Goal: Information Seeking & Learning: Learn about a topic

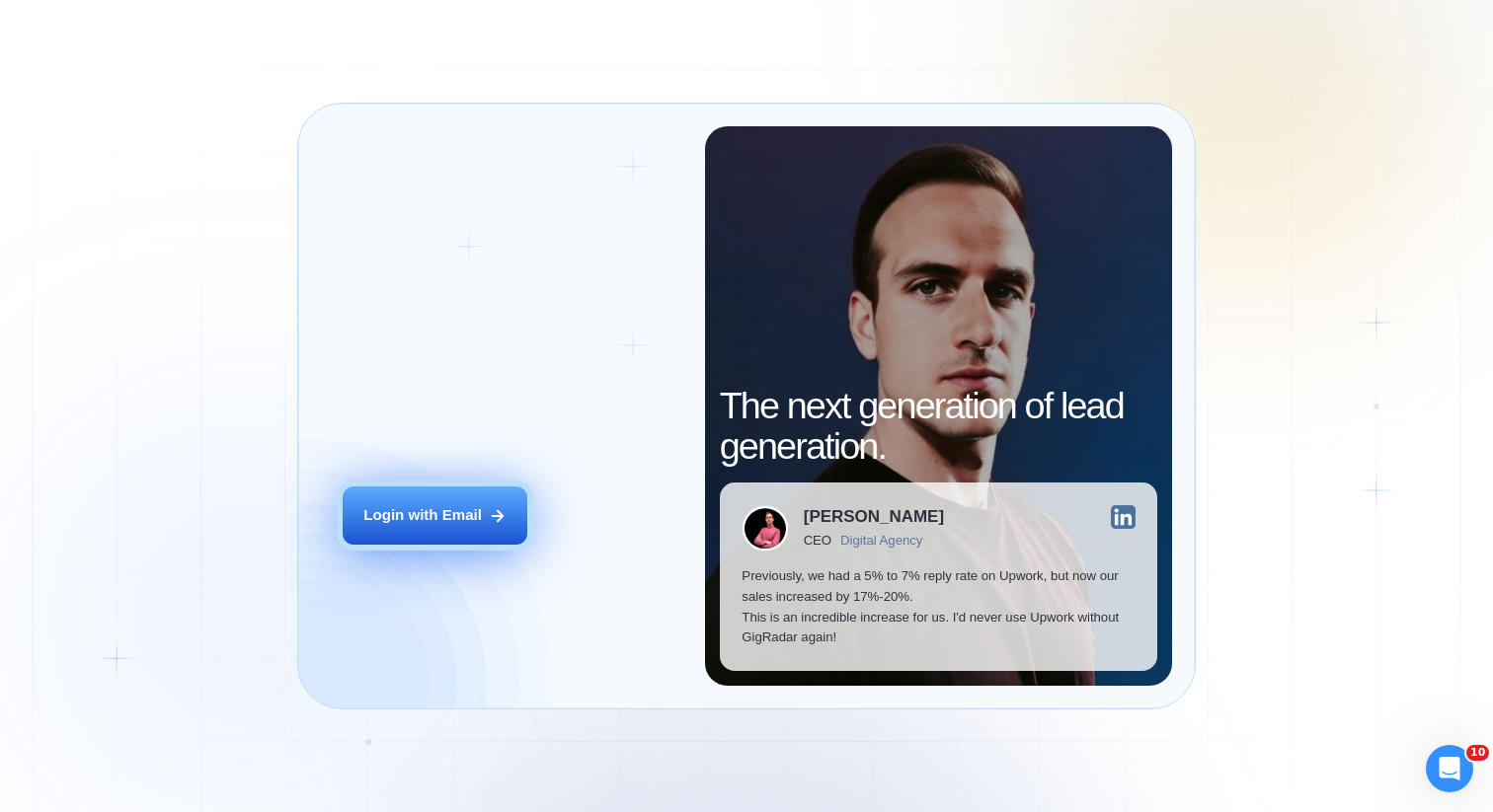
click at [436, 495] on button "Login with Email" at bounding box center [434, 515] width 184 height 59
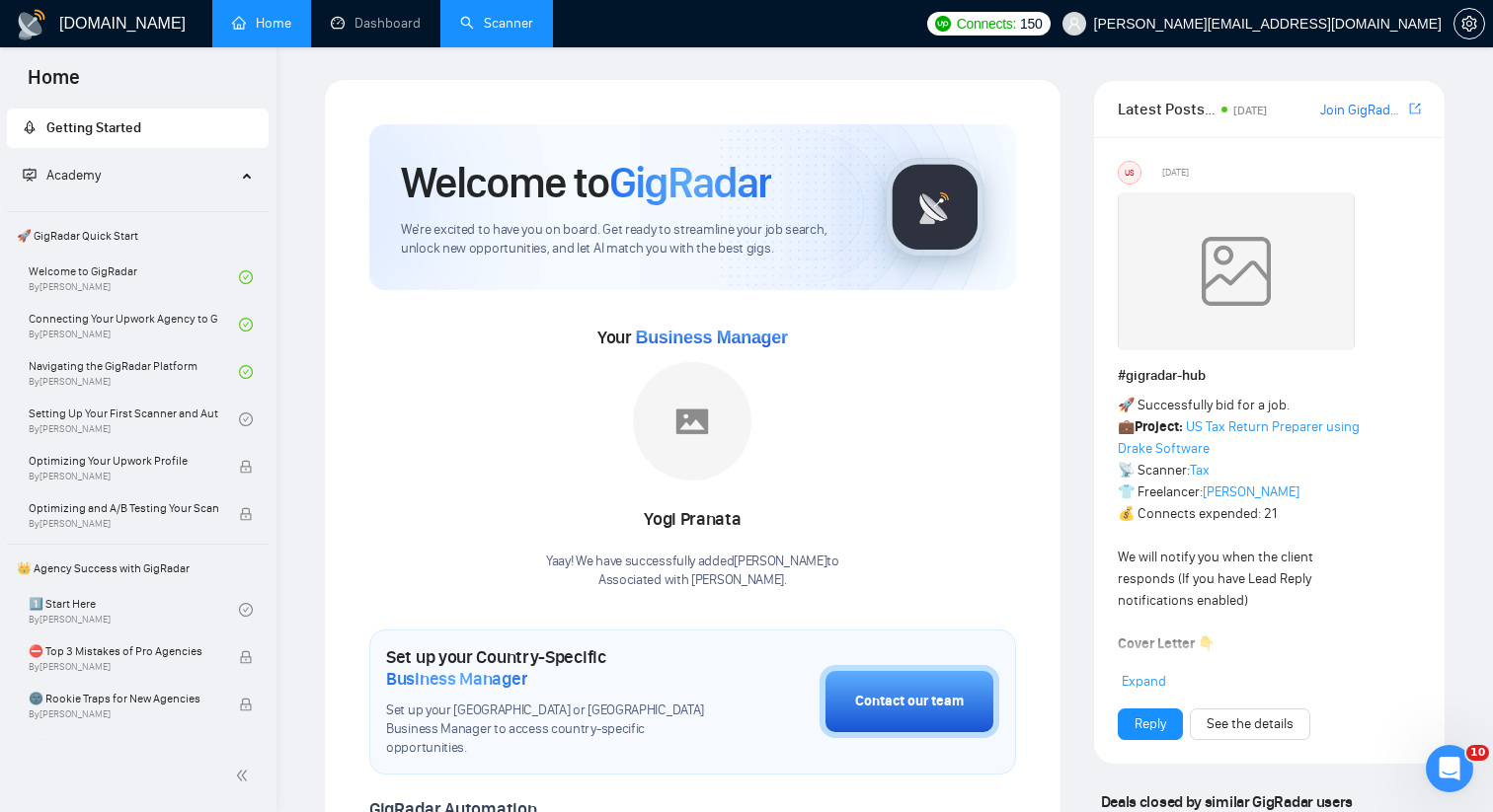
click at [478, 15] on link "Scanner" at bounding box center [496, 23] width 73 height 17
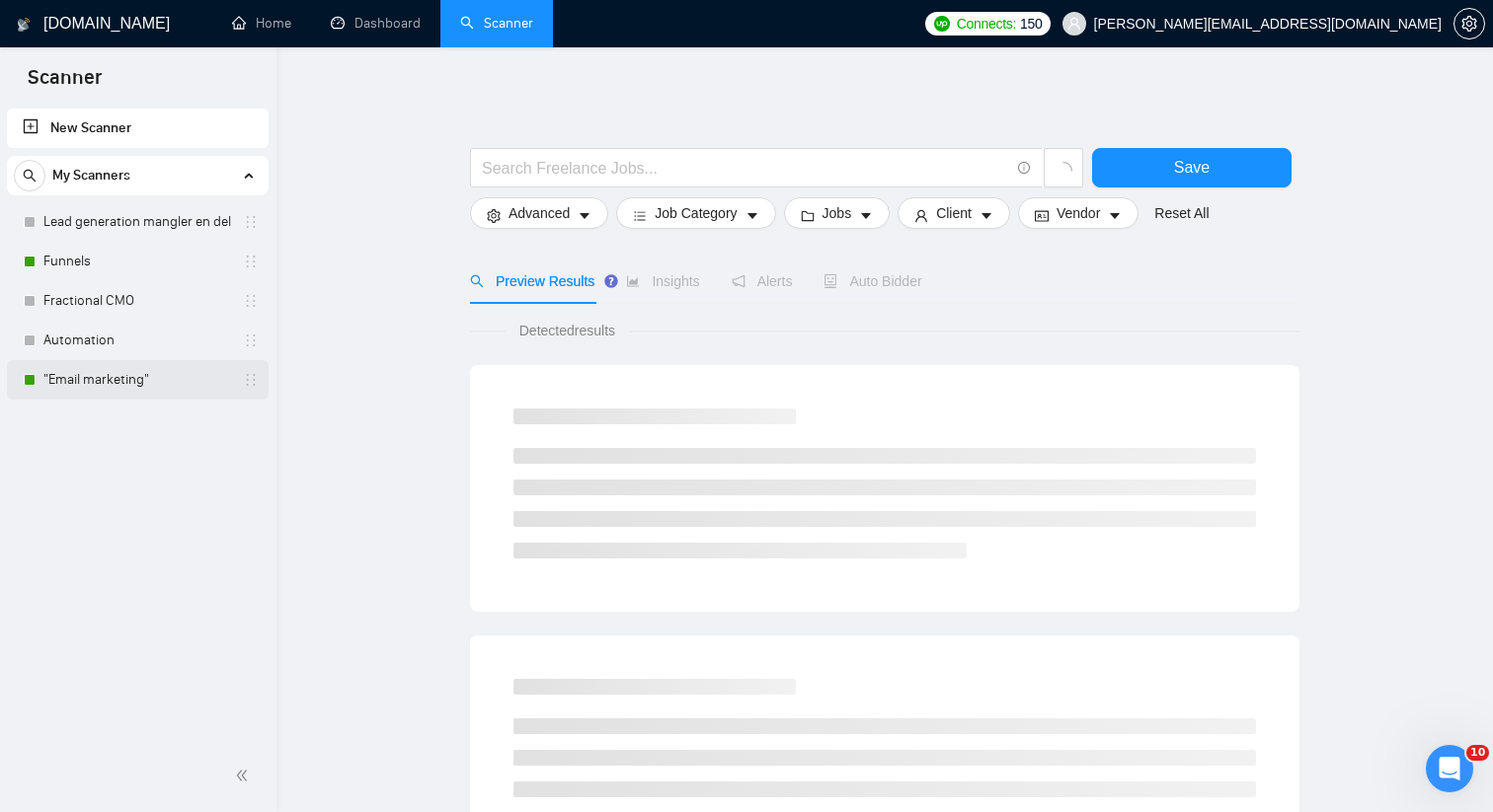
click at [104, 383] on link ""Email marketing"" at bounding box center [137, 380] width 187 height 40
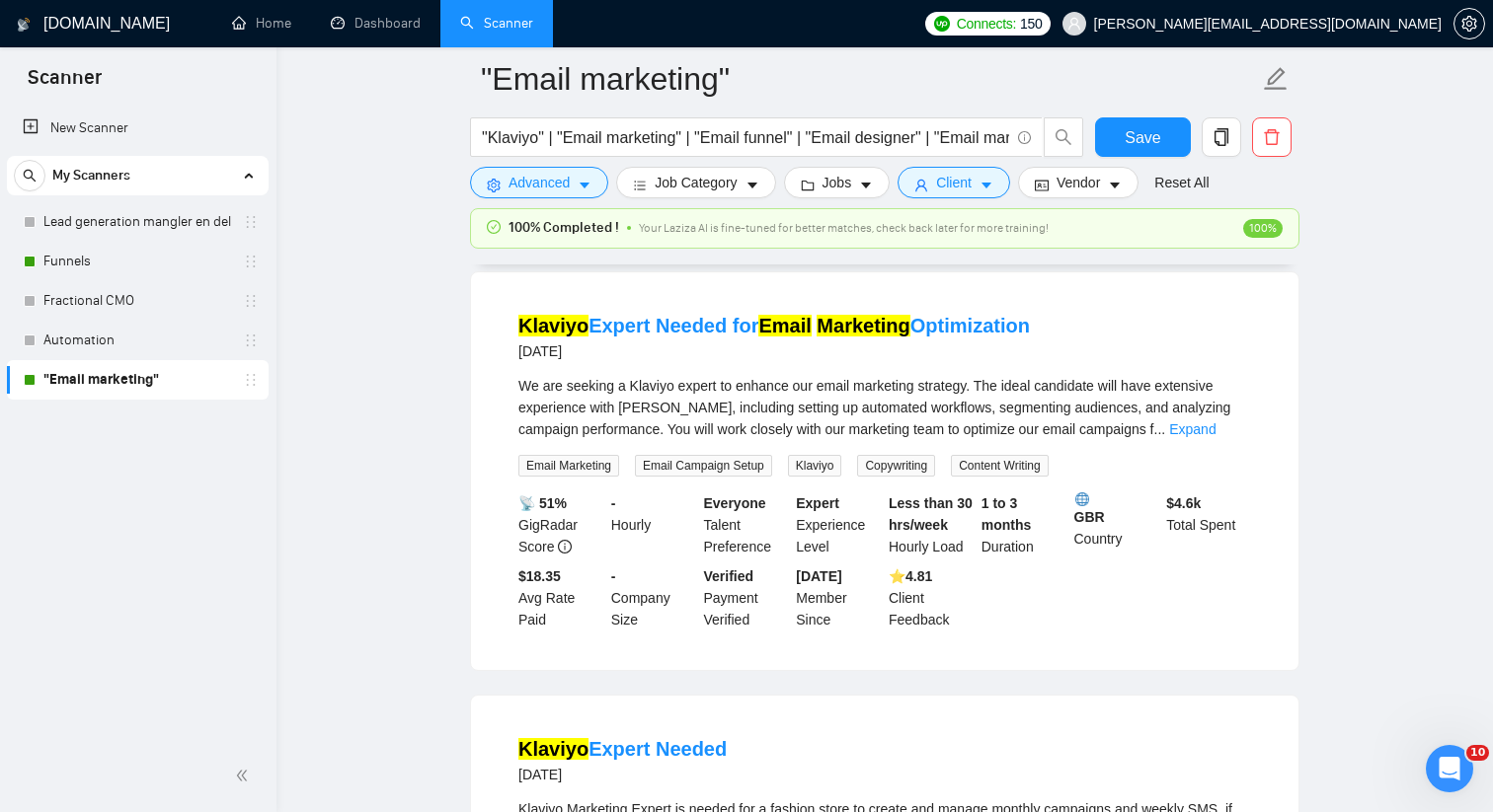
scroll to position [282, 0]
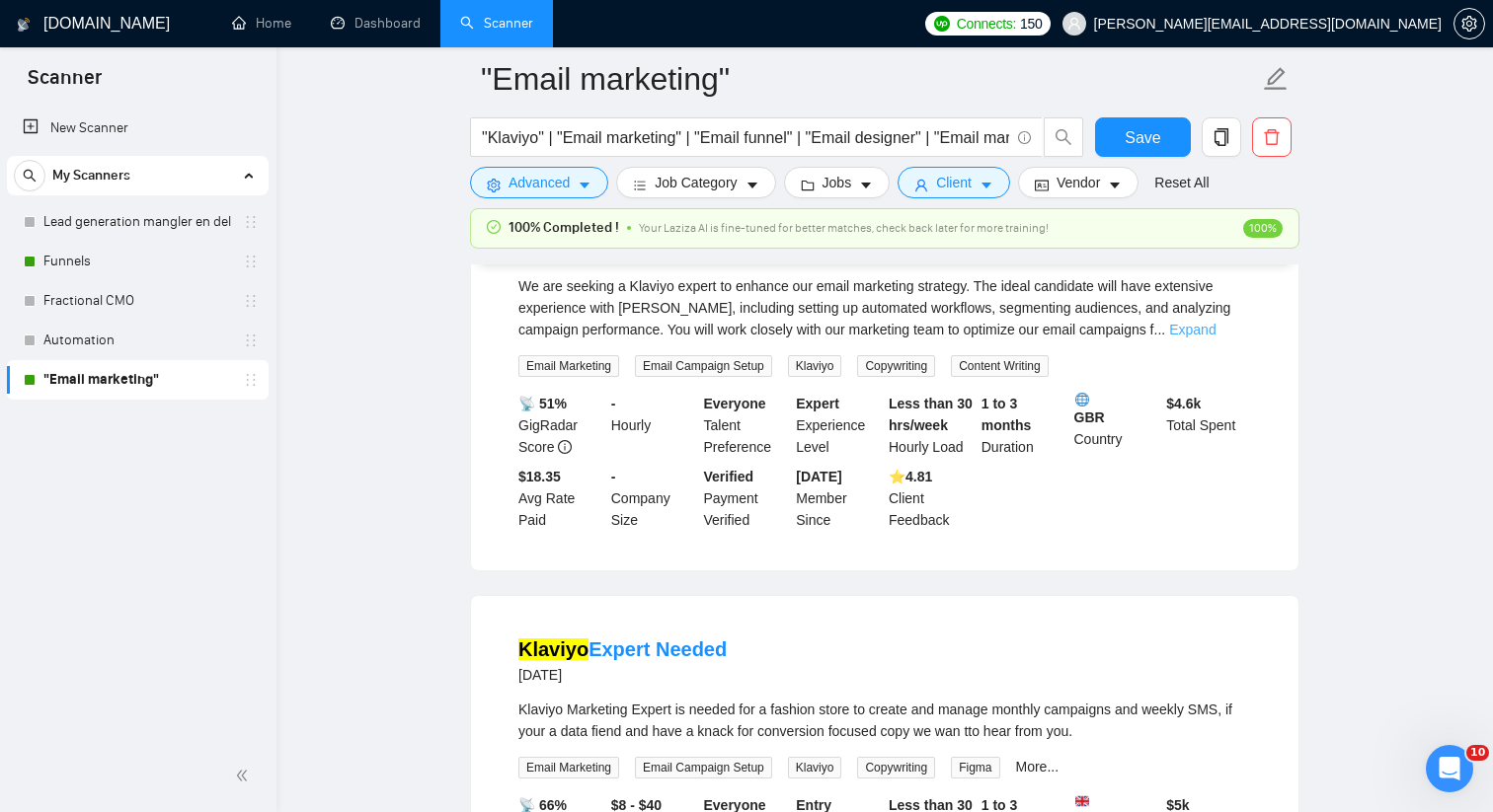
click at [1215, 327] on link "Expand" at bounding box center [1191, 329] width 47 height 16
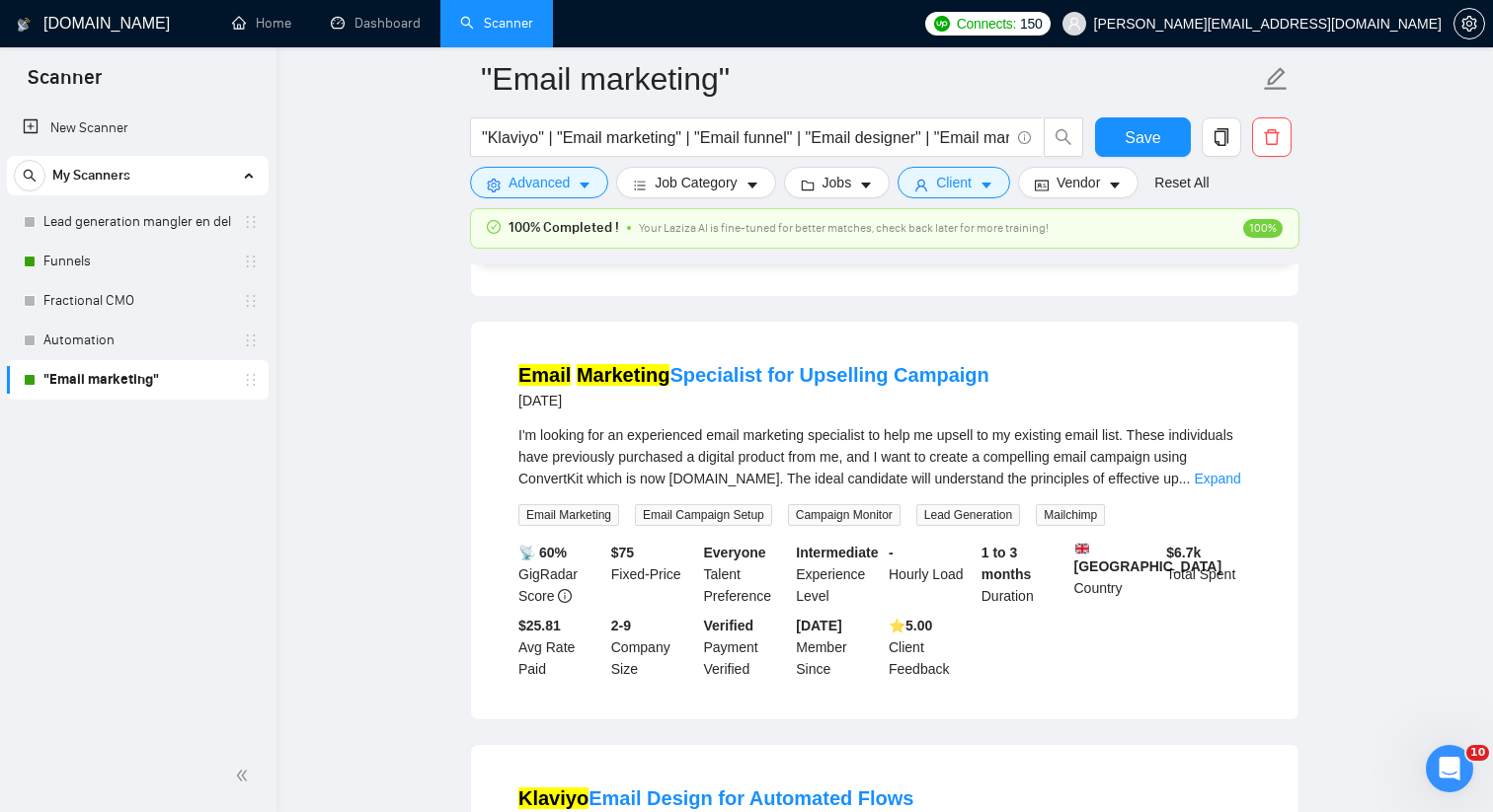
scroll to position [1061, 0]
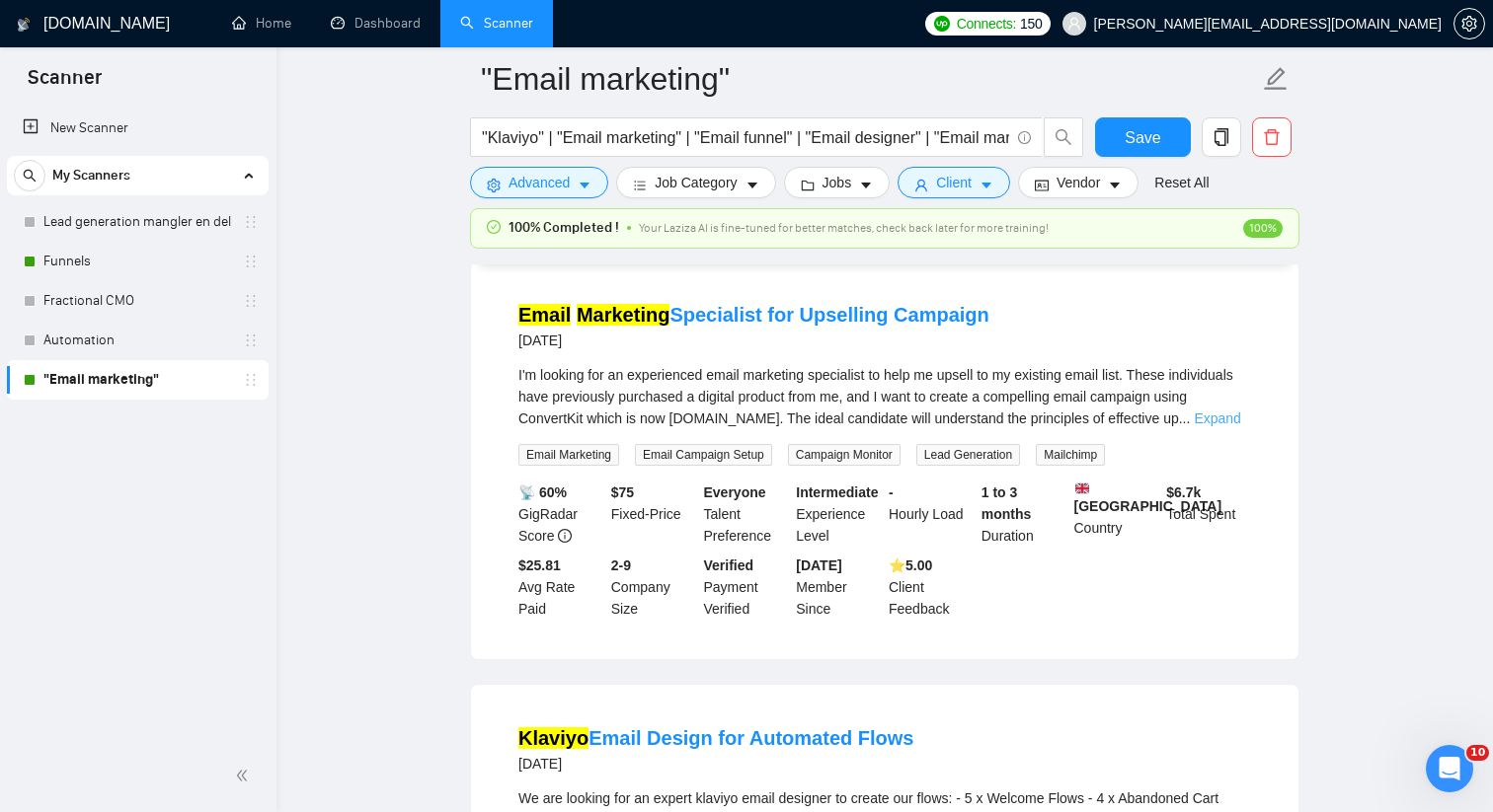
click at [1211, 427] on link "Expand" at bounding box center [1216, 419] width 47 height 16
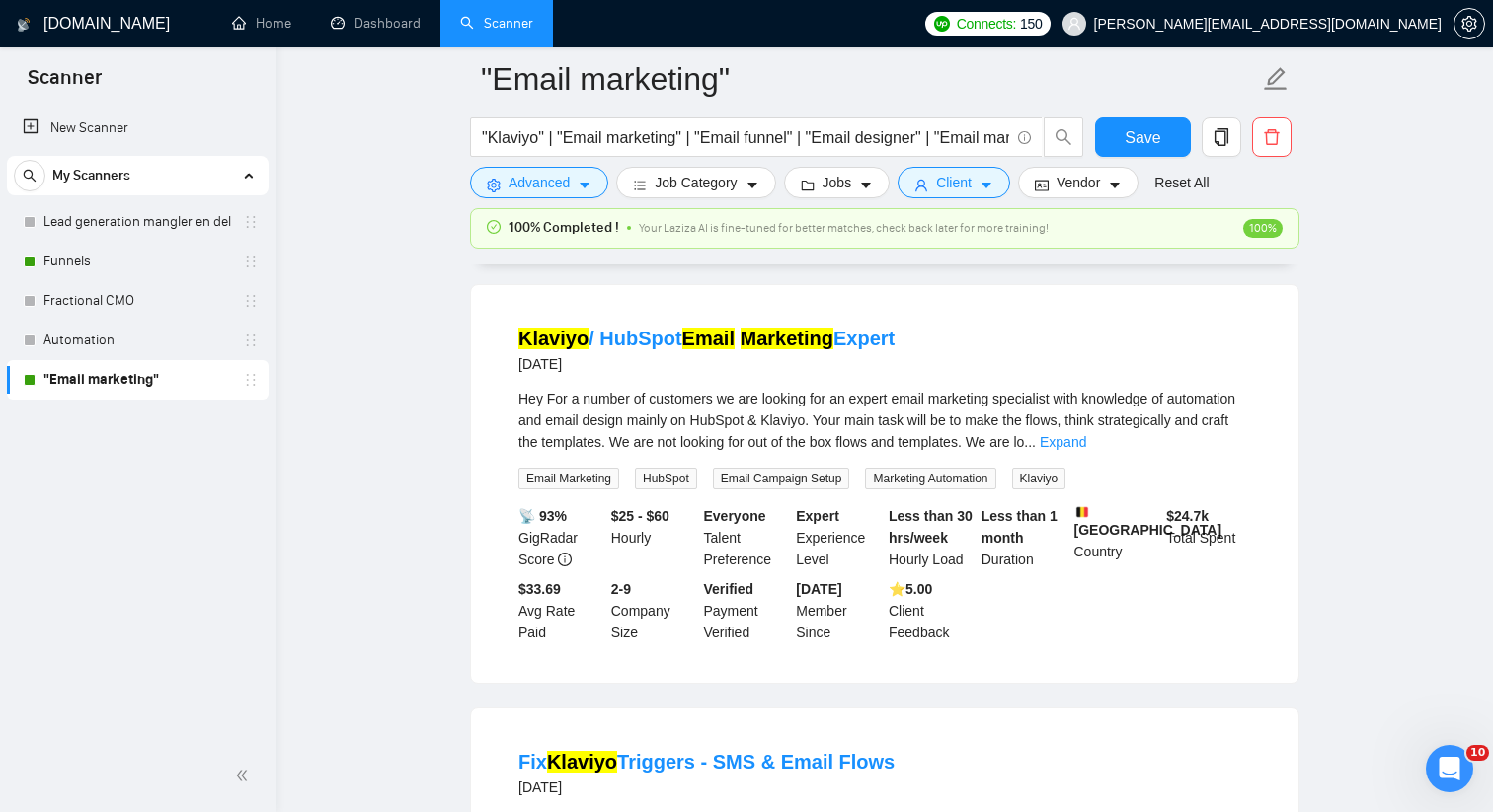
scroll to position [3287, 0]
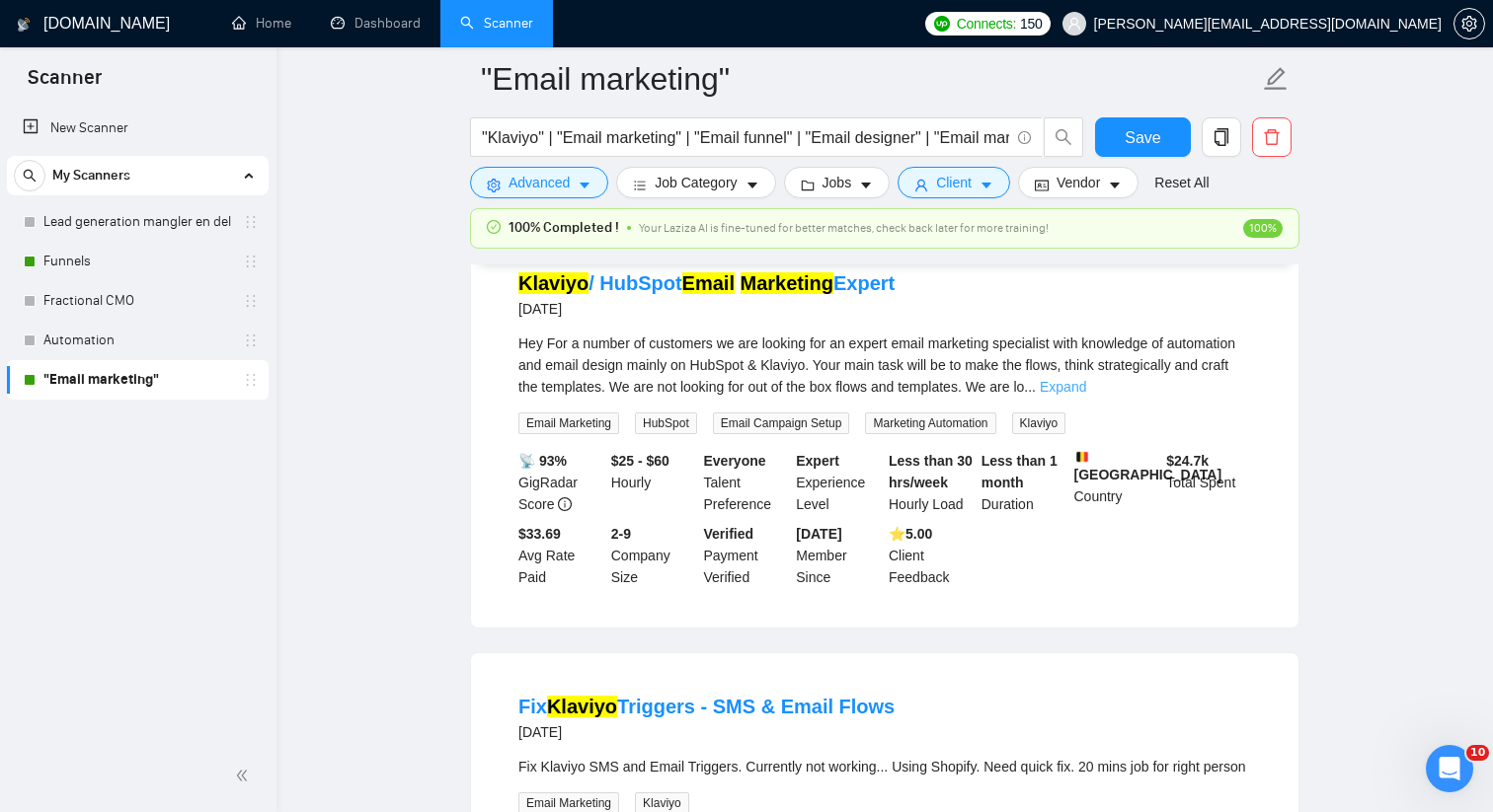
click at [1086, 395] on link "Expand" at bounding box center [1063, 387] width 47 height 16
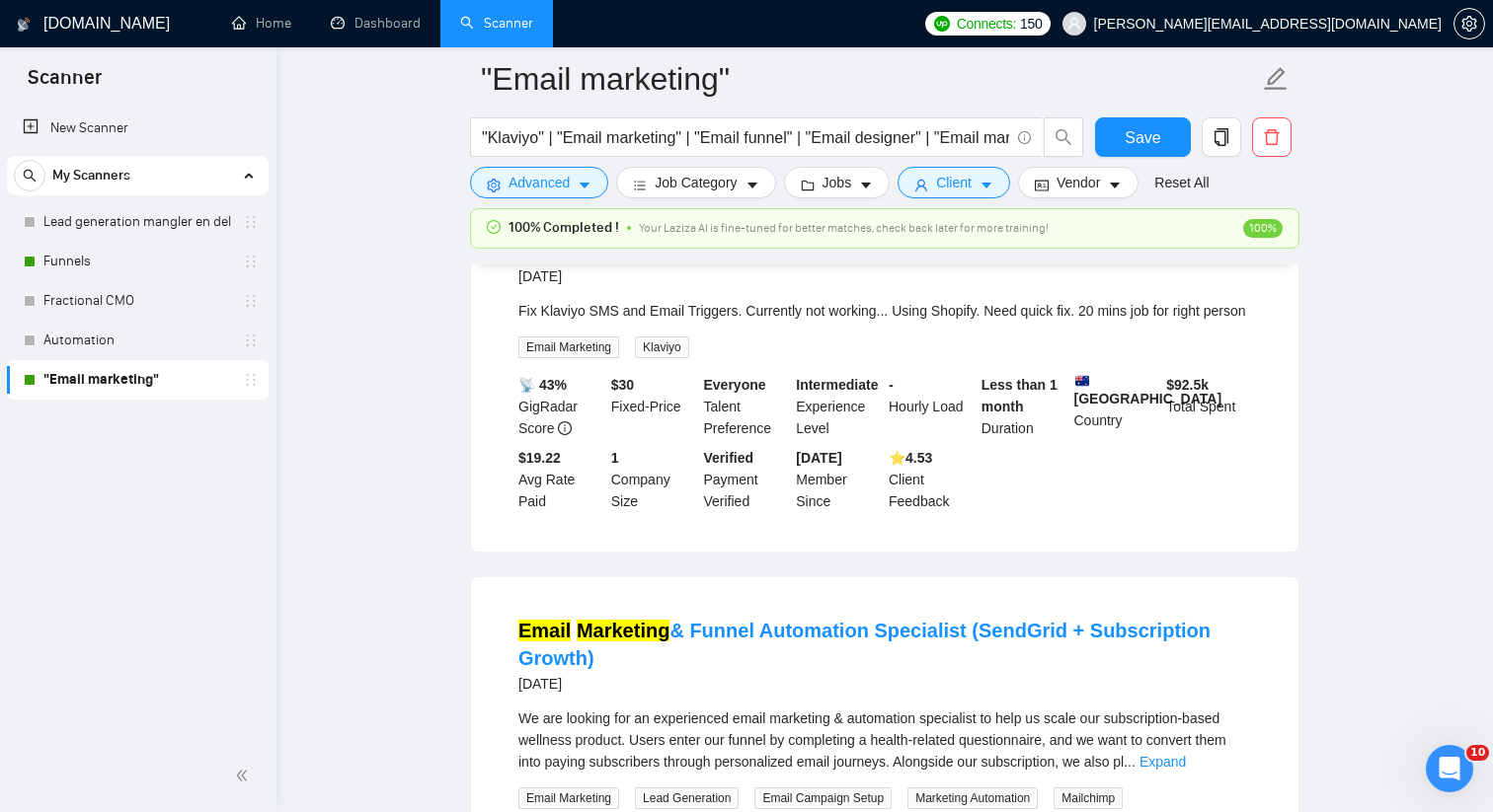
scroll to position [4027, 0]
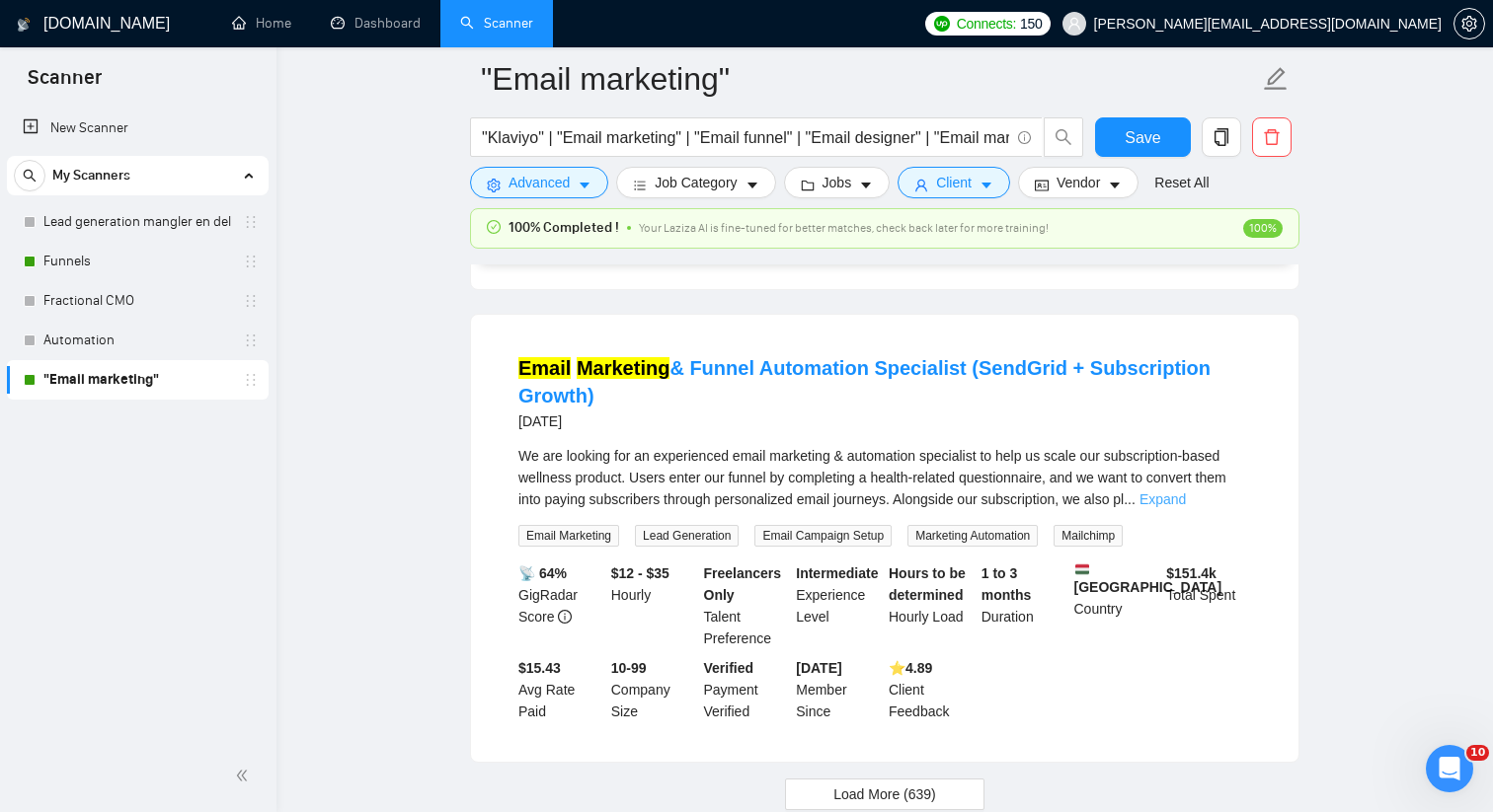
click at [1185, 508] on link "Expand" at bounding box center [1163, 500] width 47 height 16
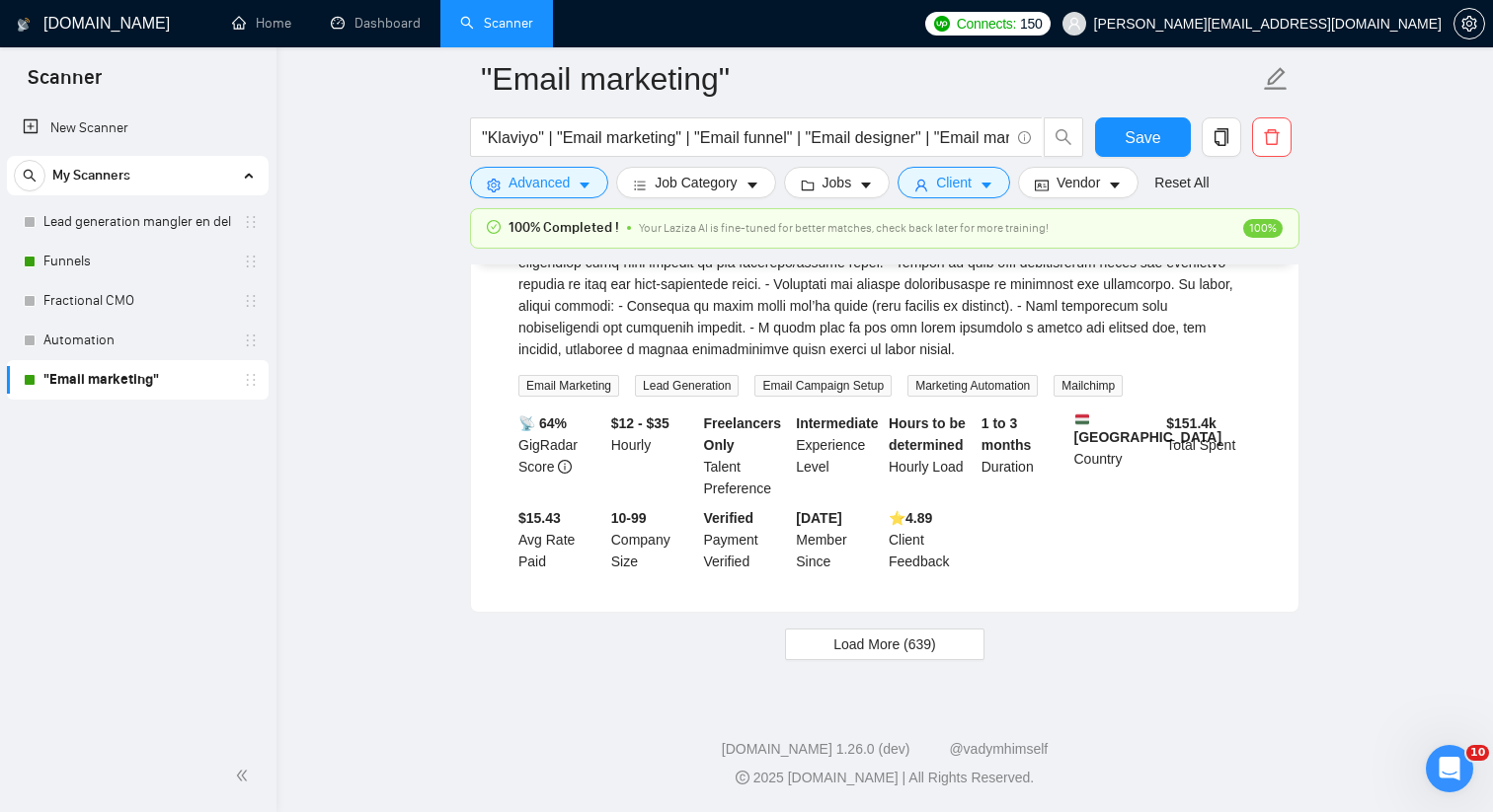
scroll to position [4569, 0]
click at [907, 645] on span "Load More (639)" at bounding box center [884, 645] width 103 height 22
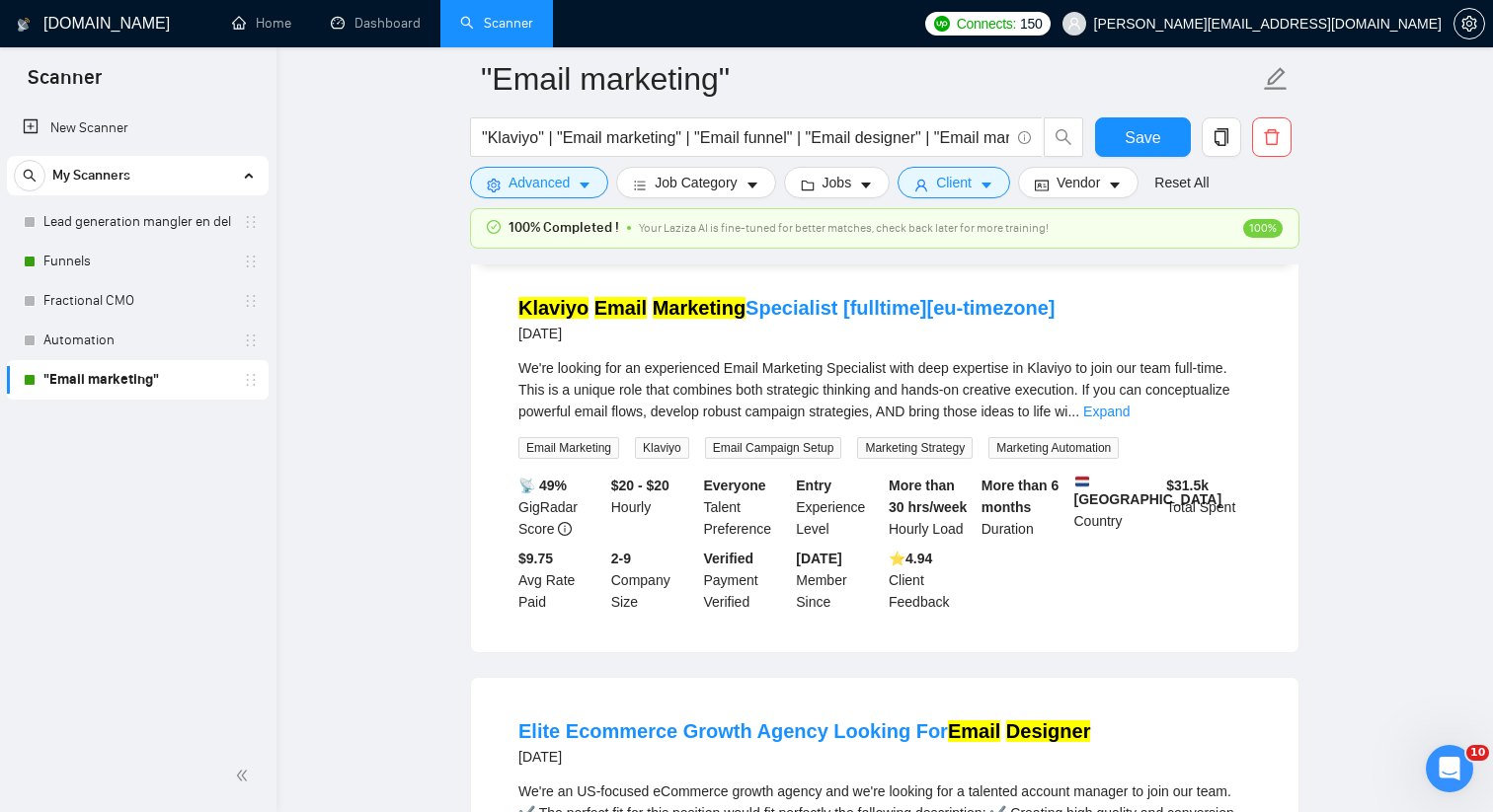
scroll to position [4936, 0]
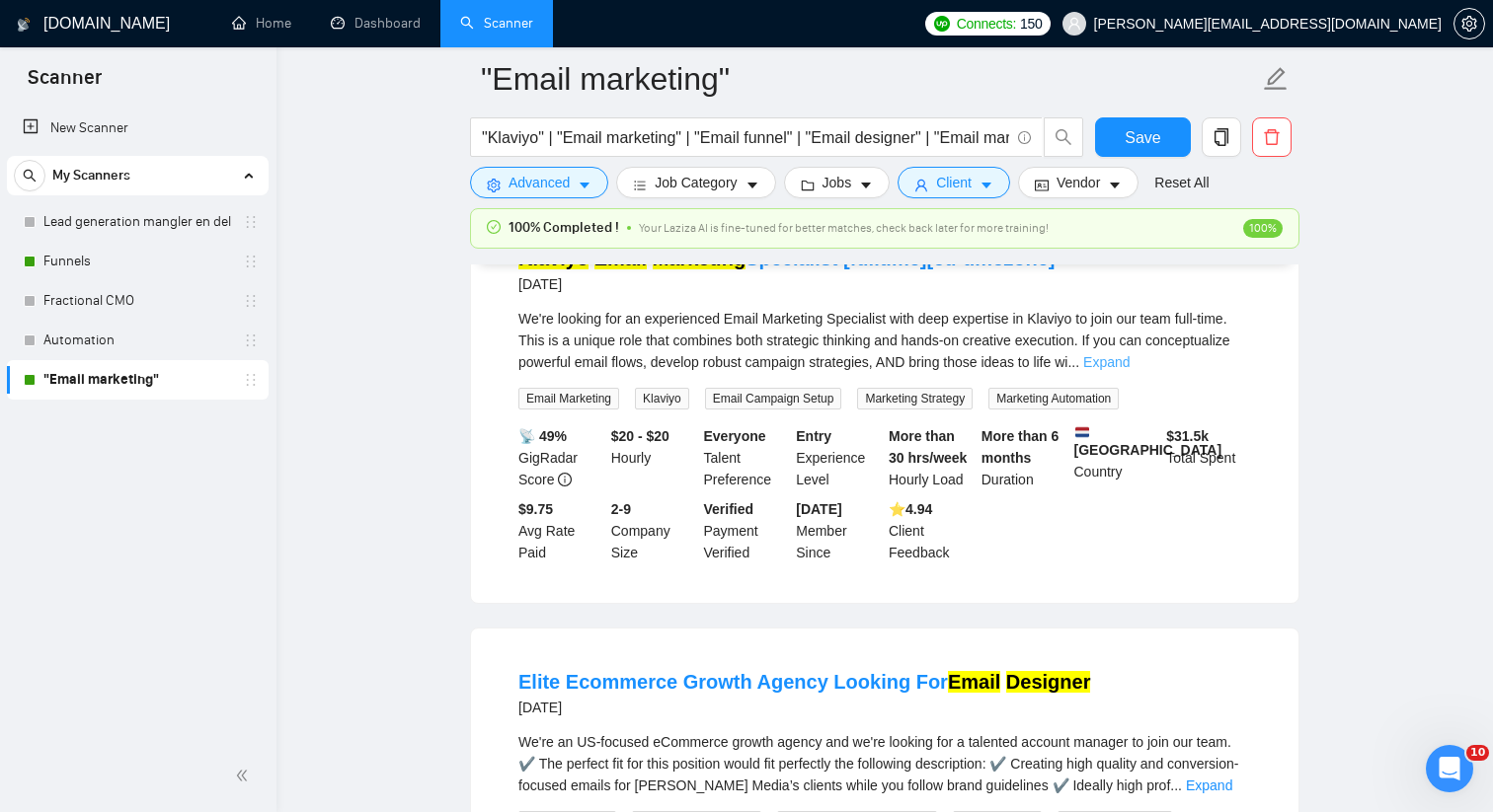
click at [1130, 370] on link "Expand" at bounding box center [1106, 362] width 47 height 16
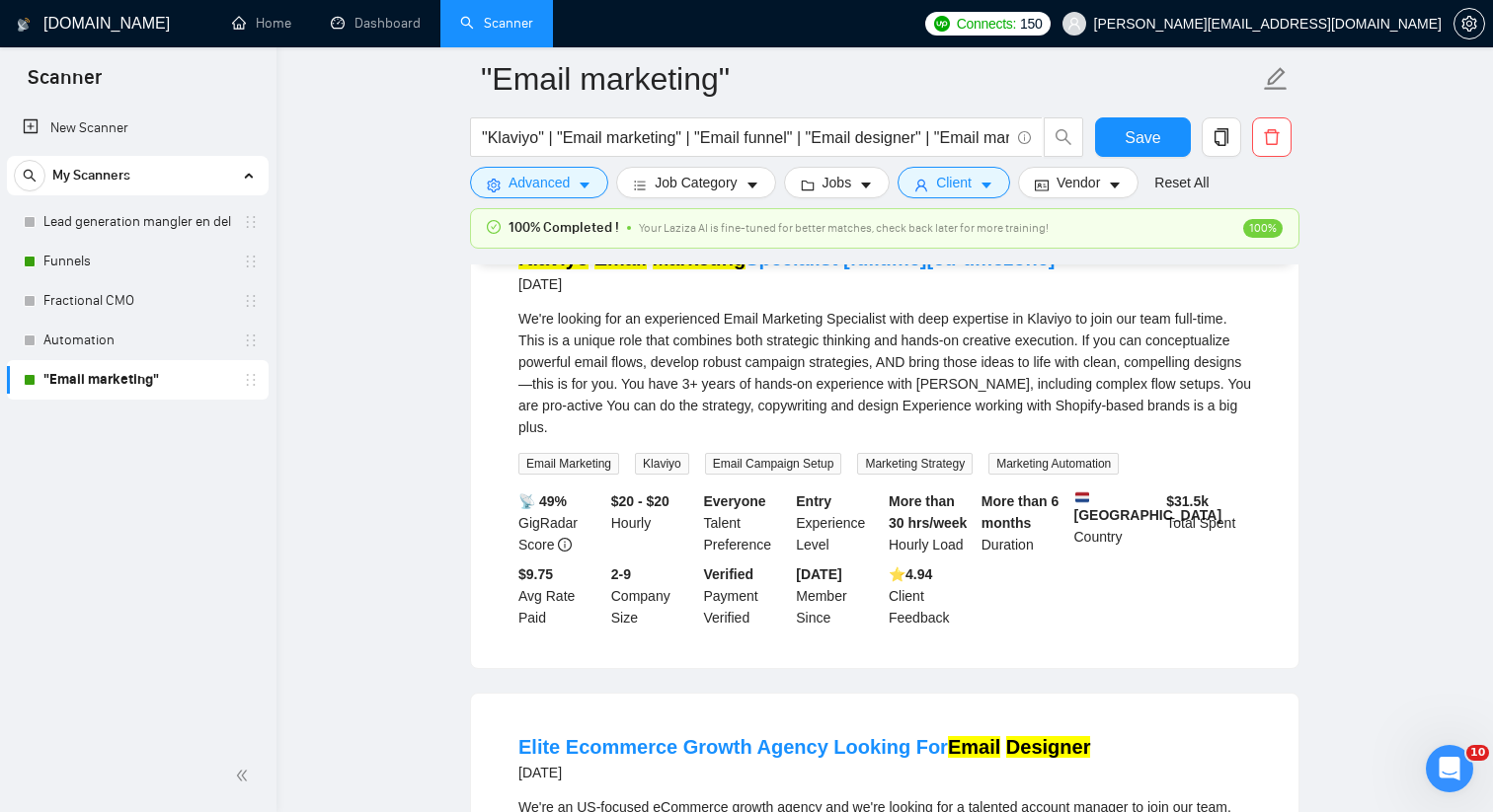
scroll to position [5292, 0]
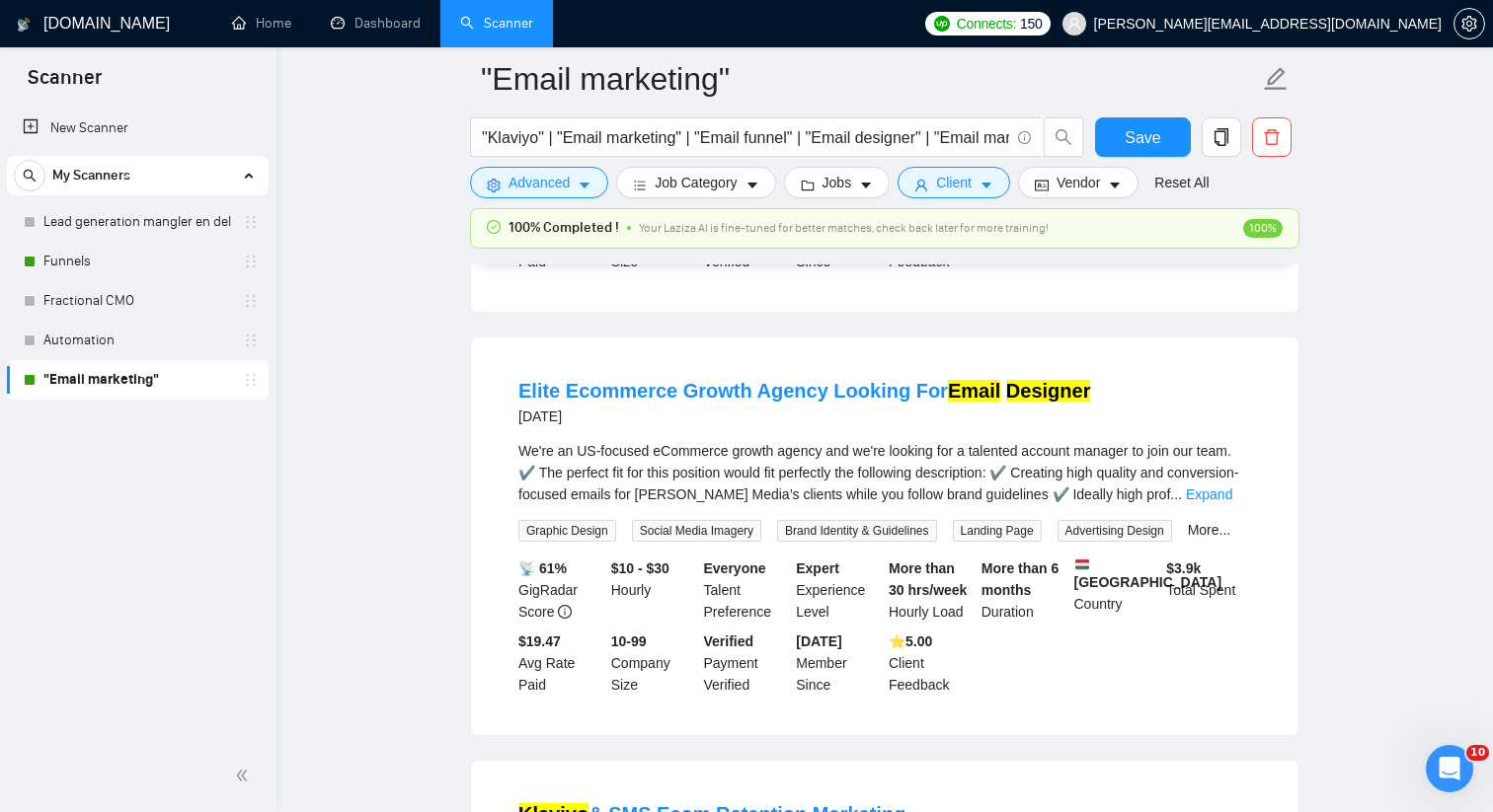
click at [1227, 506] on div "We're an US-focused eCommerce growth agency and we're looking for a talented ac…" at bounding box center [885, 472] width 733 height 65
click at [1227, 503] on link "Expand" at bounding box center [1208, 495] width 47 height 16
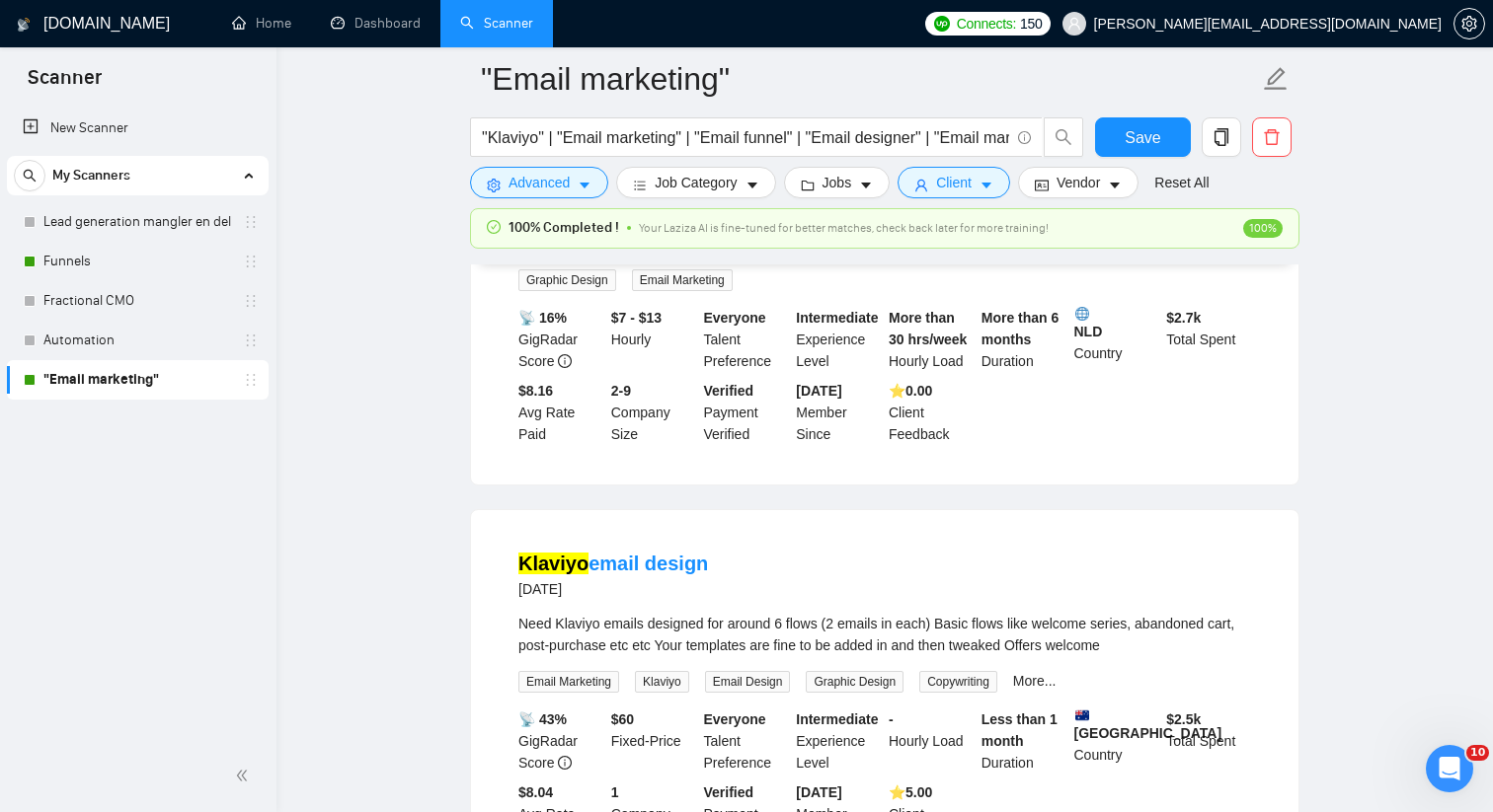
scroll to position [6427, 0]
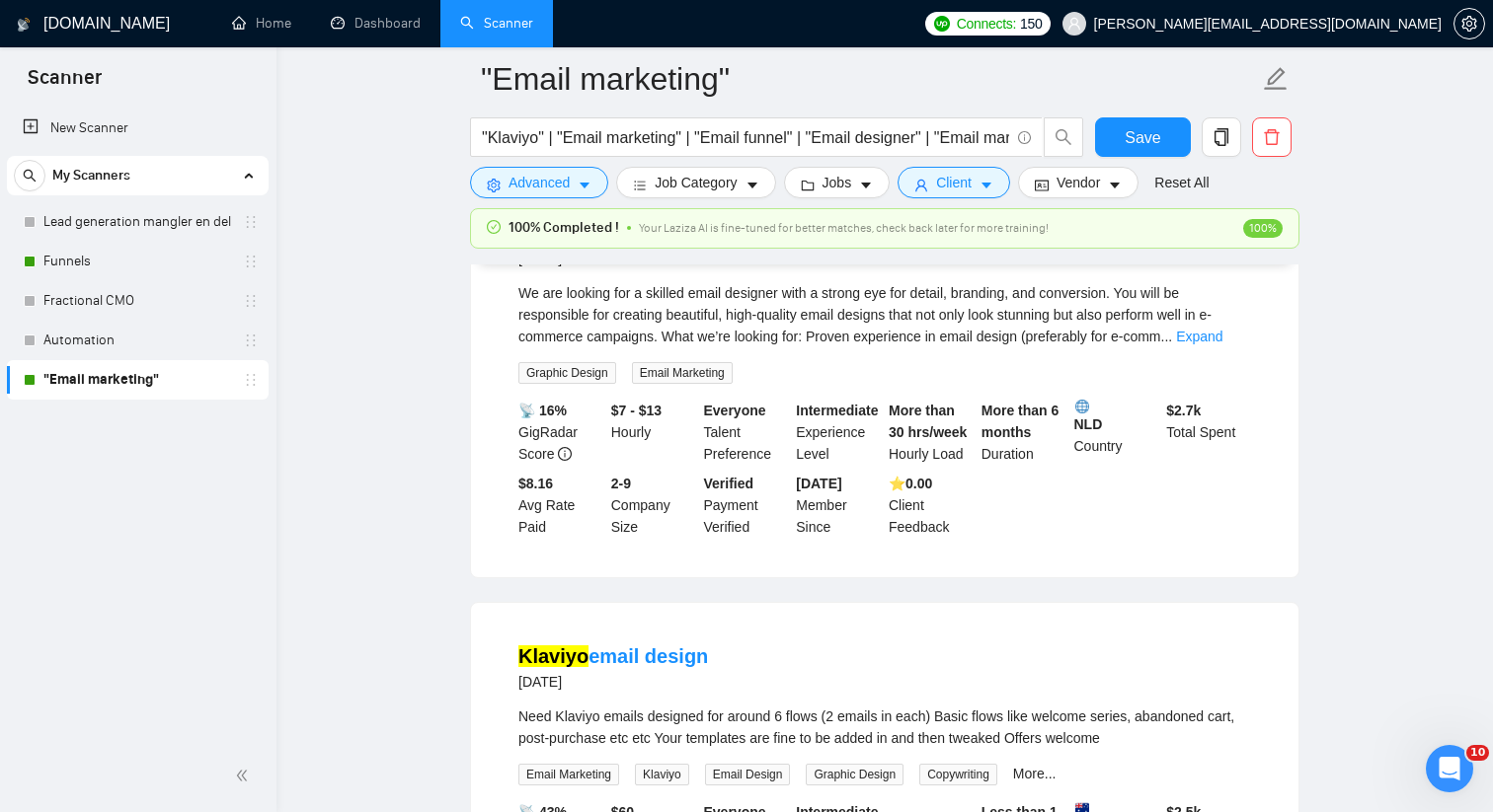
click at [1228, 347] on div "We are looking for a skilled email designer with a strong eye for detail, brand…" at bounding box center [885, 314] width 733 height 65
click at [1222, 344] on link "Expand" at bounding box center [1198, 336] width 47 height 16
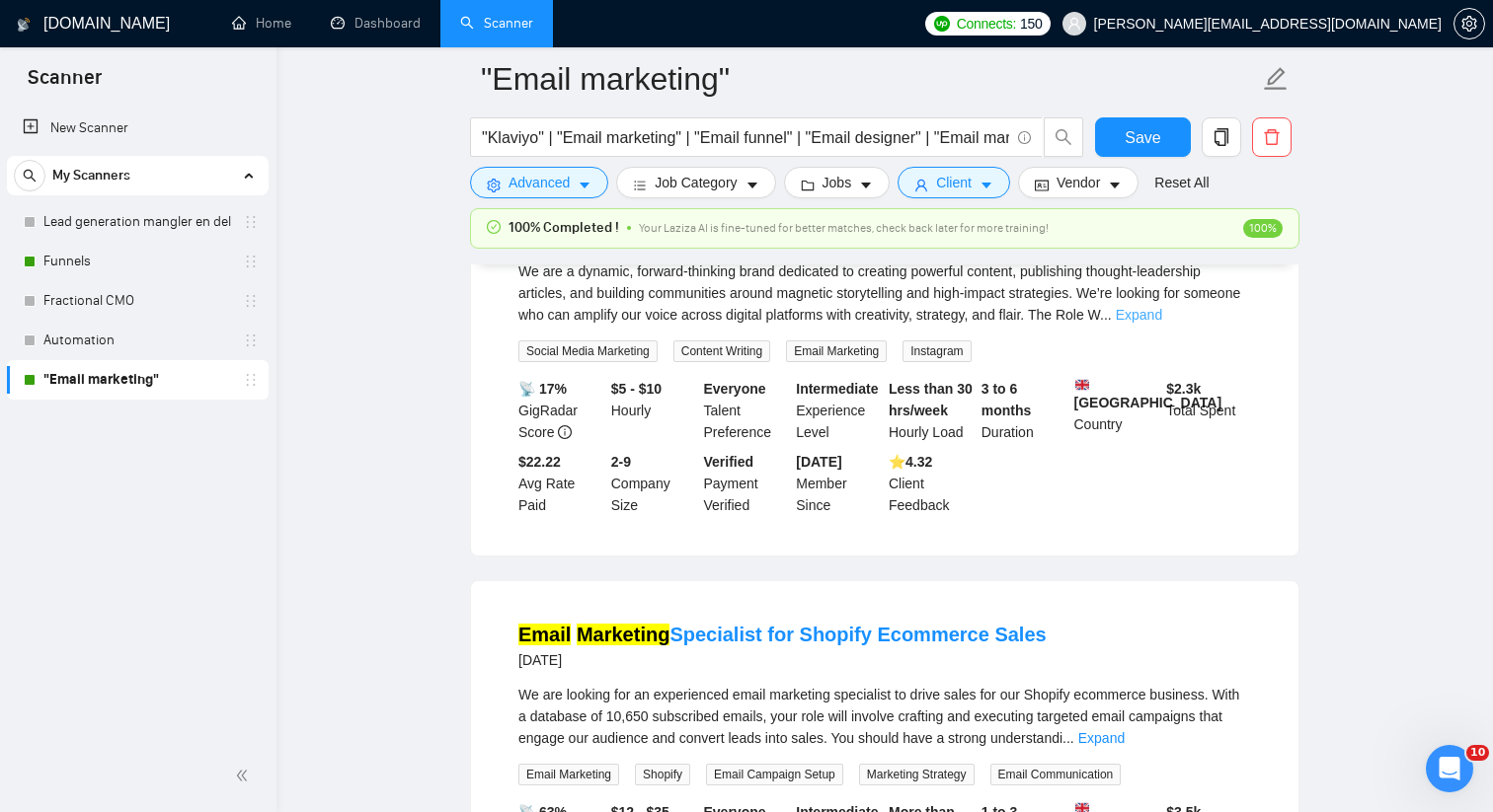
click at [1163, 322] on link "Expand" at bounding box center [1139, 314] width 47 height 16
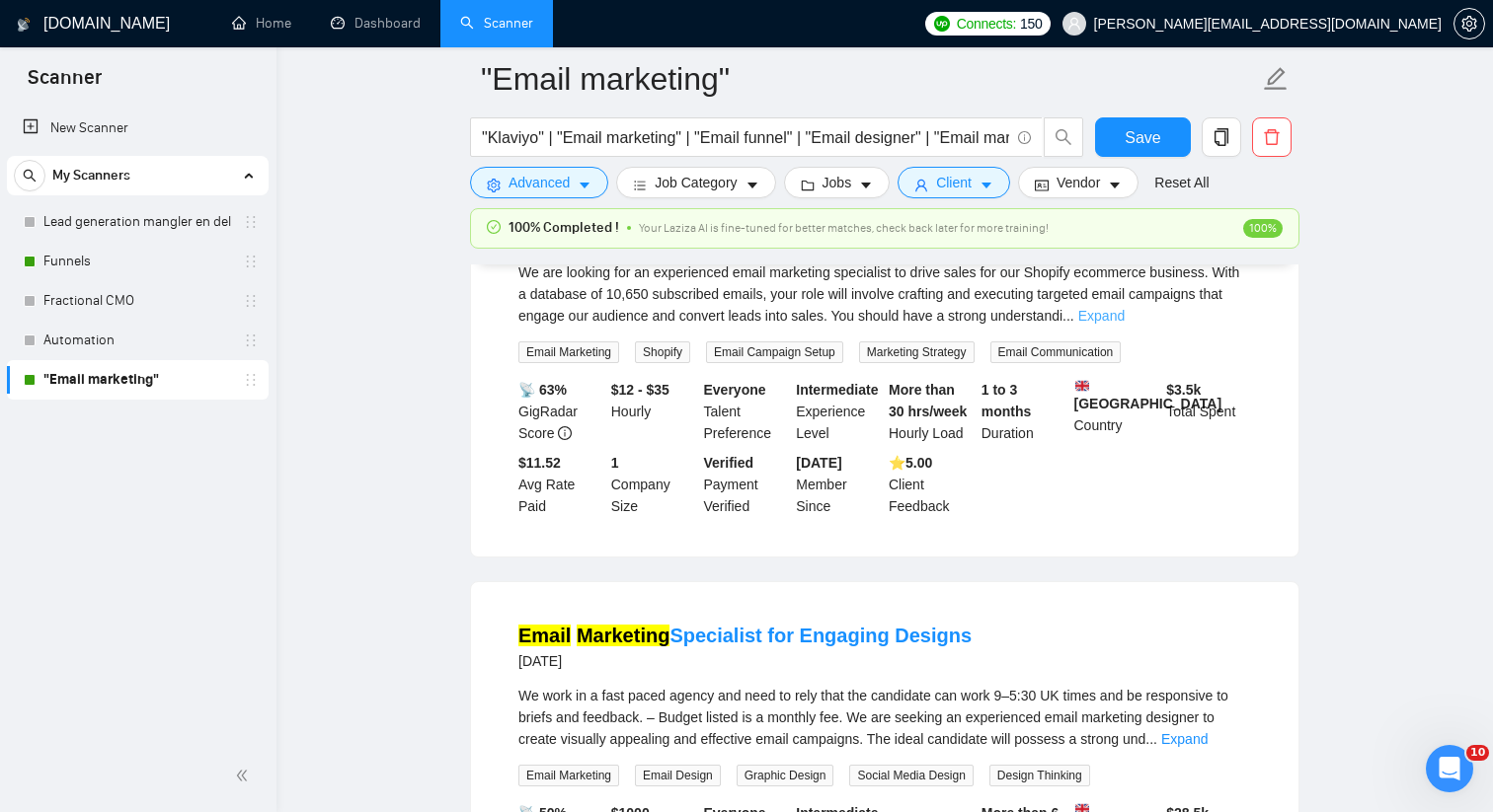
click at [1125, 323] on link "Expand" at bounding box center [1101, 315] width 47 height 16
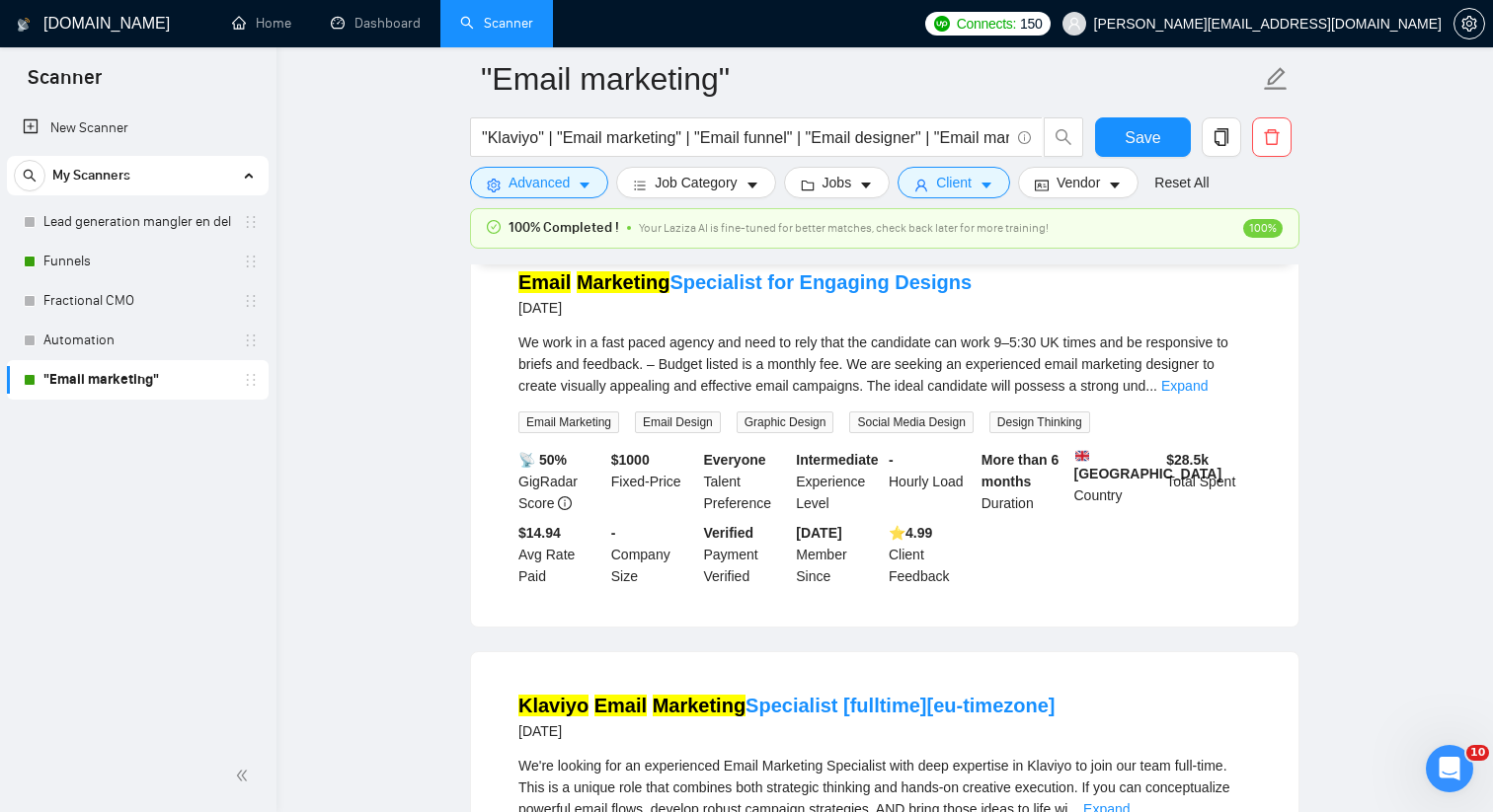
scroll to position [8454, 0]
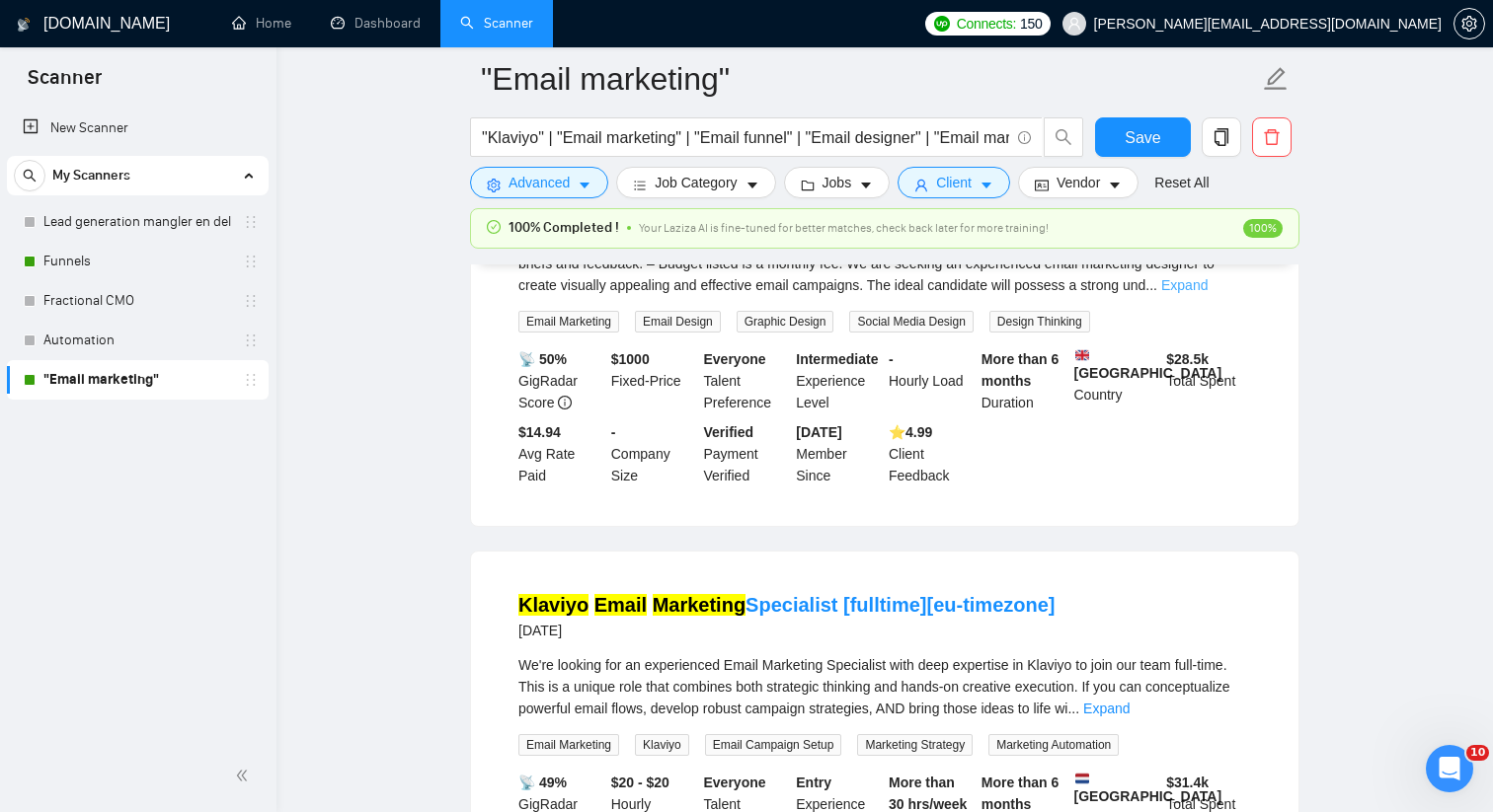
click at [1207, 294] on link "Expand" at bounding box center [1184, 286] width 47 height 16
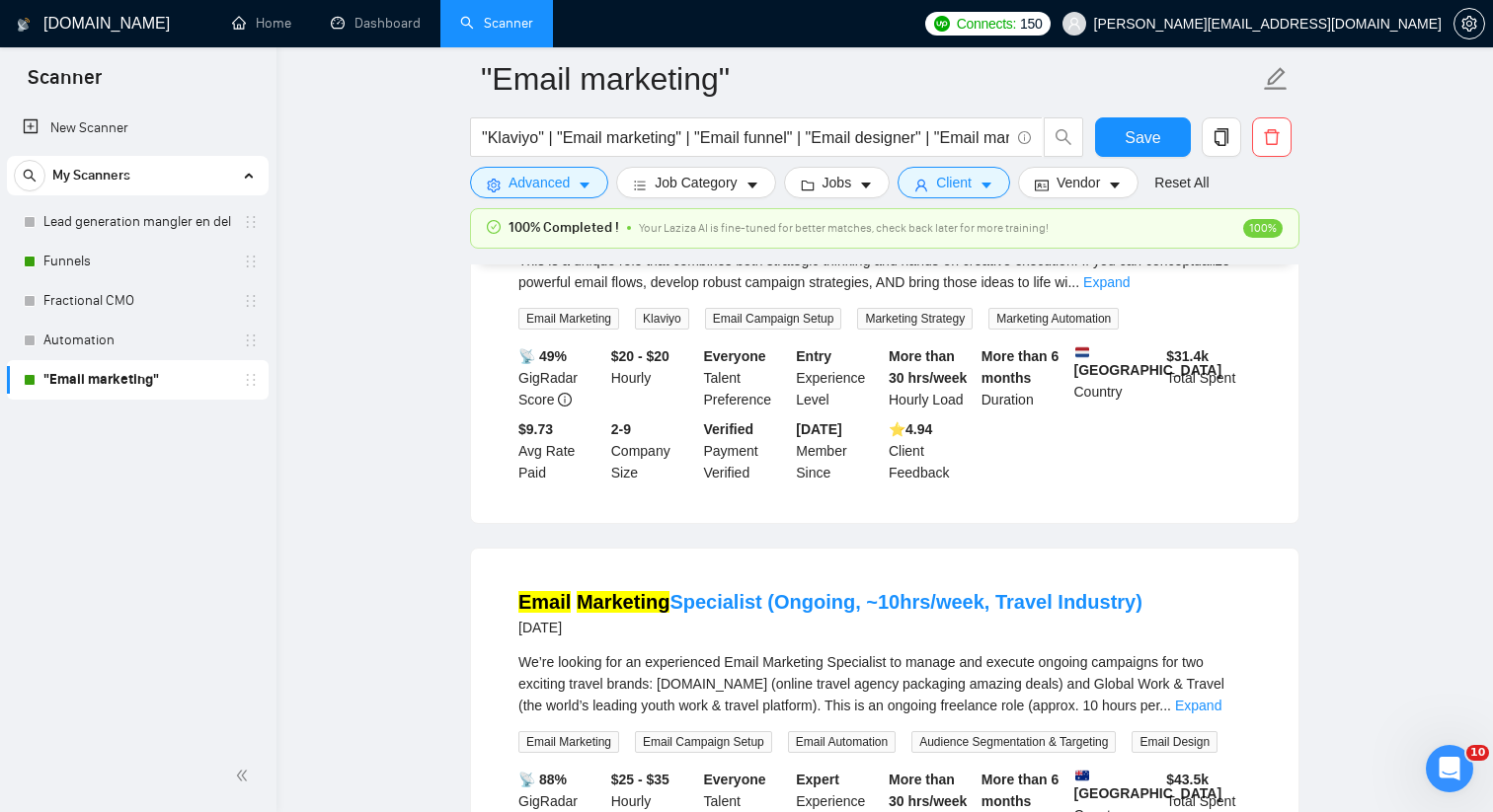
scroll to position [9138, 0]
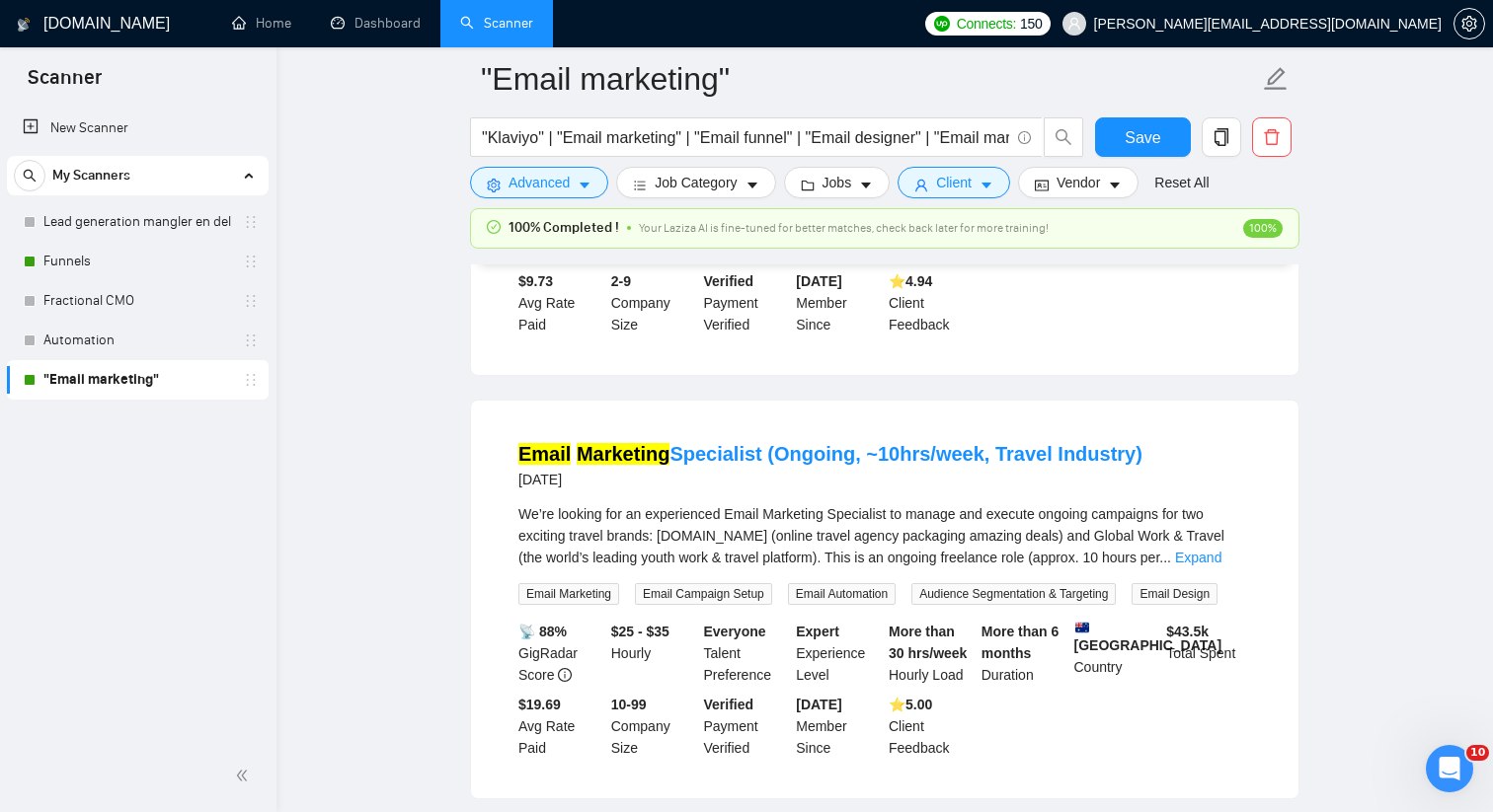
click at [1130, 142] on link "Expand" at bounding box center [1106, 134] width 47 height 16
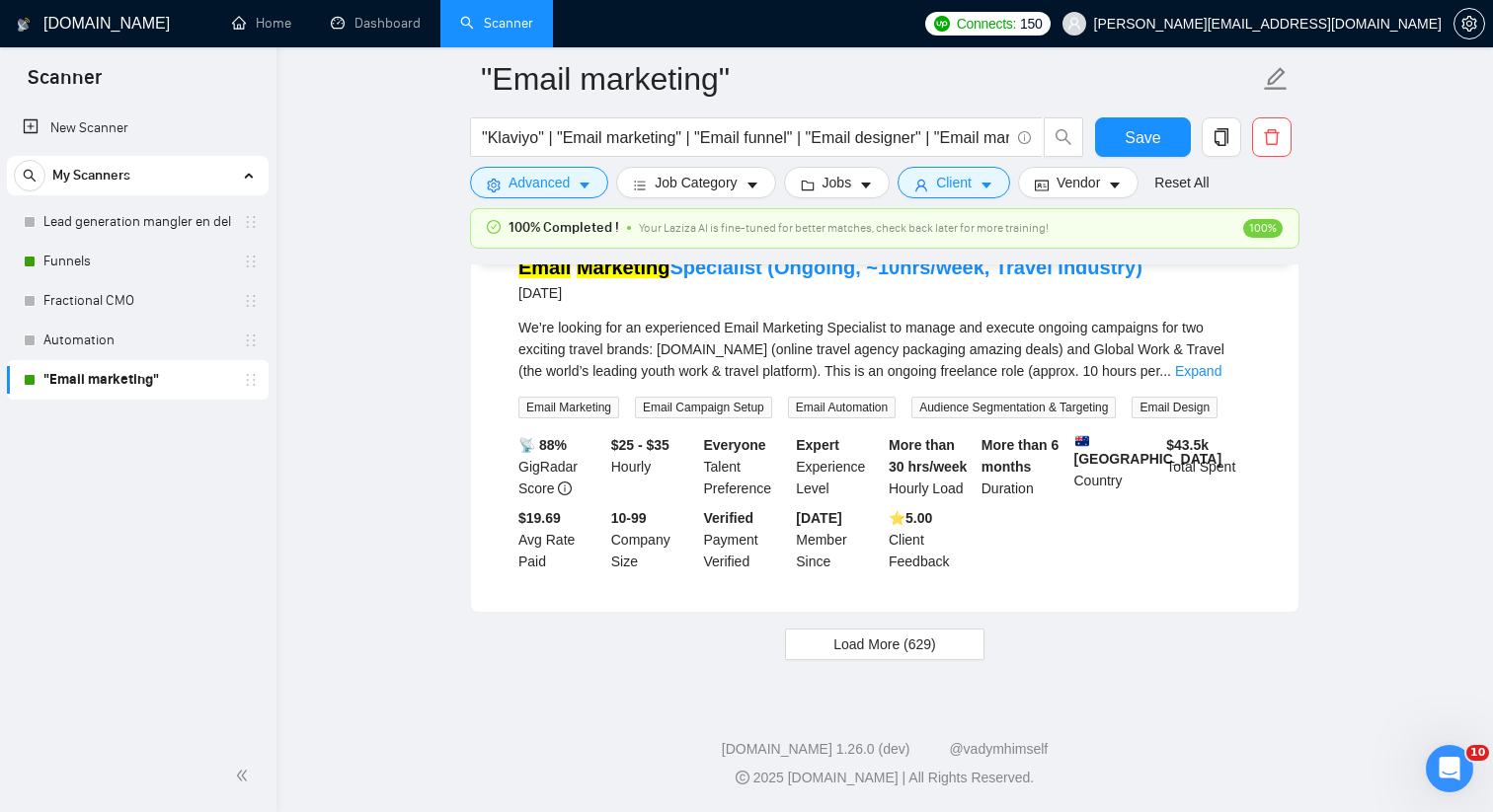
scroll to position [9455, 0]
click at [1221, 379] on link "Expand" at bounding box center [1197, 371] width 47 height 16
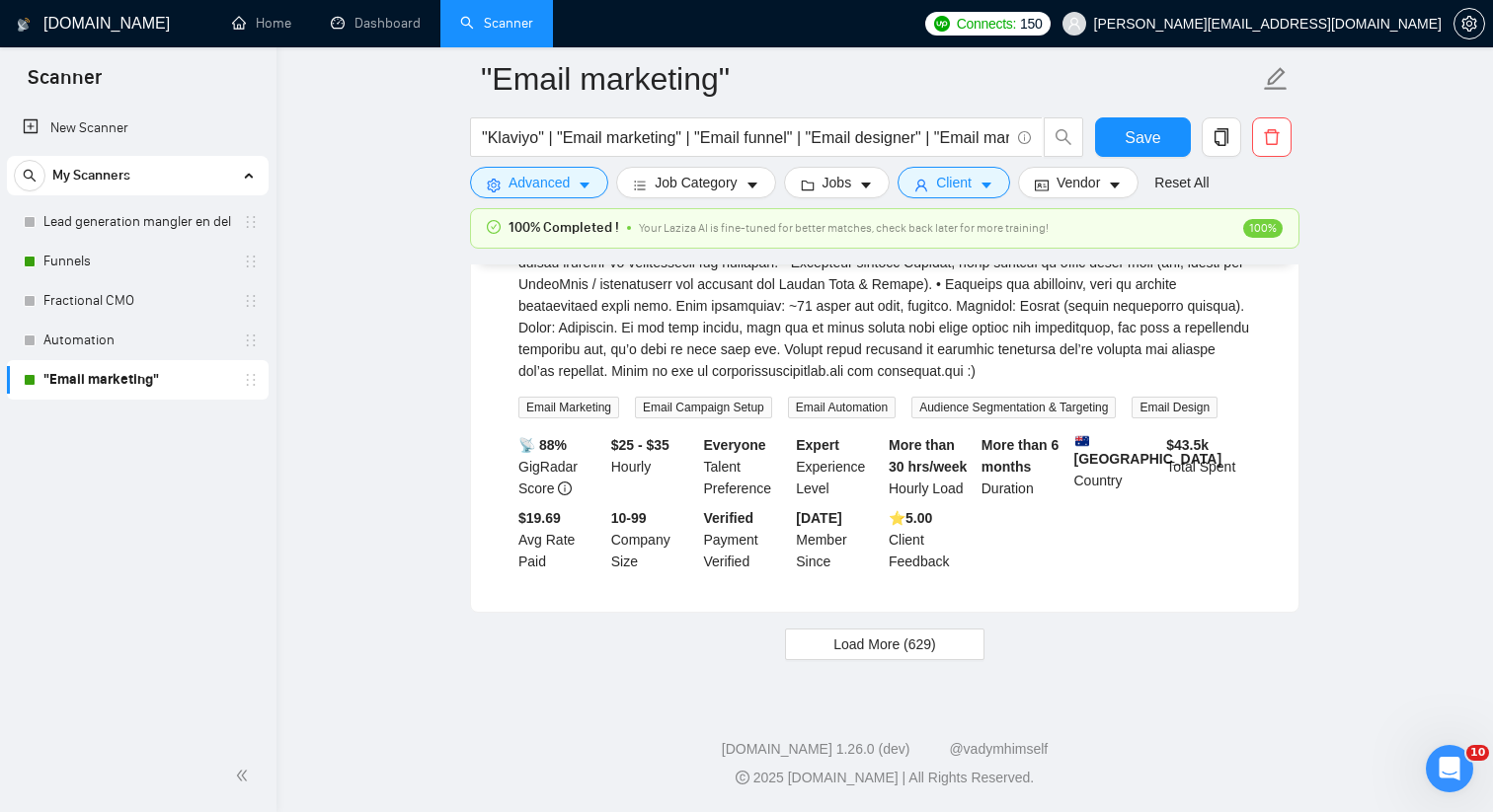
scroll to position [9898, 0]
click at [906, 647] on span "Load More (629)" at bounding box center [884, 645] width 103 height 22
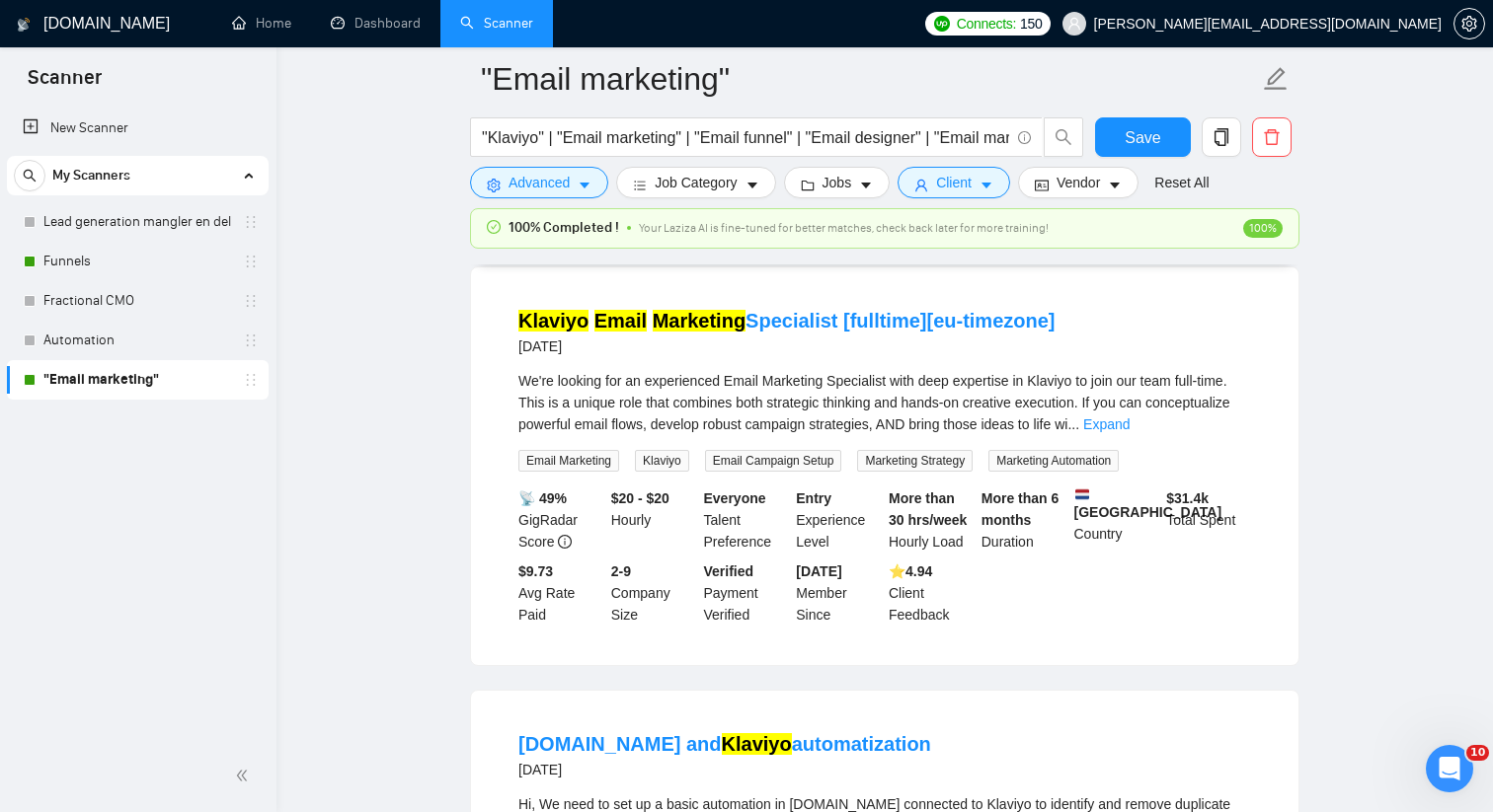
scroll to position [10091, 0]
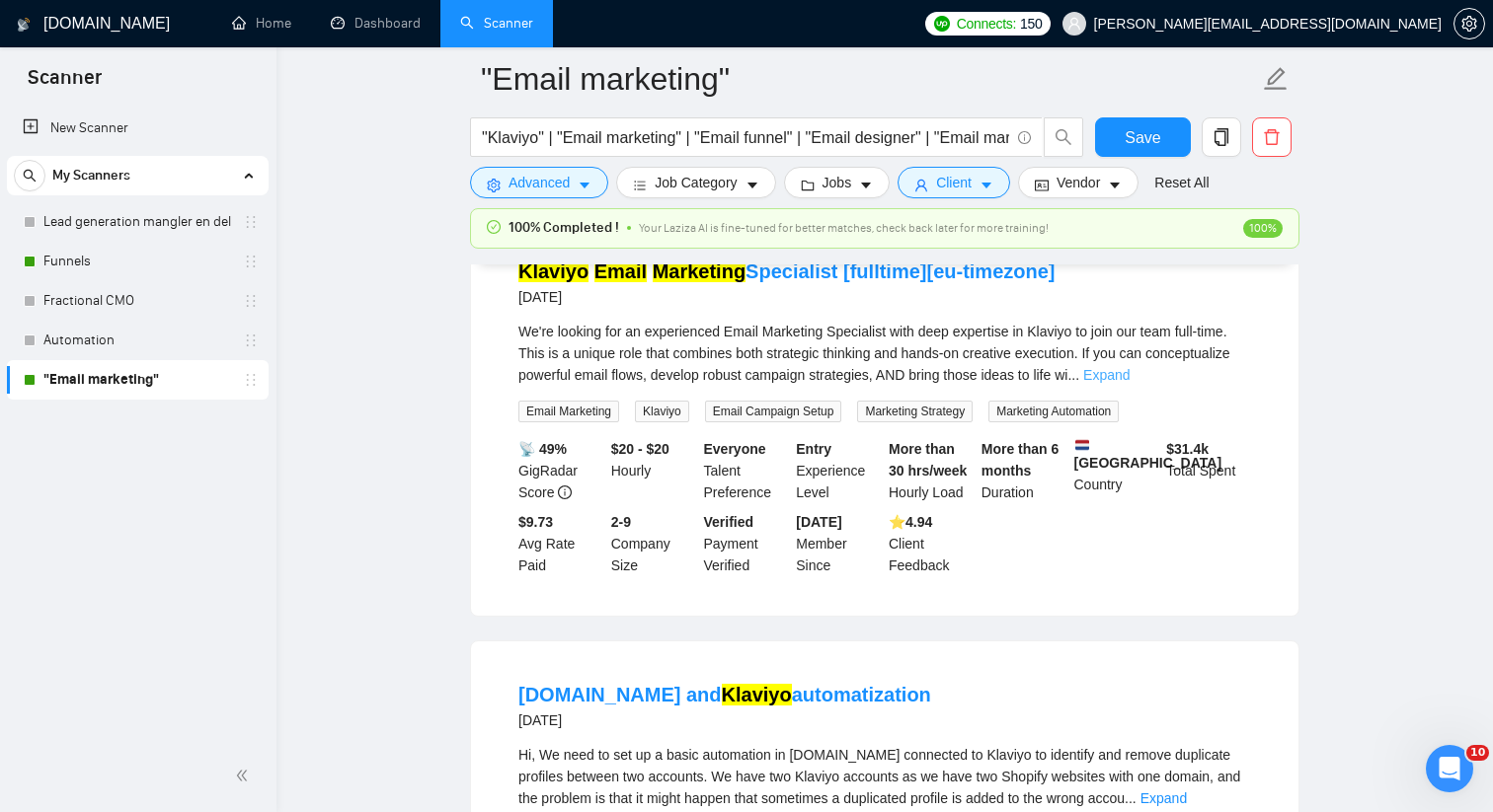
click at [1130, 383] on link "Expand" at bounding box center [1106, 375] width 47 height 16
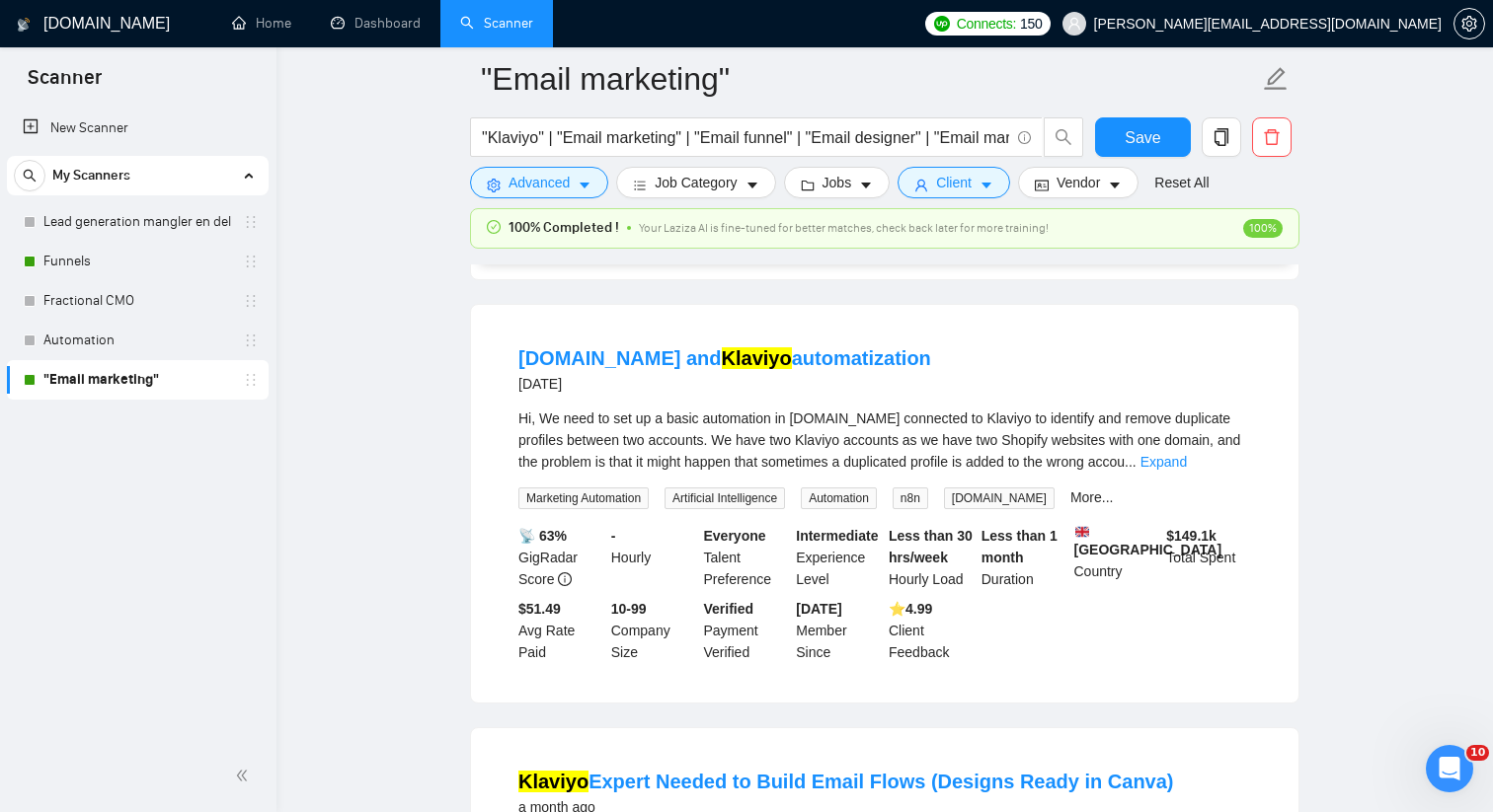
scroll to position [10508, 0]
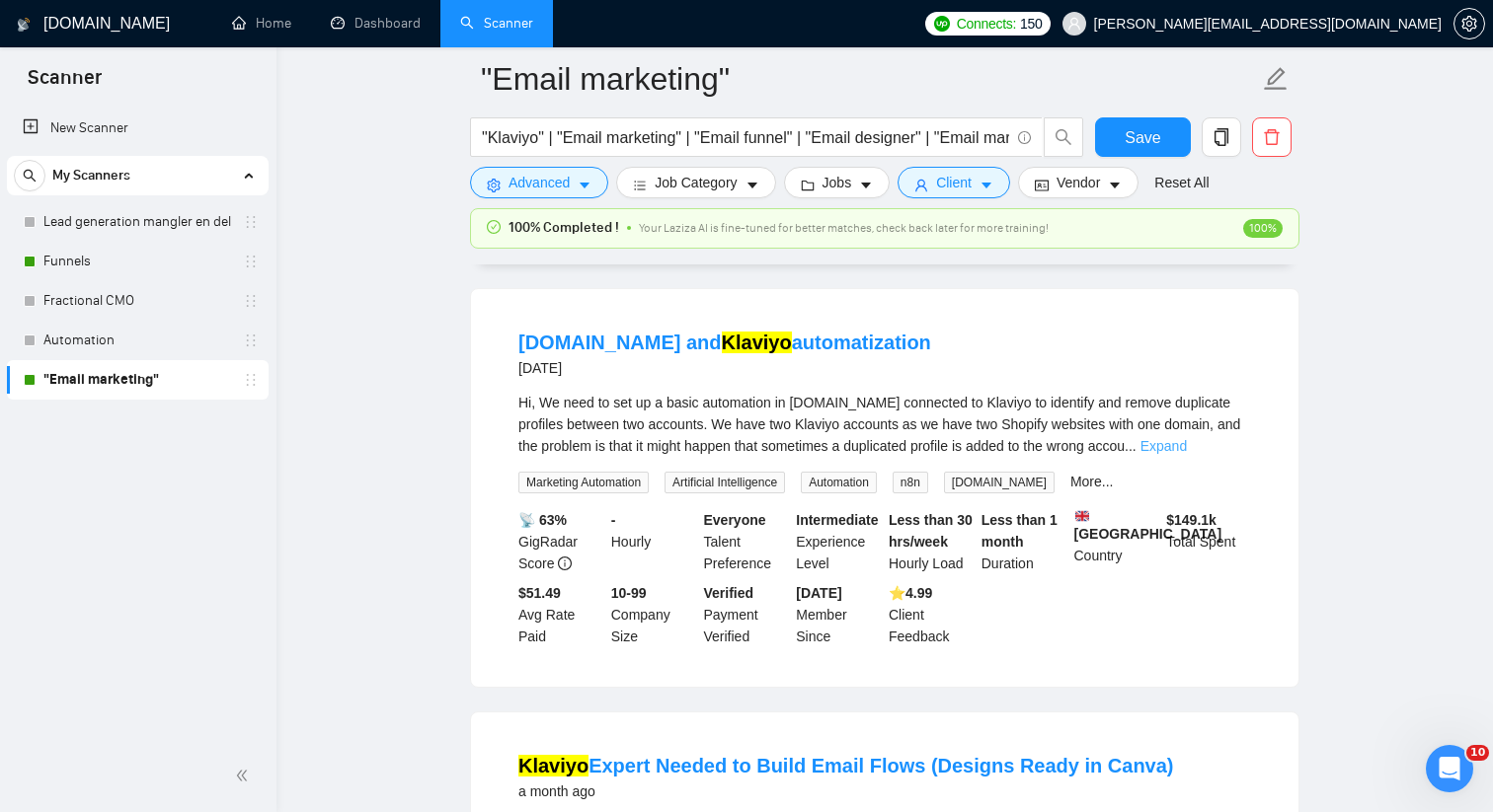
click at [1186, 454] on link "Expand" at bounding box center [1164, 446] width 47 height 16
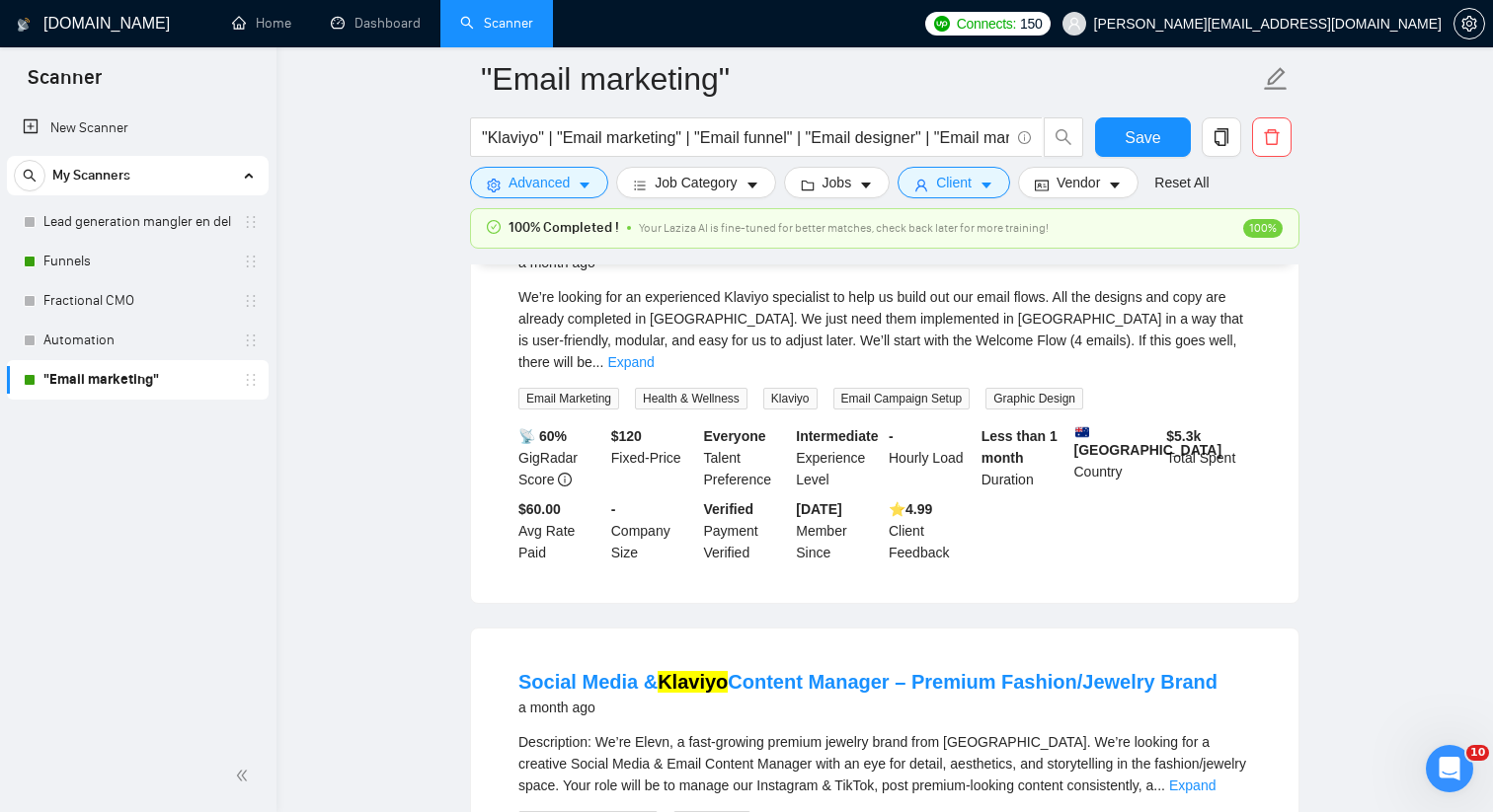
scroll to position [11092, 0]
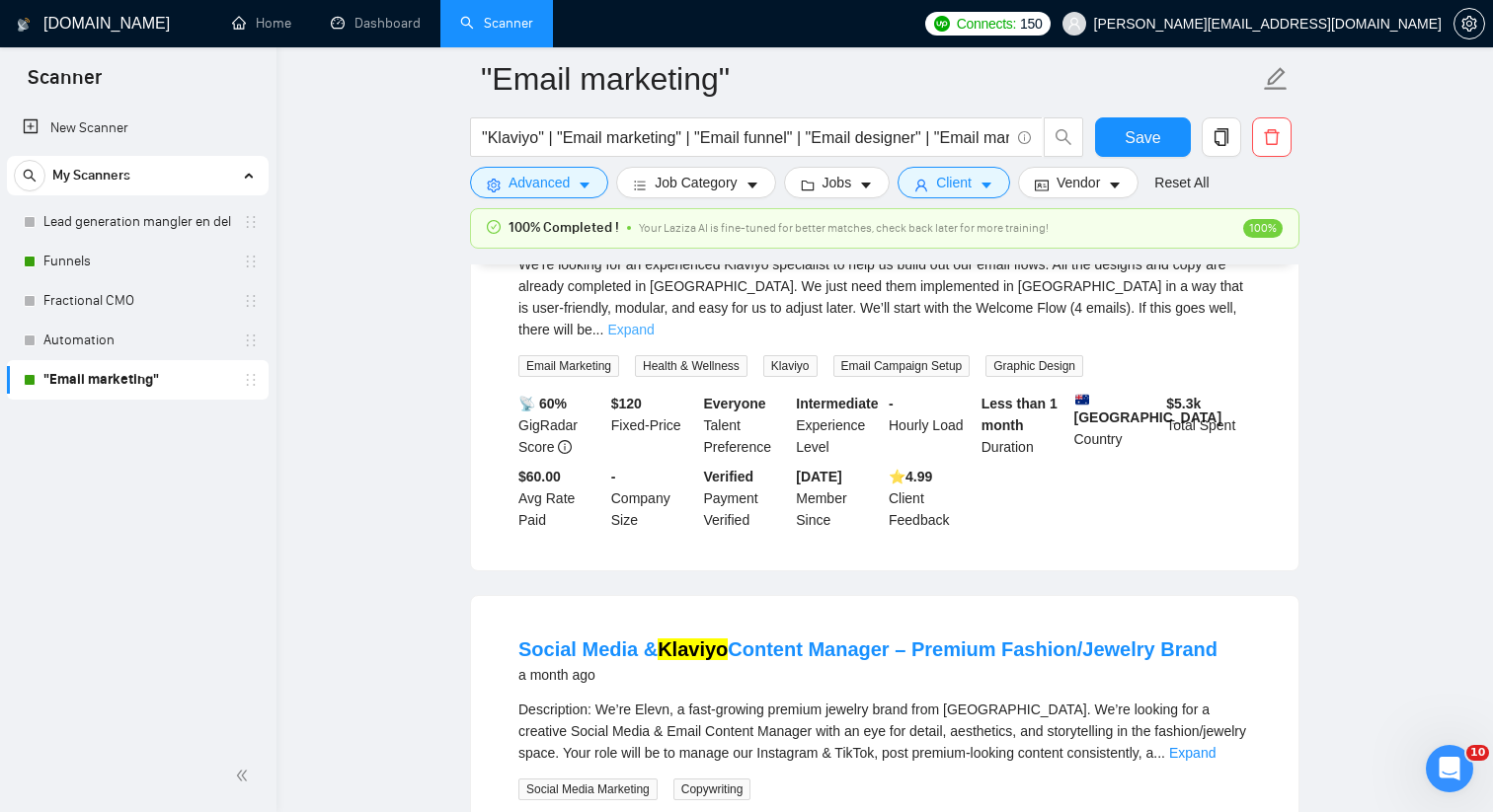
click at [654, 337] on link "Expand" at bounding box center [630, 329] width 47 height 16
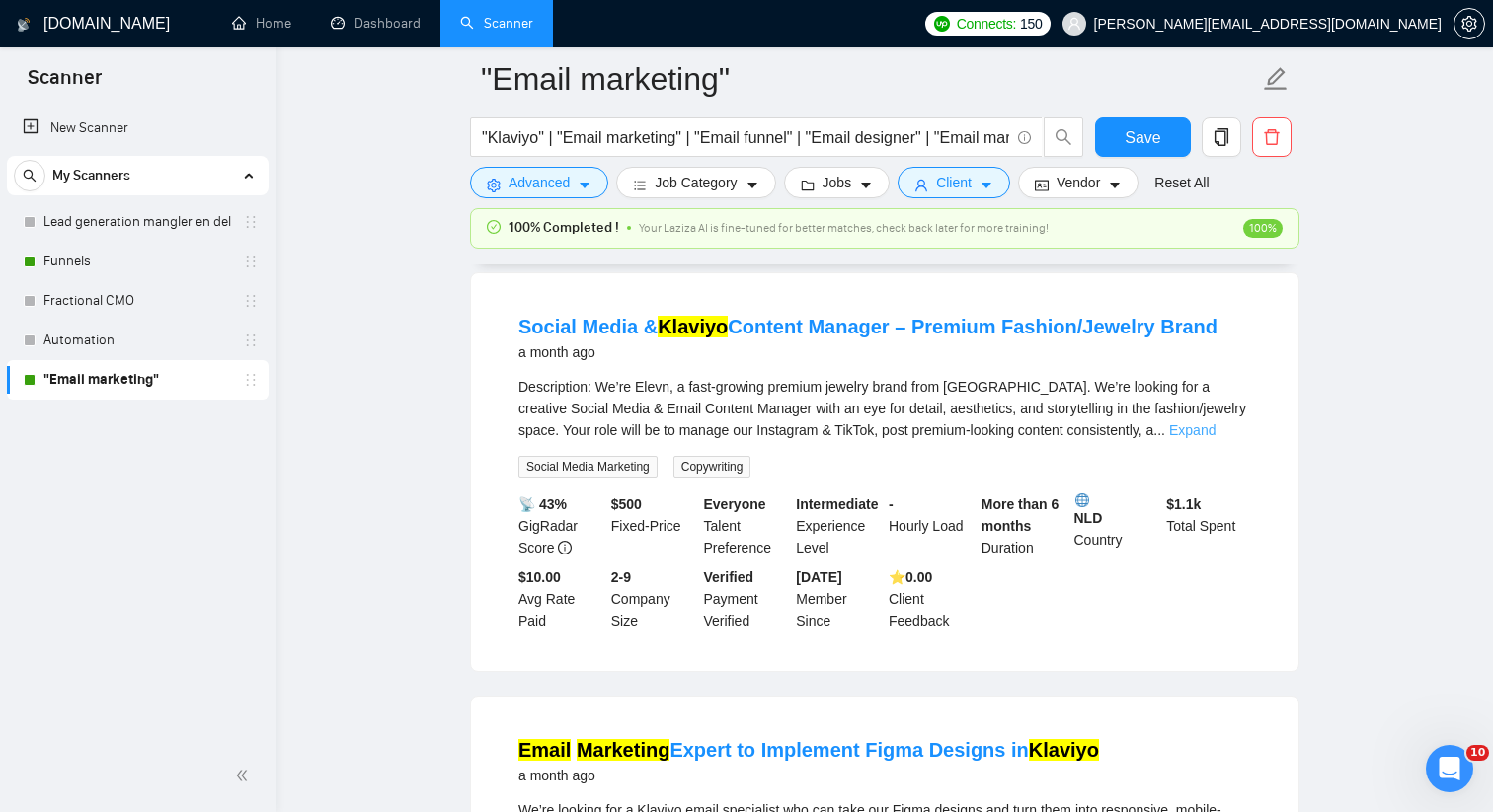
click at [1215, 438] on link "Expand" at bounding box center [1191, 431] width 47 height 16
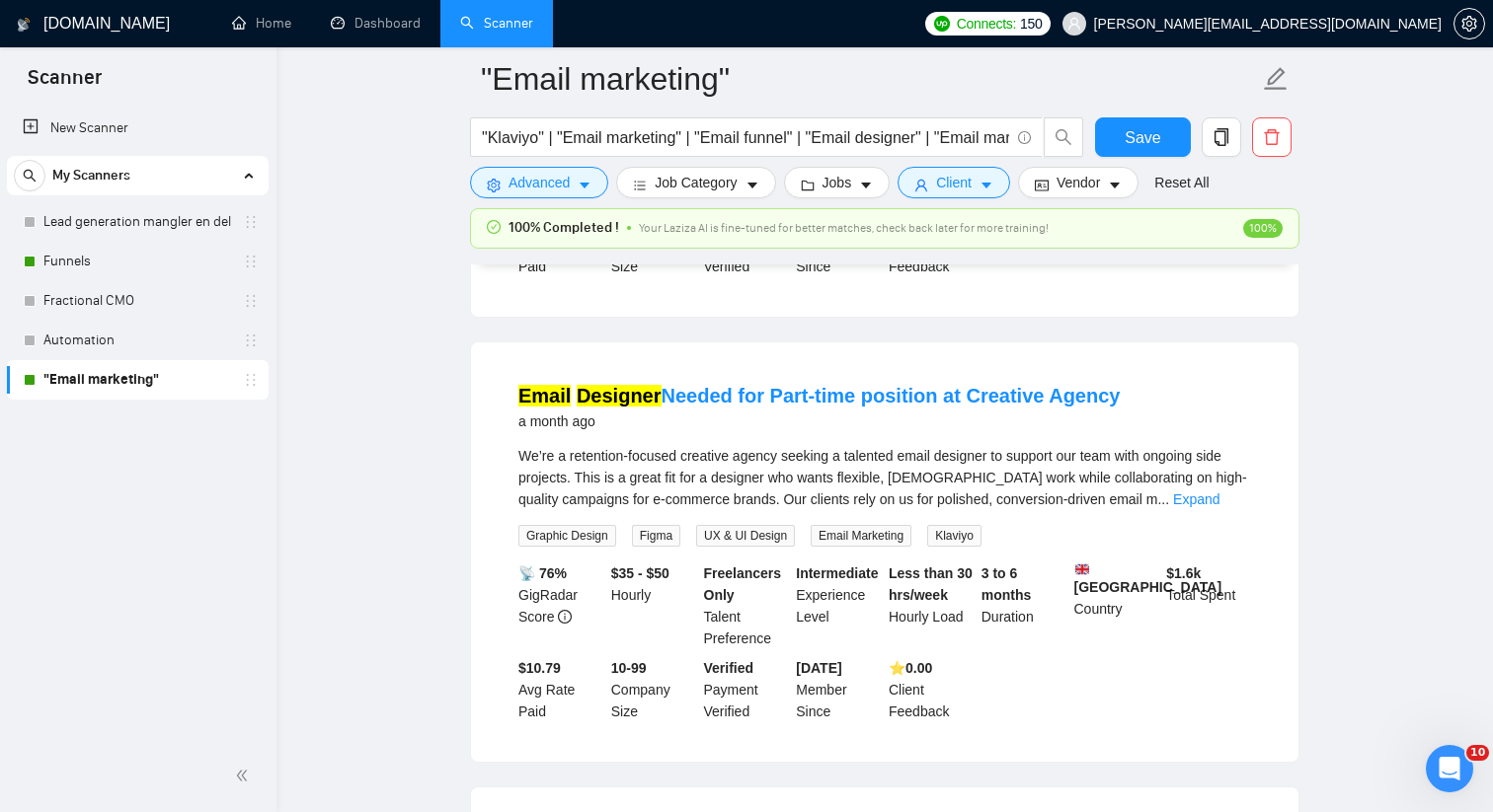
scroll to position [12795, 0]
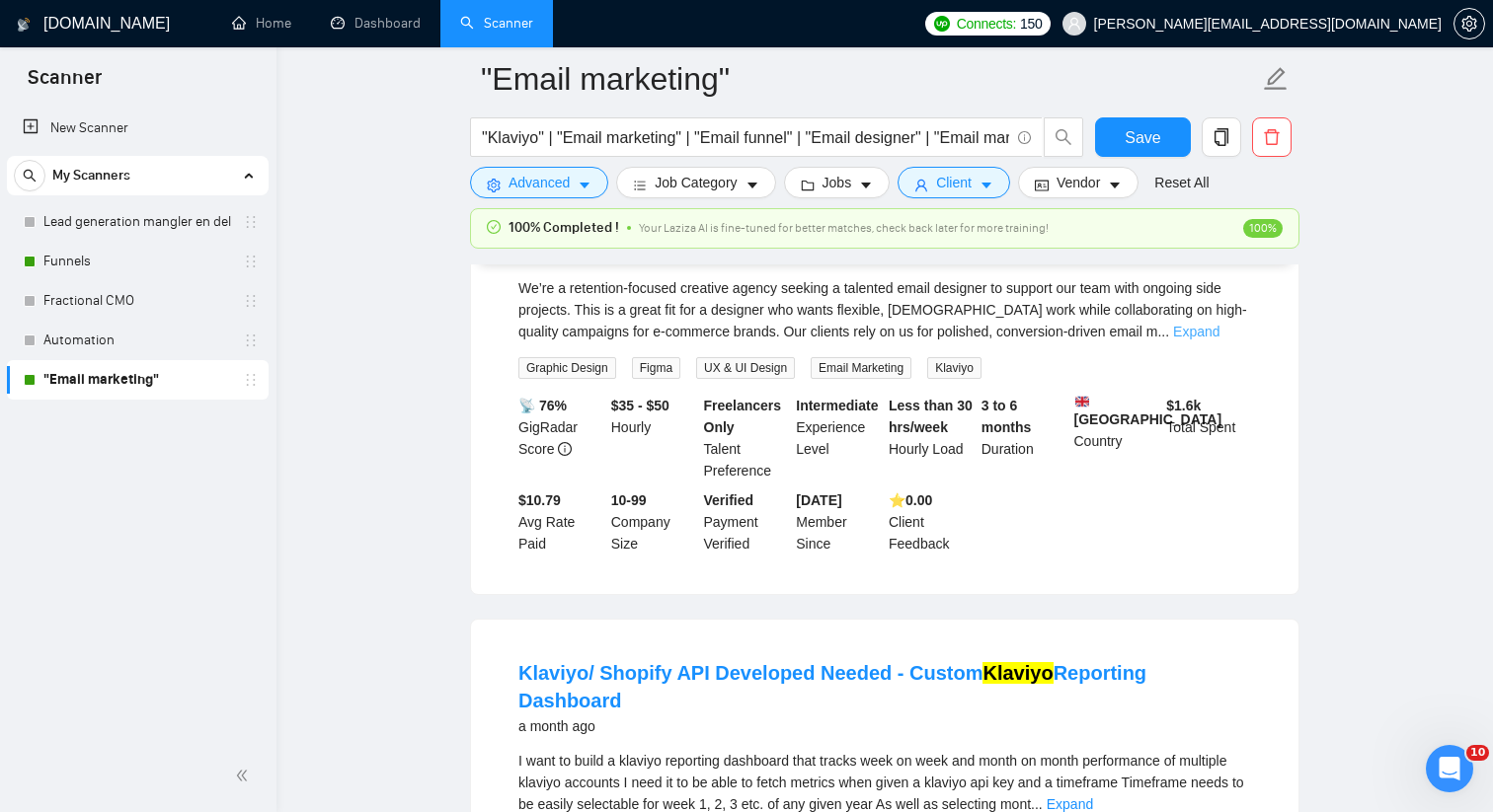
click at [1219, 339] on link "Expand" at bounding box center [1195, 331] width 47 height 16
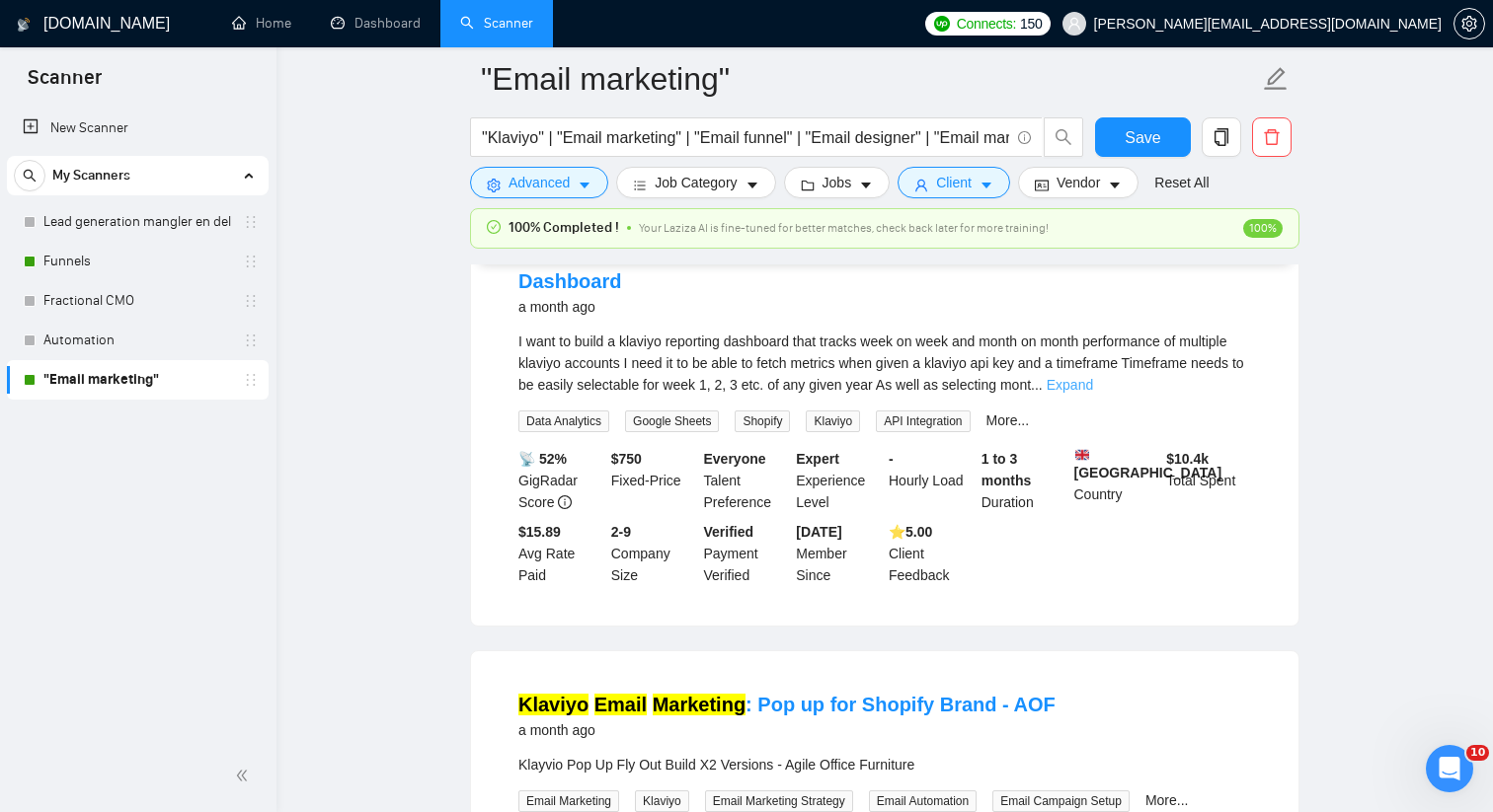
click at [1093, 393] on link "Expand" at bounding box center [1069, 385] width 47 height 16
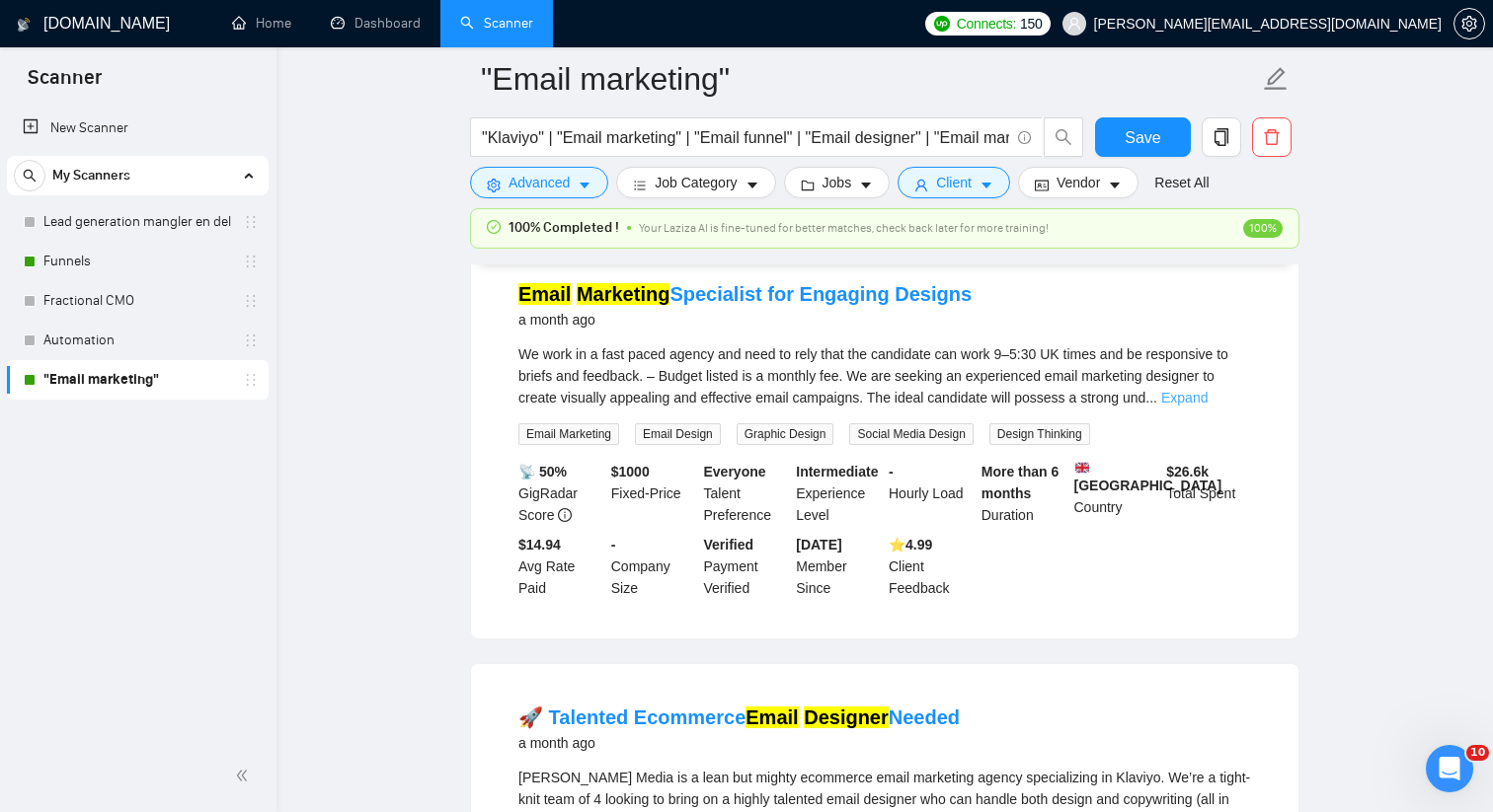
click at [1207, 406] on link "Expand" at bounding box center [1184, 398] width 47 height 16
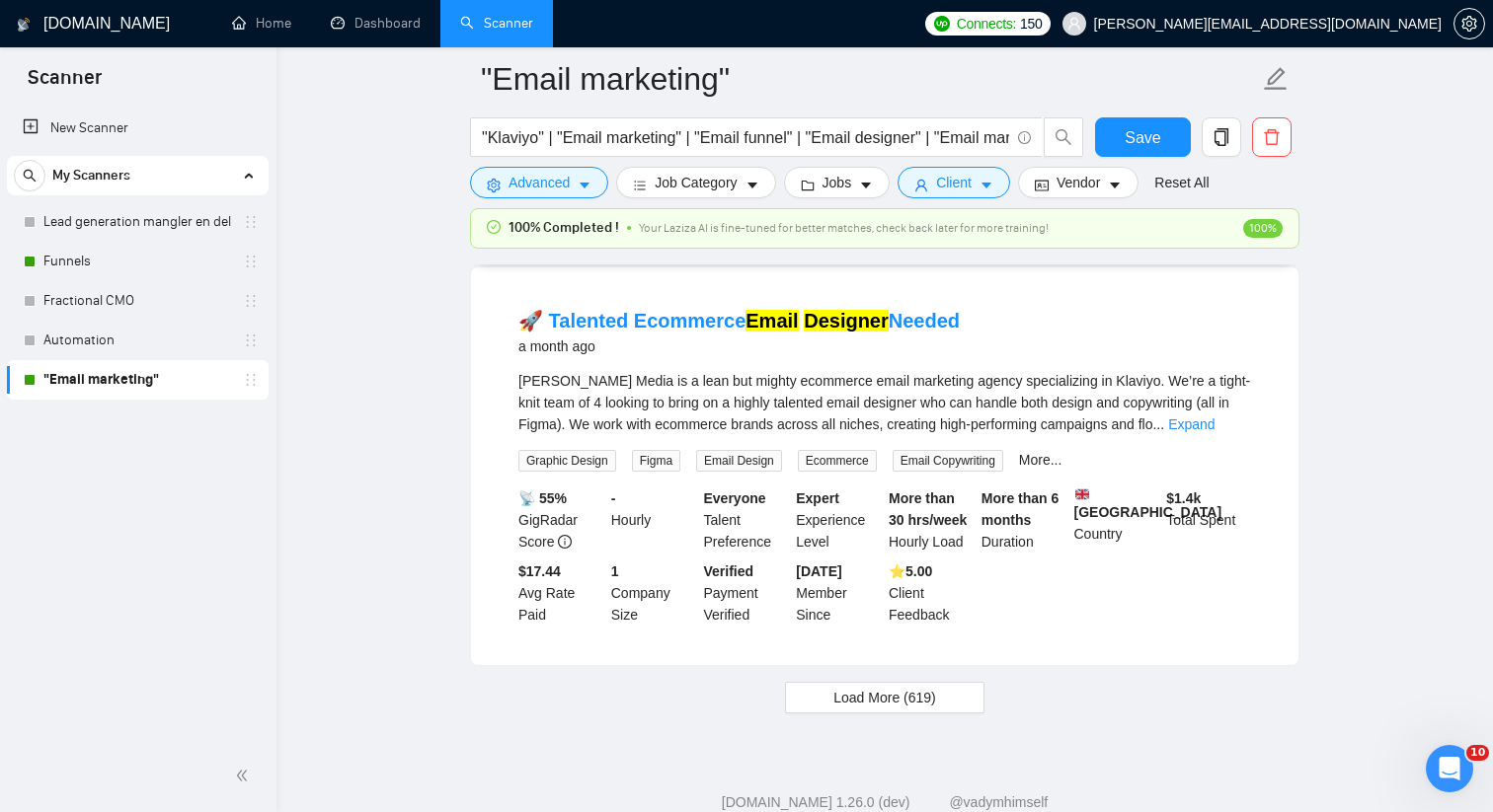
scroll to position [14869, 0]
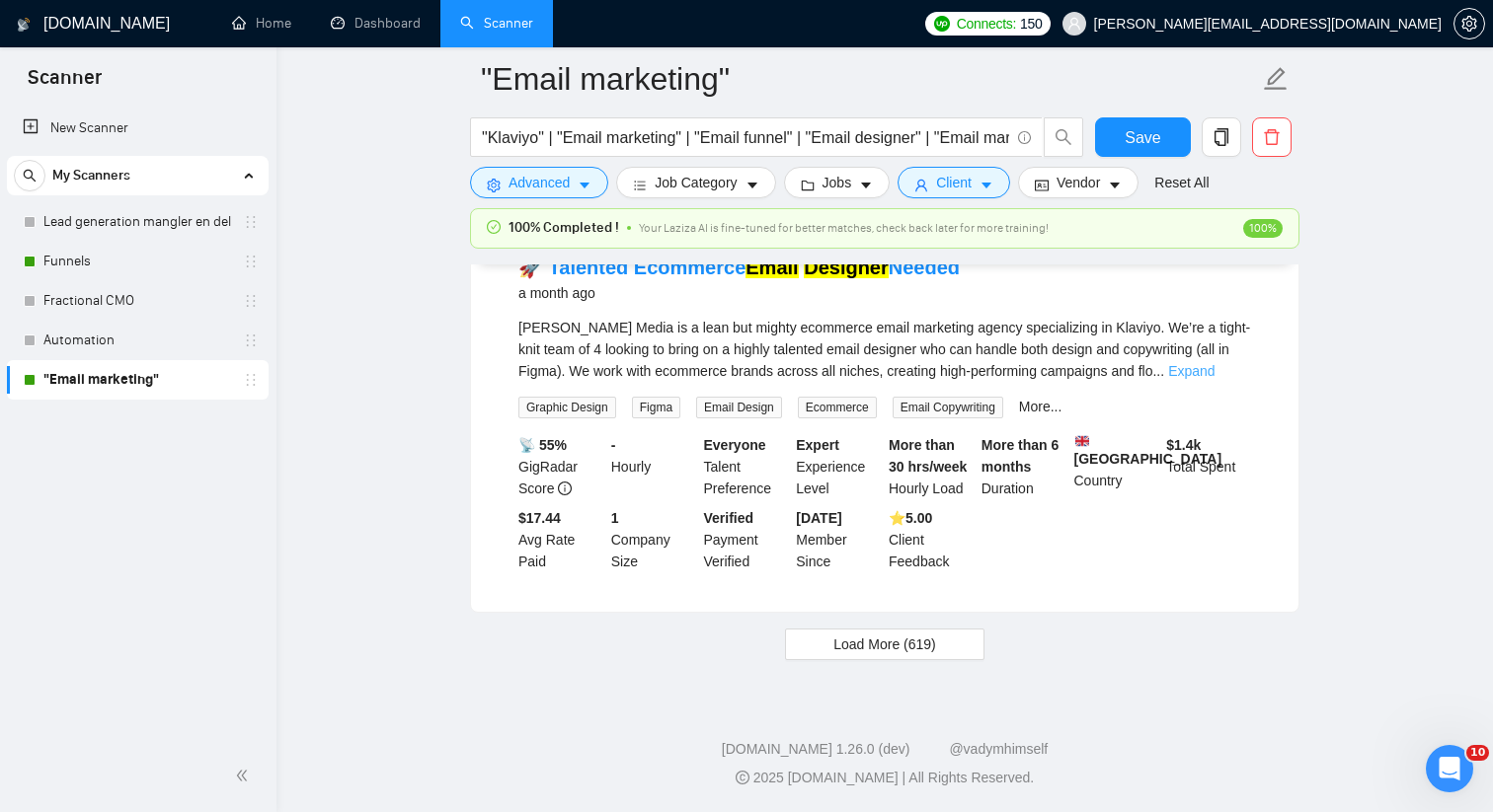
click at [1212, 379] on link "Expand" at bounding box center [1190, 371] width 47 height 16
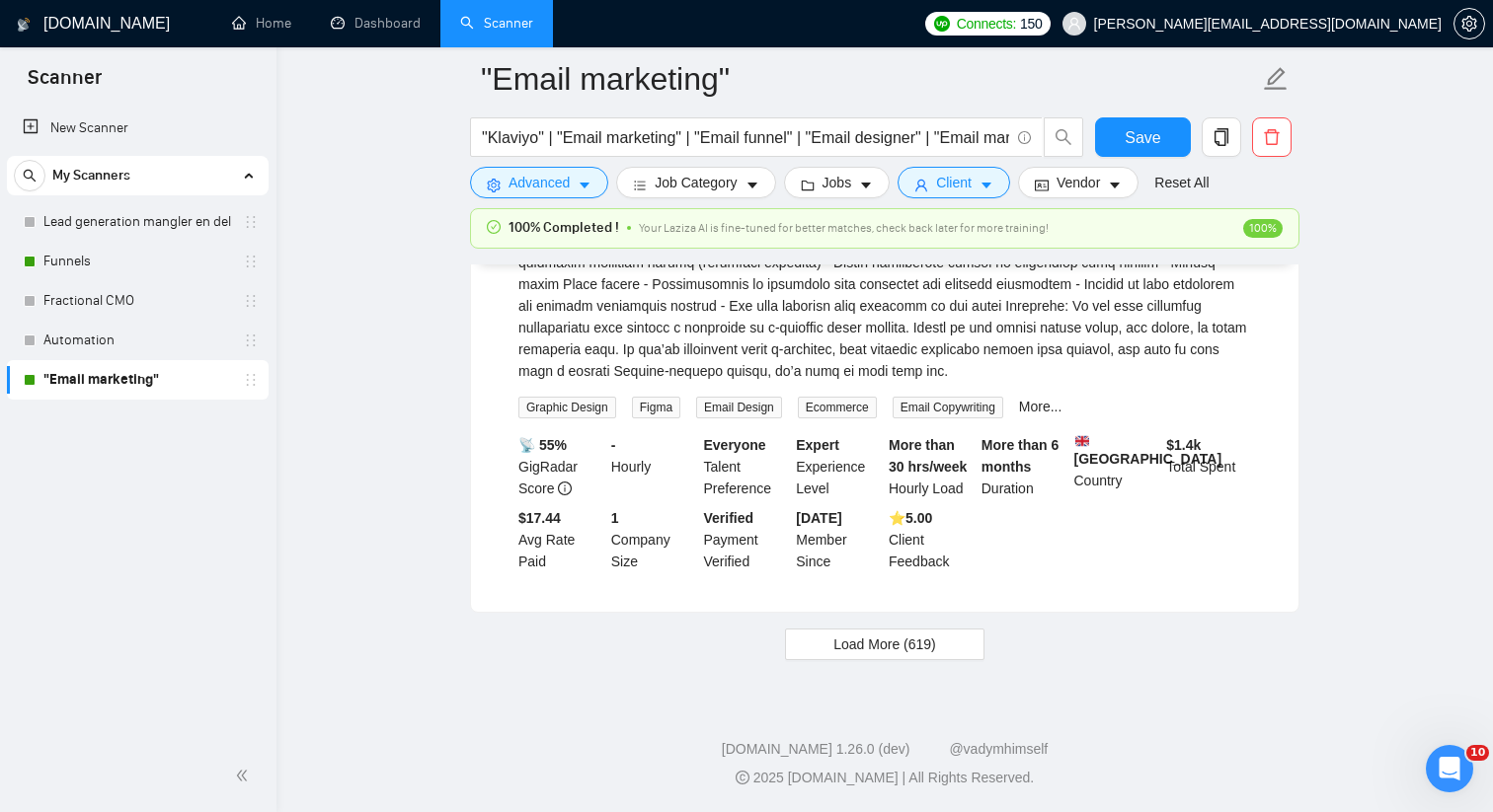
scroll to position [15435, 0]
click at [919, 660] on button "Load More (619)" at bounding box center [885, 645] width 199 height 32
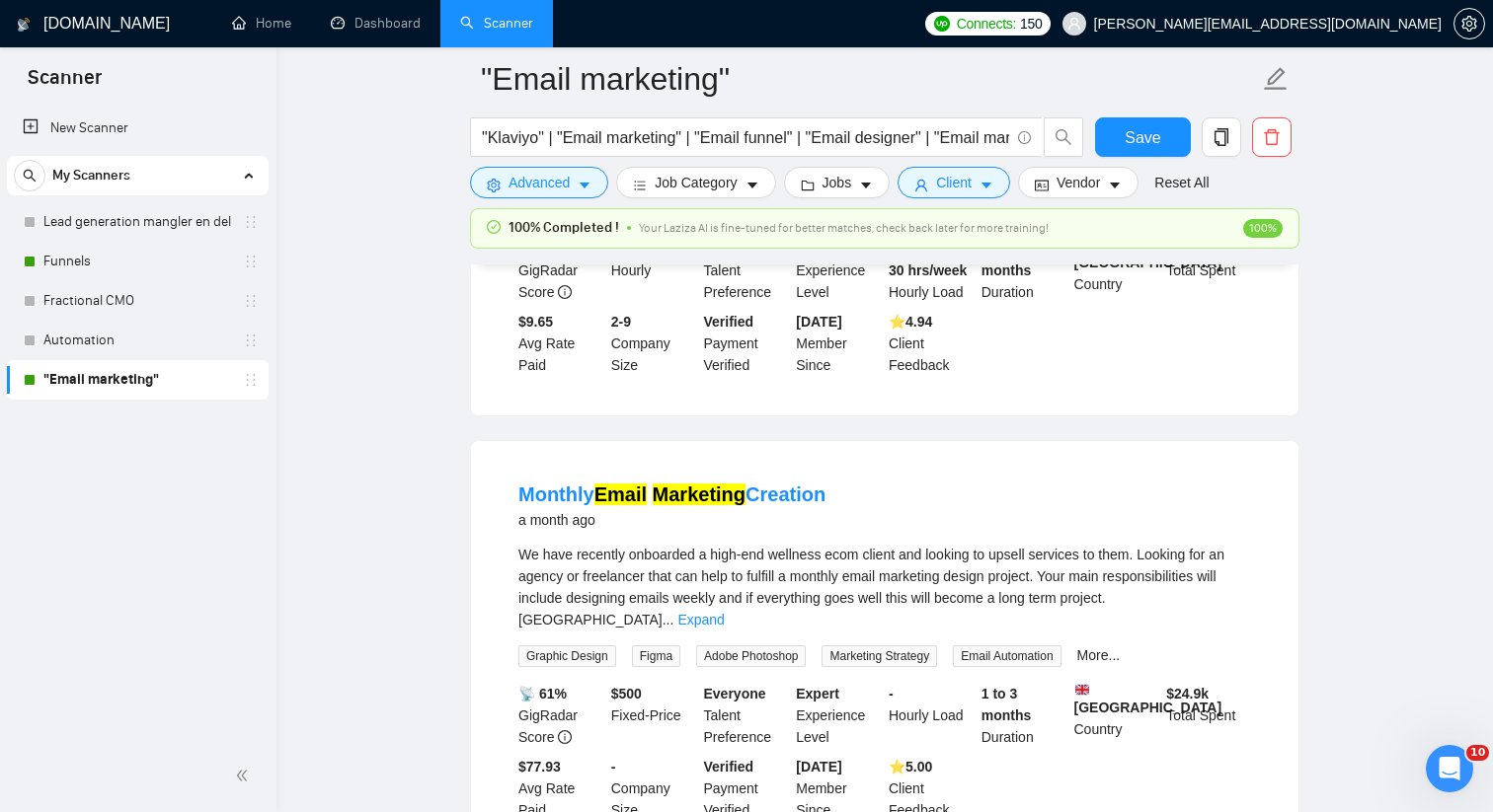
scroll to position [19802, 0]
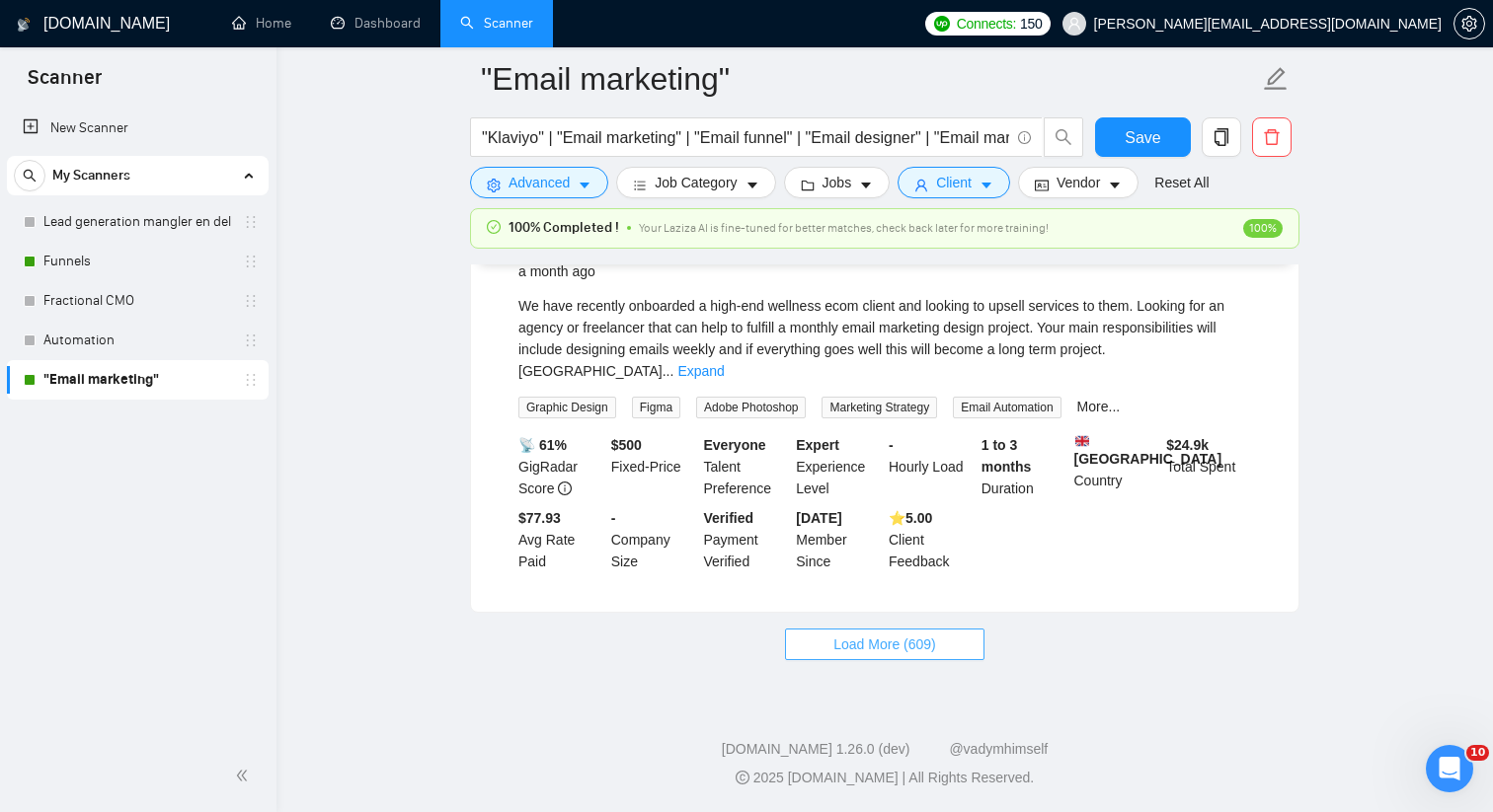
click at [902, 646] on span "Load More (609)" at bounding box center [884, 645] width 103 height 22
click at [724, 363] on link "Expand" at bounding box center [700, 371] width 47 height 16
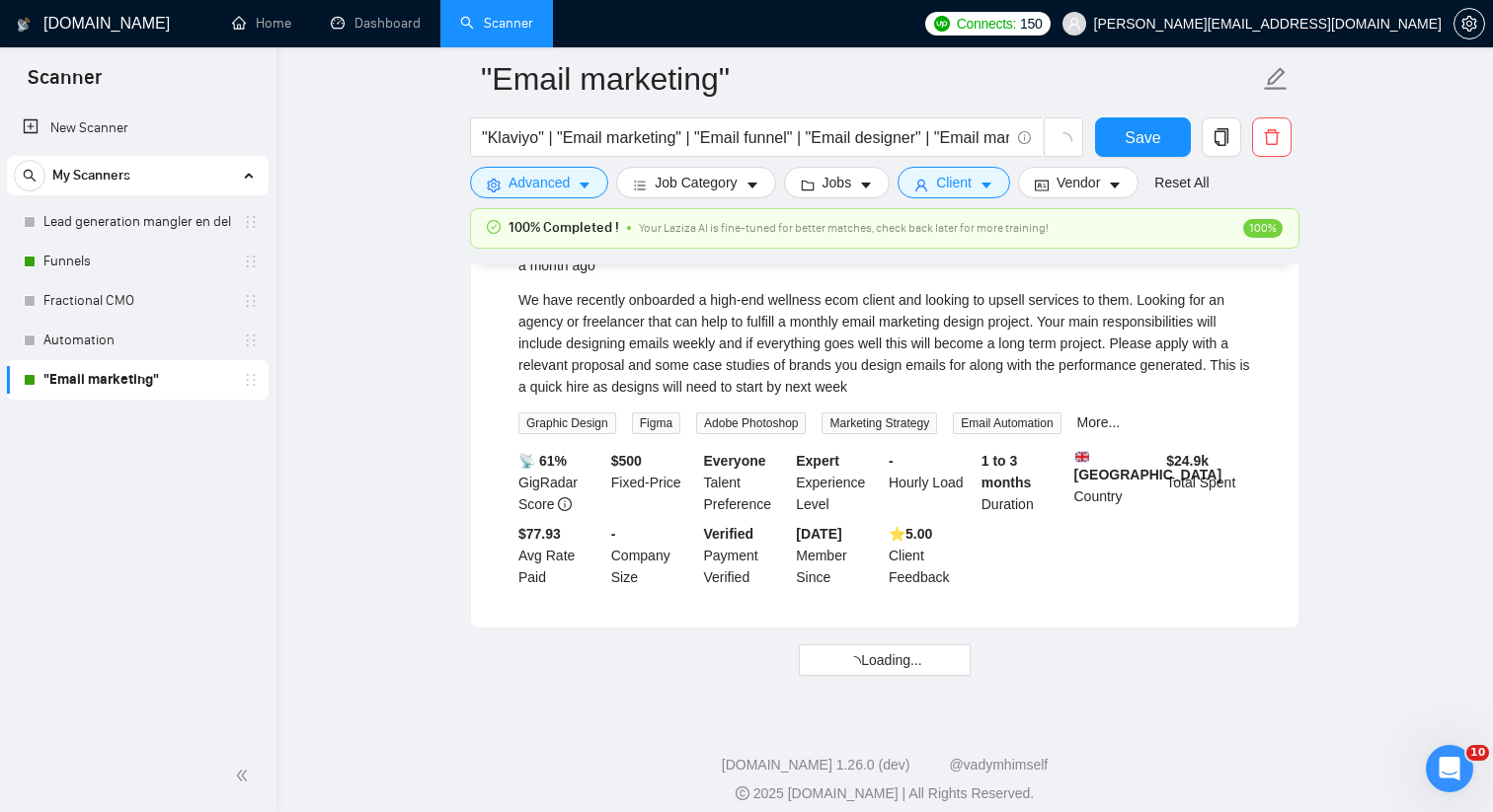
scroll to position [19233, 0]
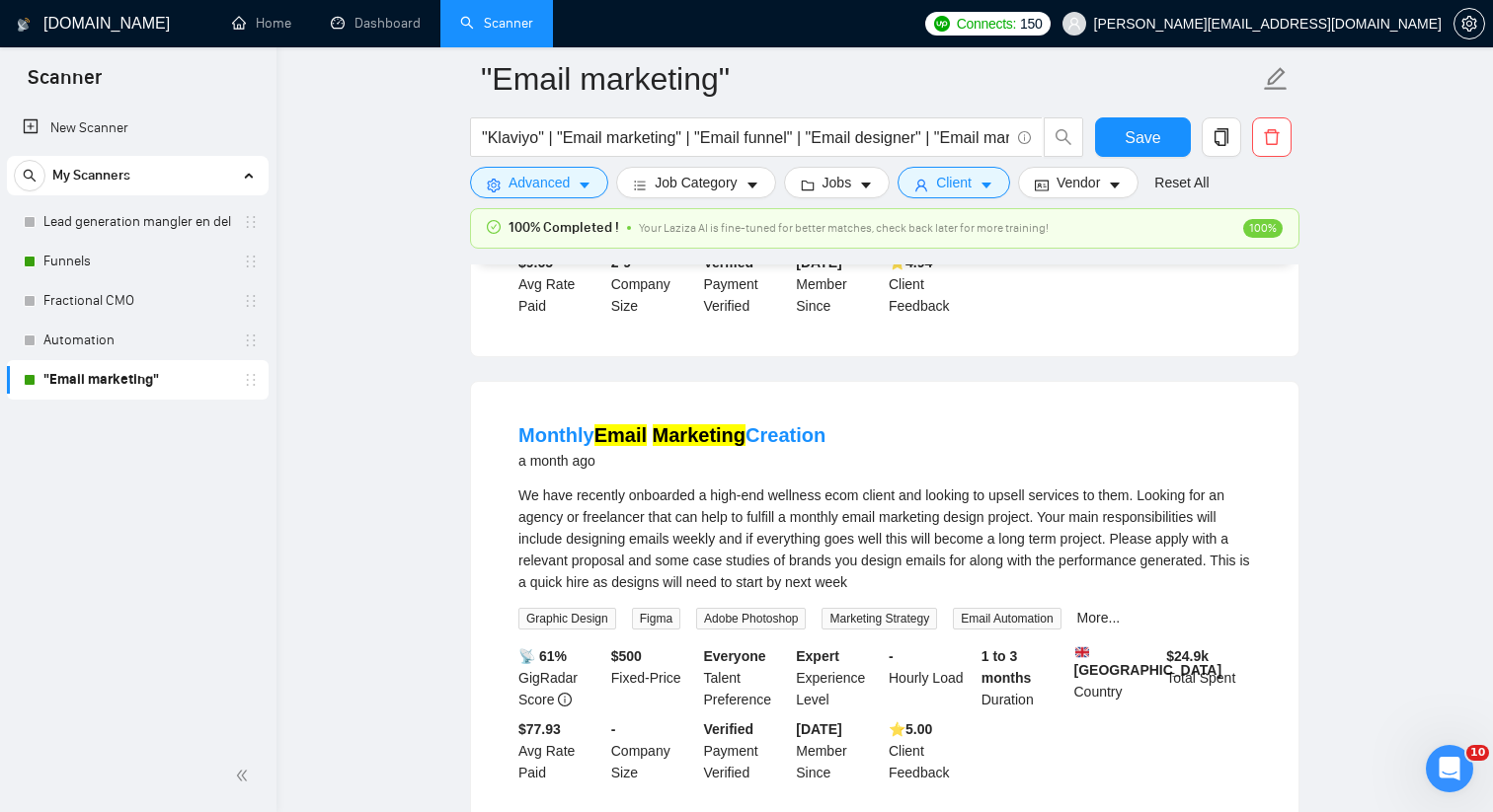
click at [1130, 123] on link "Expand" at bounding box center [1106, 115] width 47 height 16
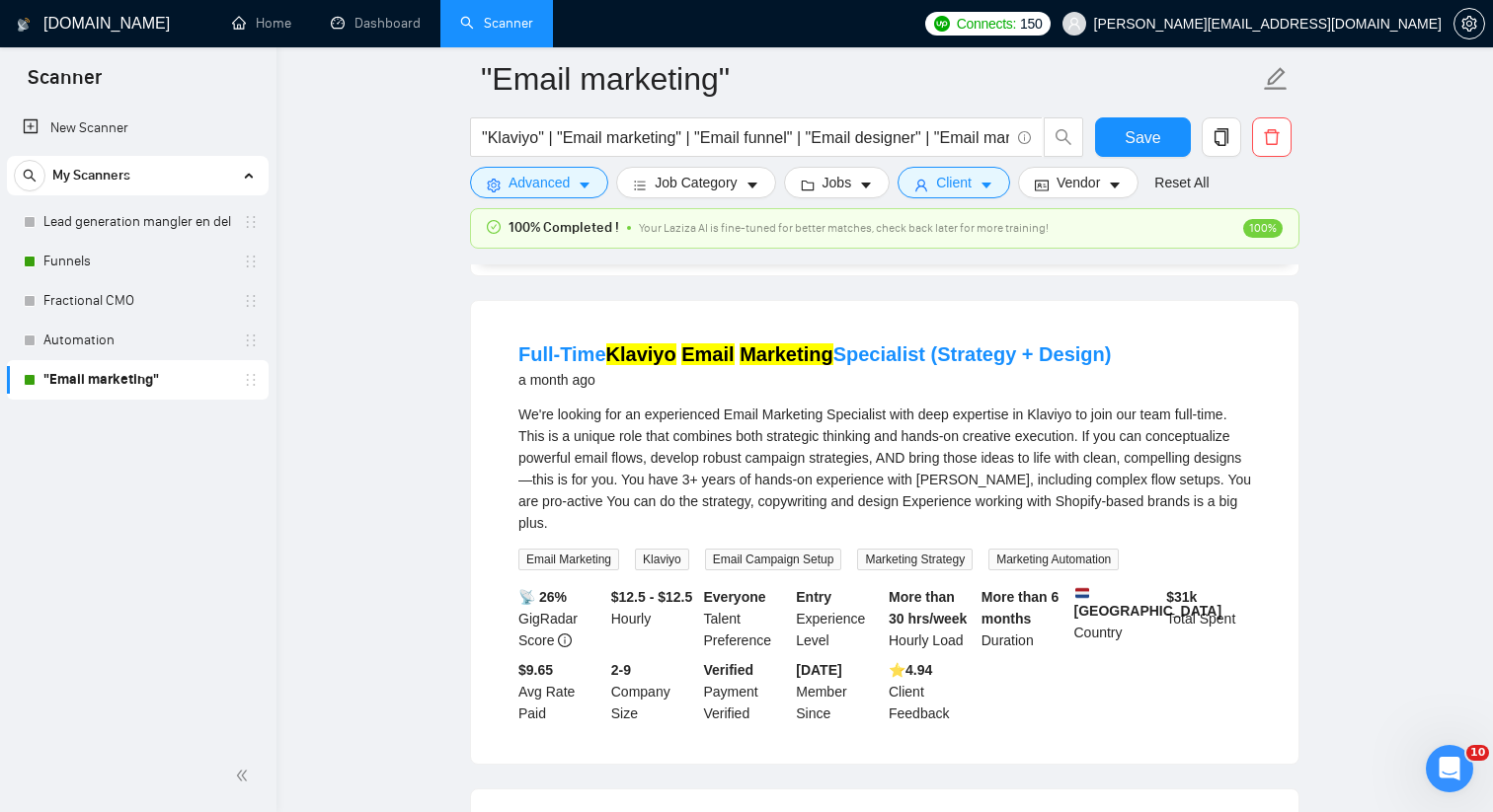
scroll to position [18842, 0]
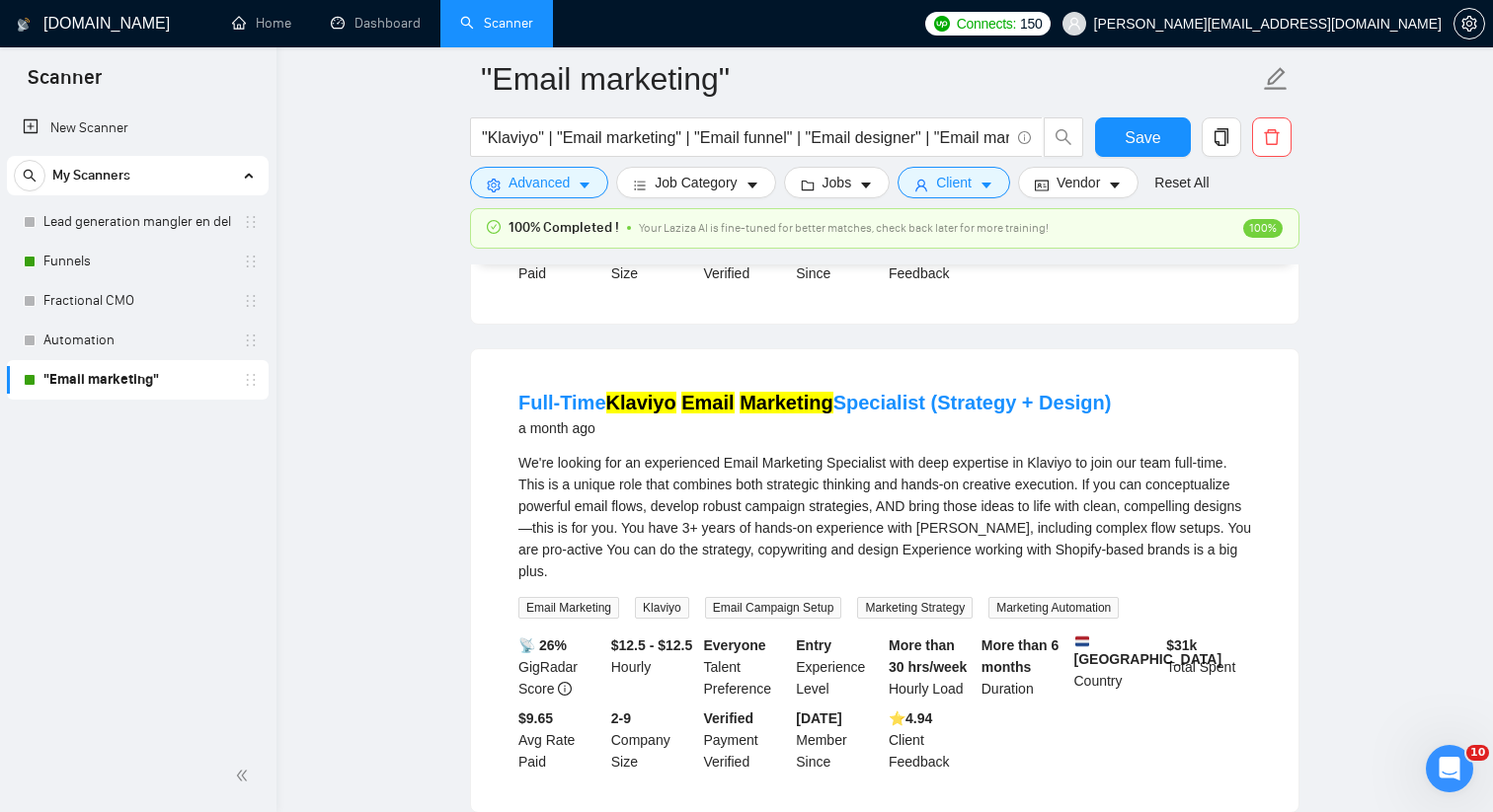
click at [1236, 94] on div "We're looking for an experienced Email Marketing Specialist with deep expertise…" at bounding box center [885, 61] width 733 height 65
click at [1130, 91] on link "Expand" at bounding box center [1106, 83] width 47 height 16
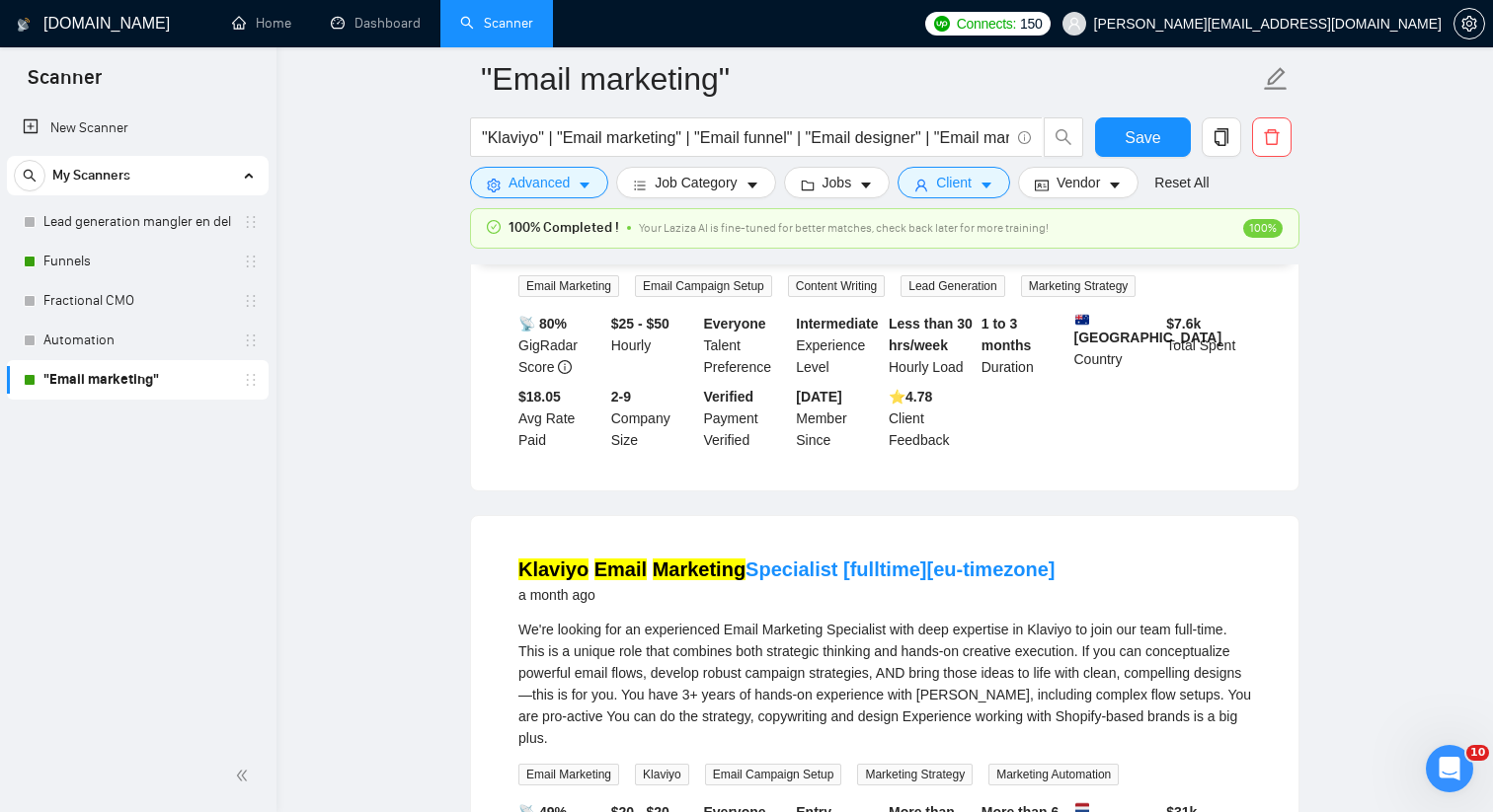
click at [1125, 258] on link "Expand" at bounding box center [1101, 250] width 47 height 16
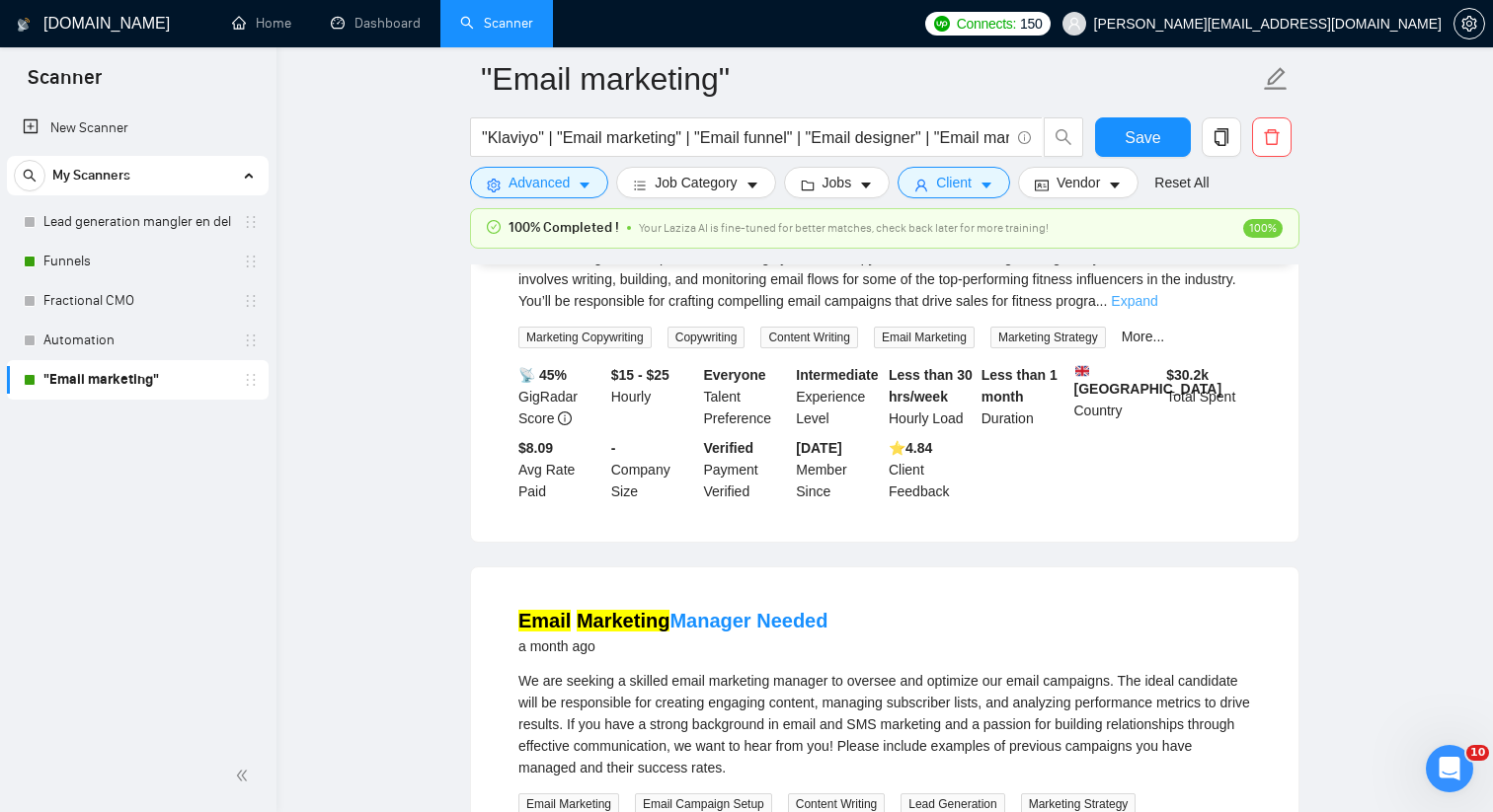
click at [1158, 308] on link "Expand" at bounding box center [1134, 302] width 47 height 16
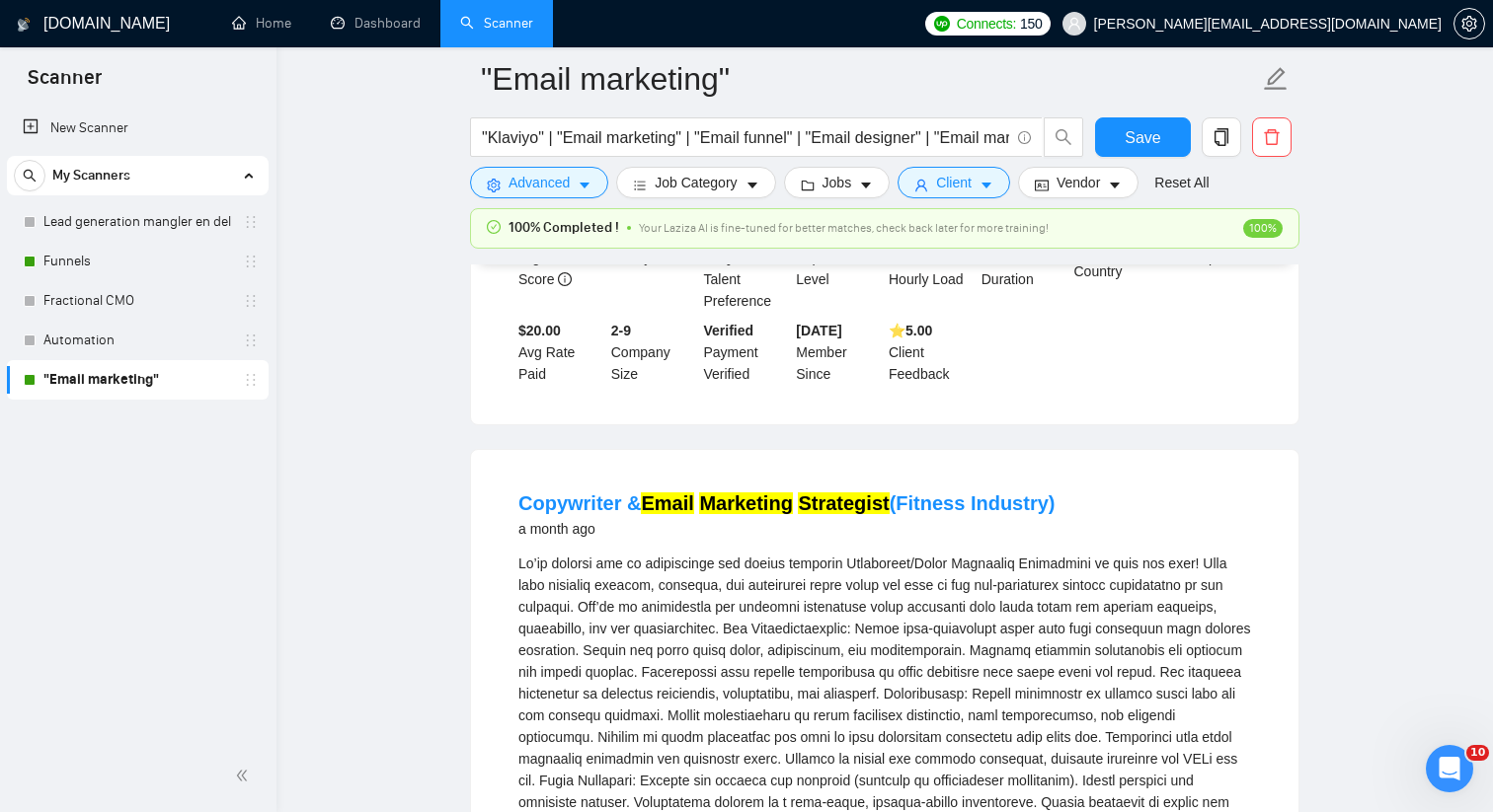
click at [1179, 170] on link "Expand" at bounding box center [1157, 162] width 47 height 16
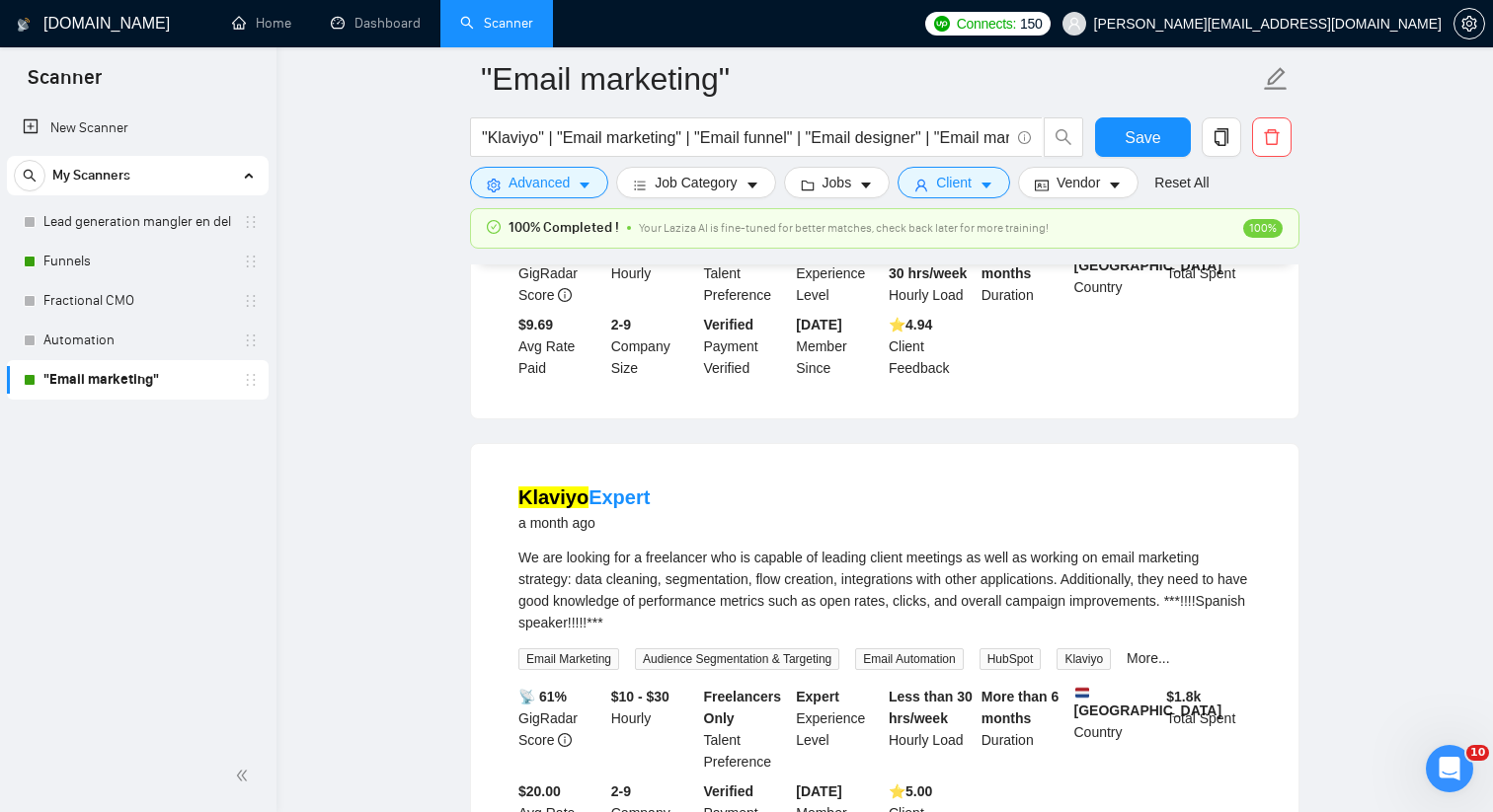
scroll to position [17006, 0]
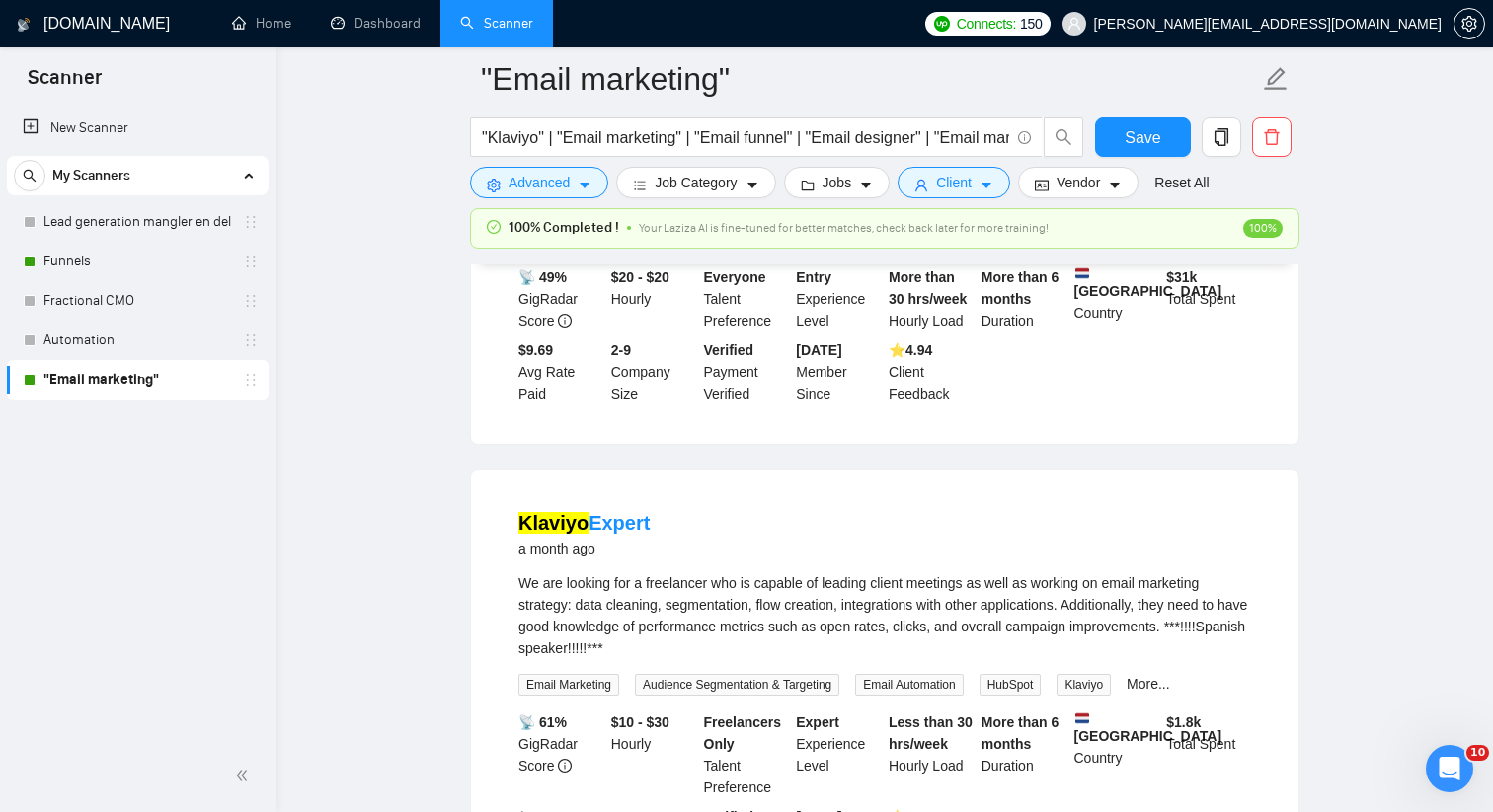
click at [1217, 214] on div "We're looking for an experienced Email Marketing Specialist with deep expertise…" at bounding box center [885, 181] width 733 height 65
click at [1130, 211] on link "Expand" at bounding box center [1106, 203] width 47 height 16
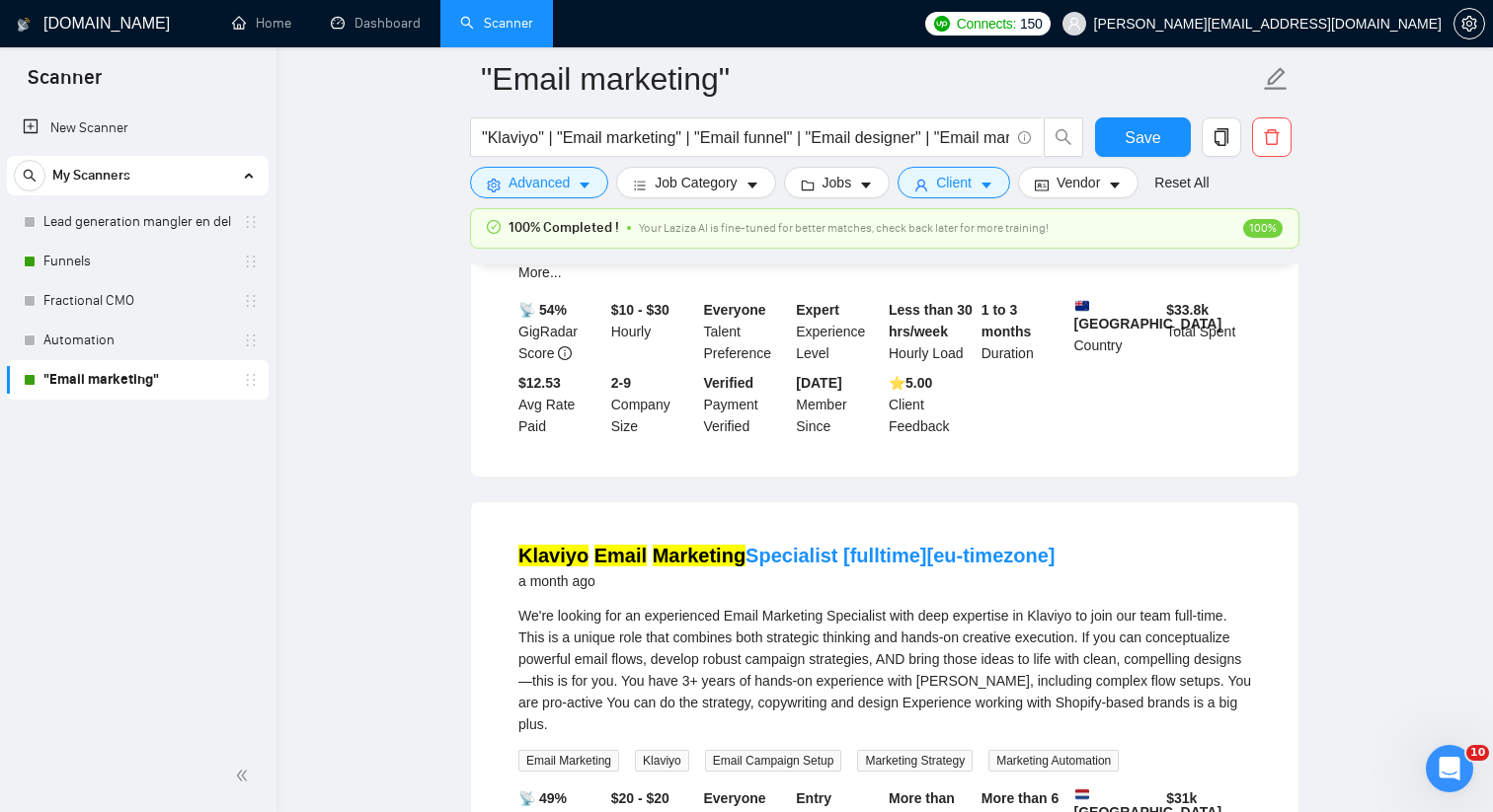
click at [1181, 214] on link "Expand" at bounding box center [1159, 206] width 47 height 16
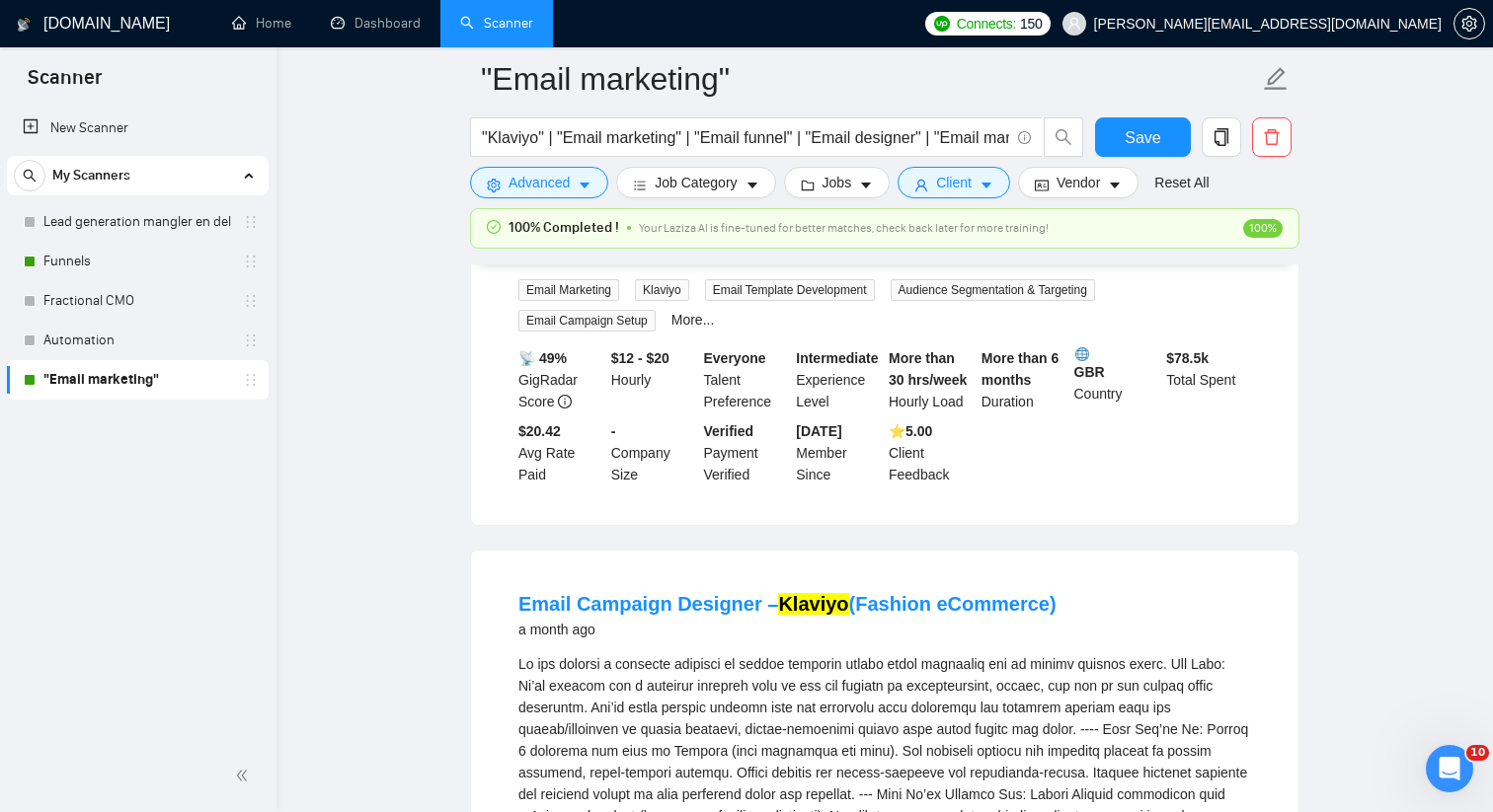
click at [1221, 262] on link "Expand" at bounding box center [1197, 254] width 47 height 16
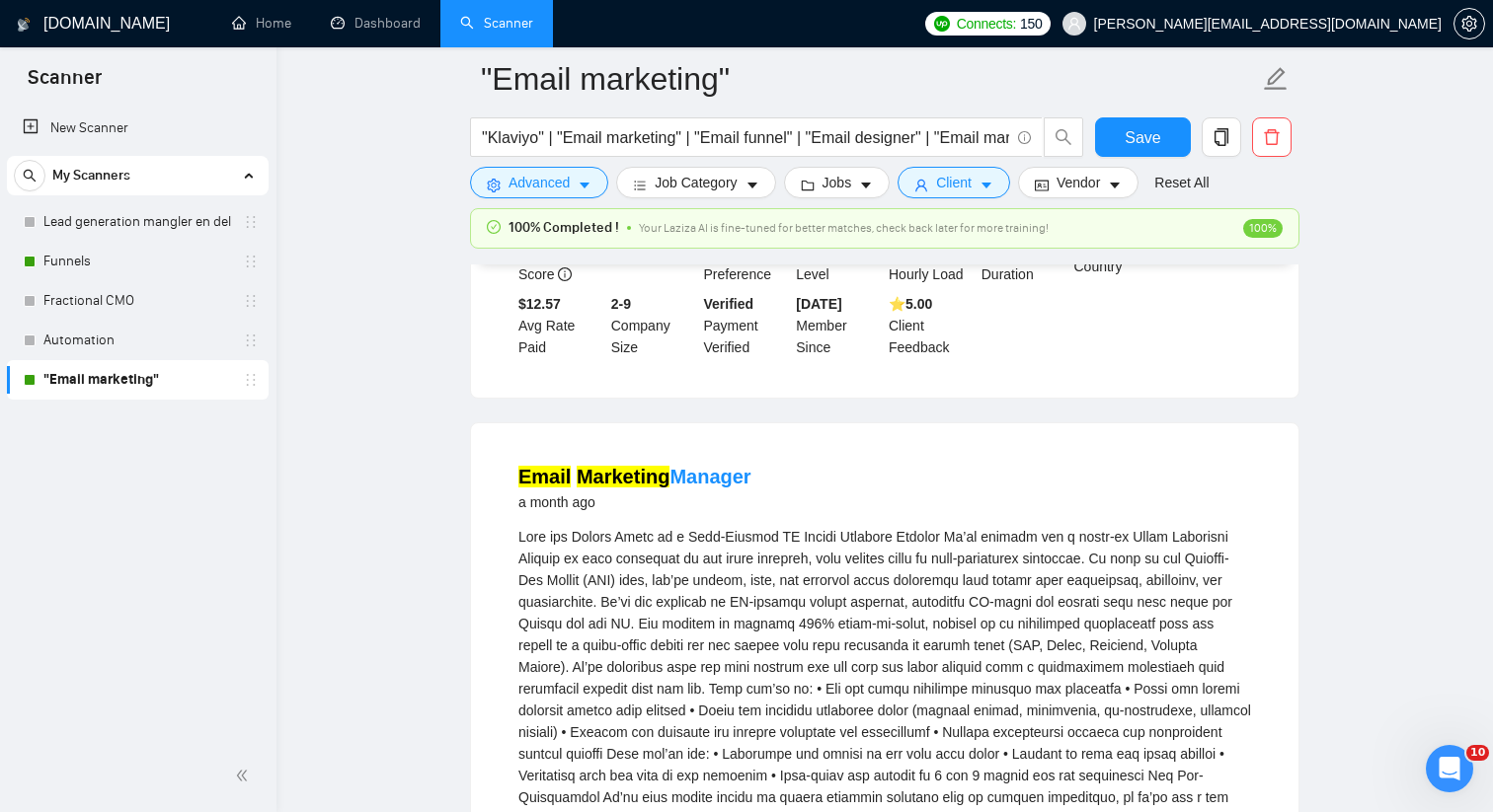
click at [1181, 165] on link "Expand" at bounding box center [1159, 157] width 47 height 16
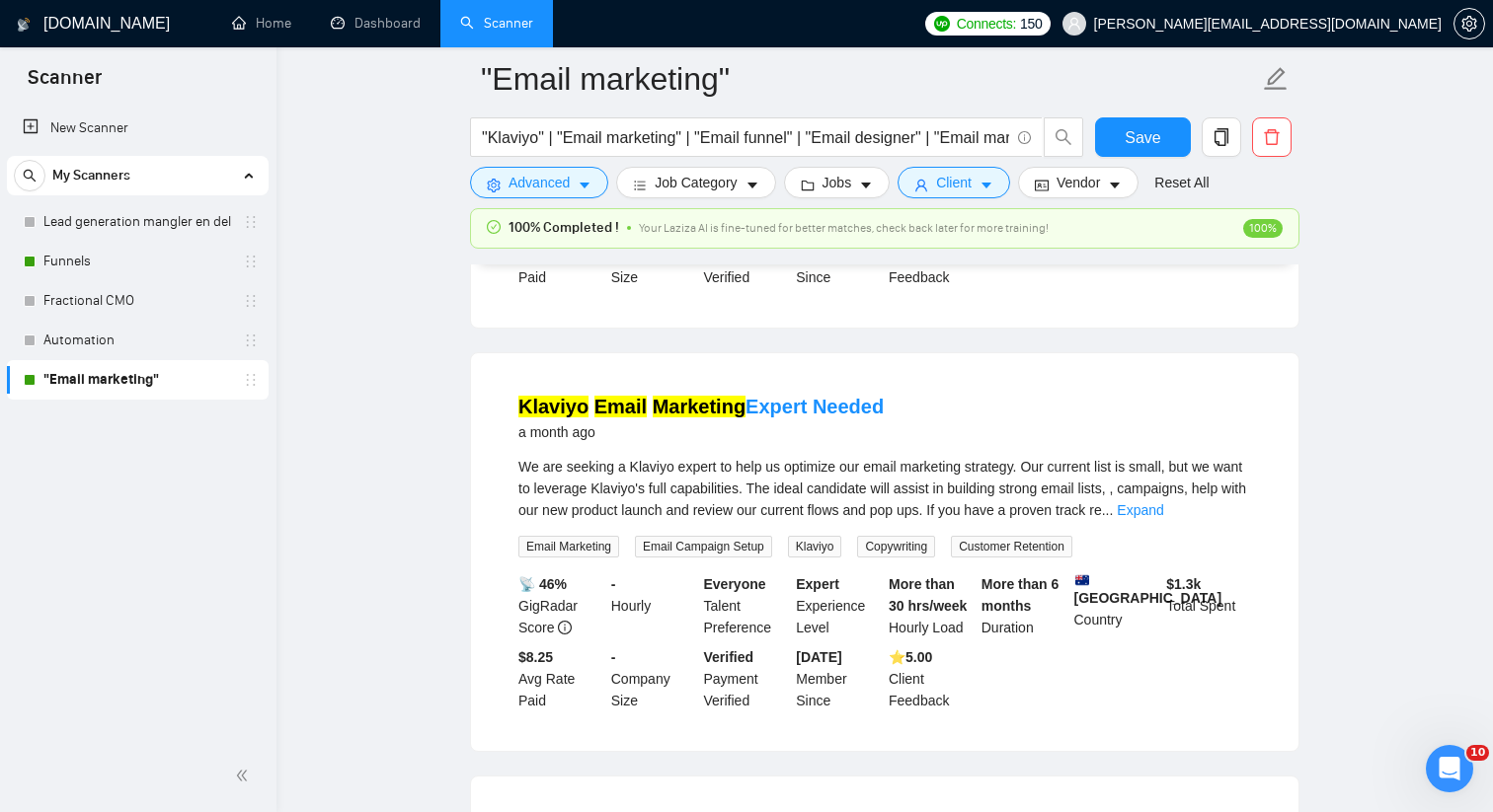
click at [1110, 95] on link "Expand" at bounding box center [1086, 87] width 47 height 16
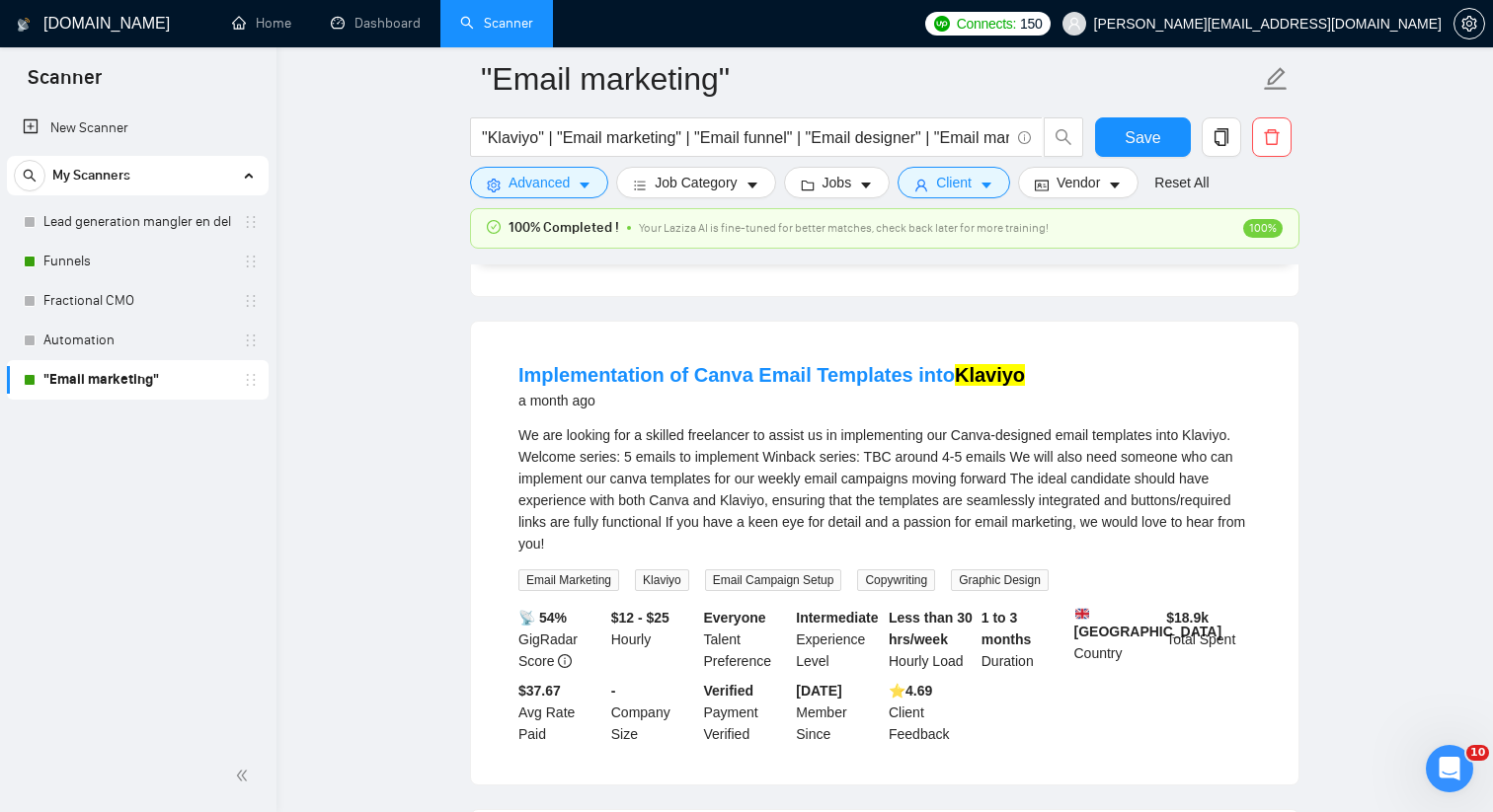
click at [1185, 63] on link "Expand" at bounding box center [1163, 56] width 47 height 16
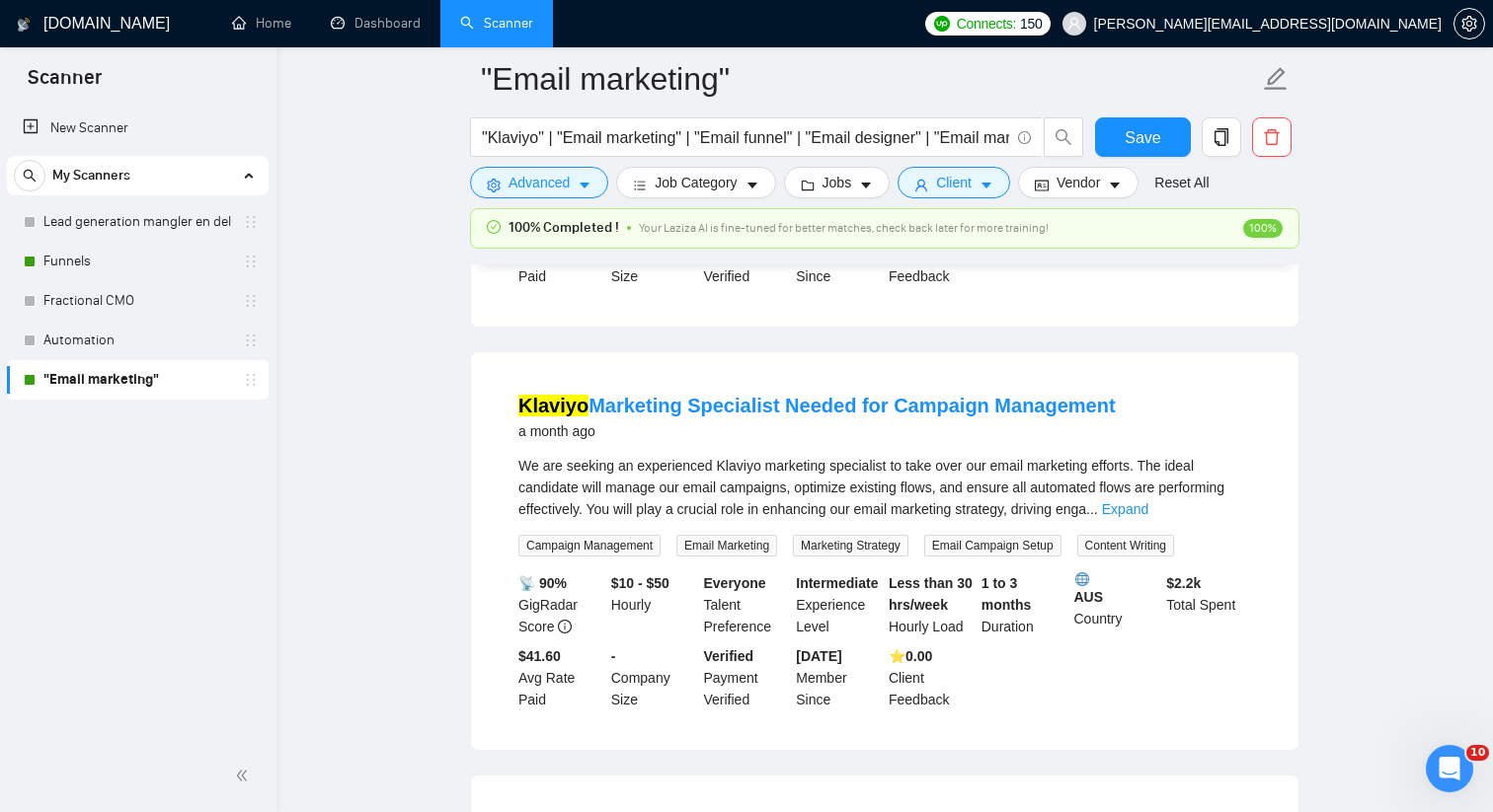
scroll to position [22479, 0]
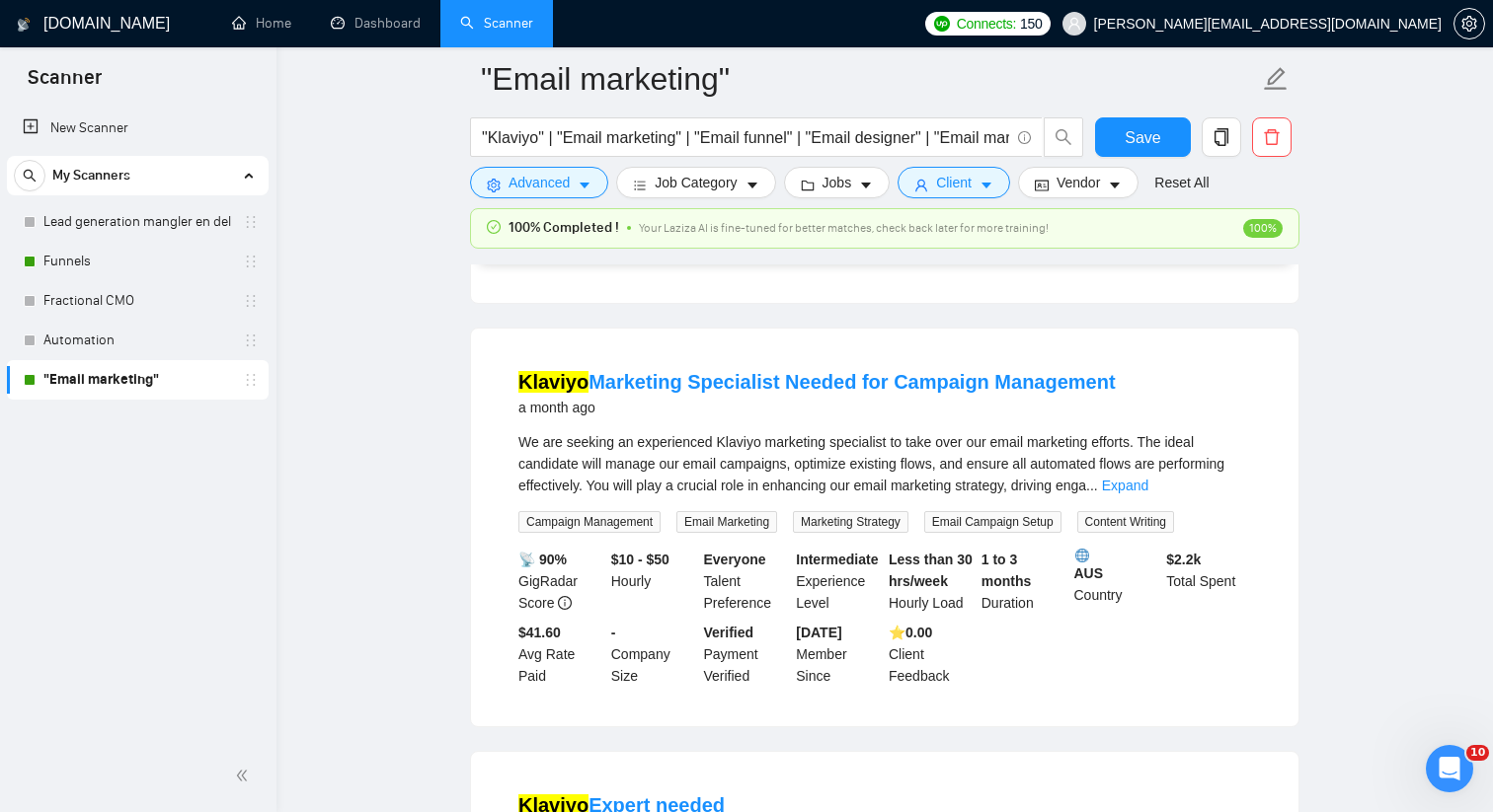
click at [1164, 70] on link "Expand" at bounding box center [1140, 63] width 47 height 16
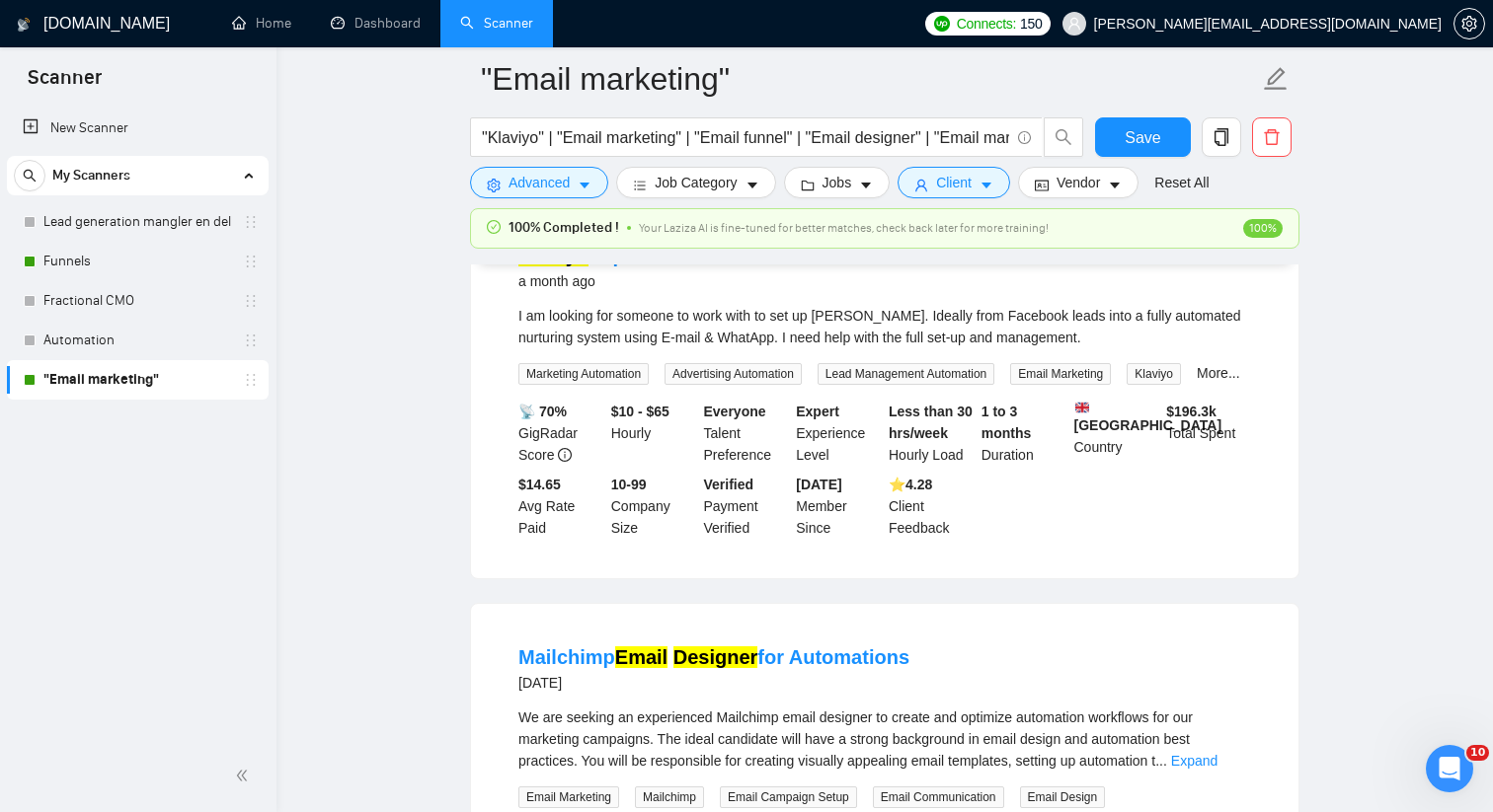
scroll to position [23175, 0]
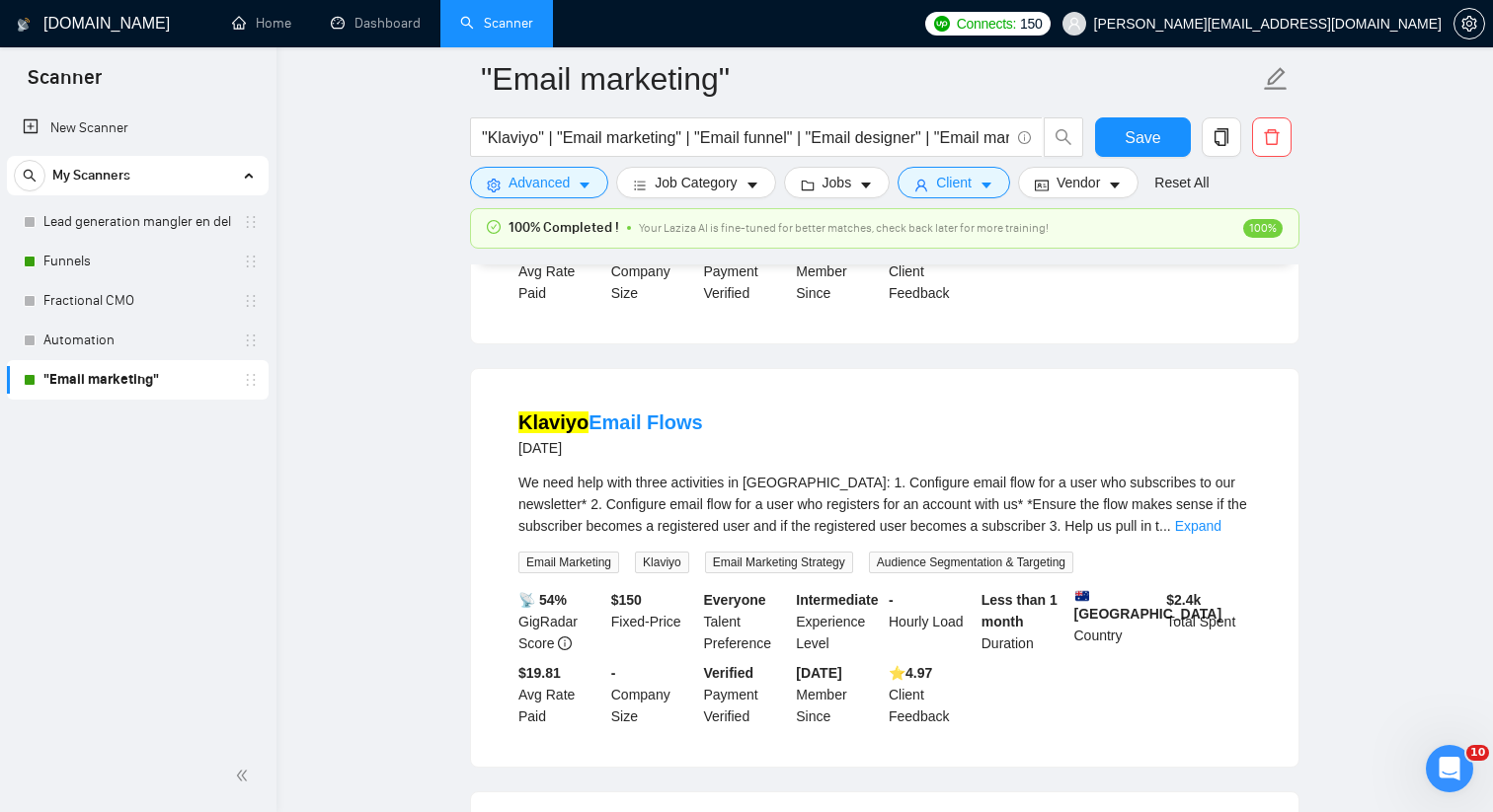
scroll to position [24989, 0]
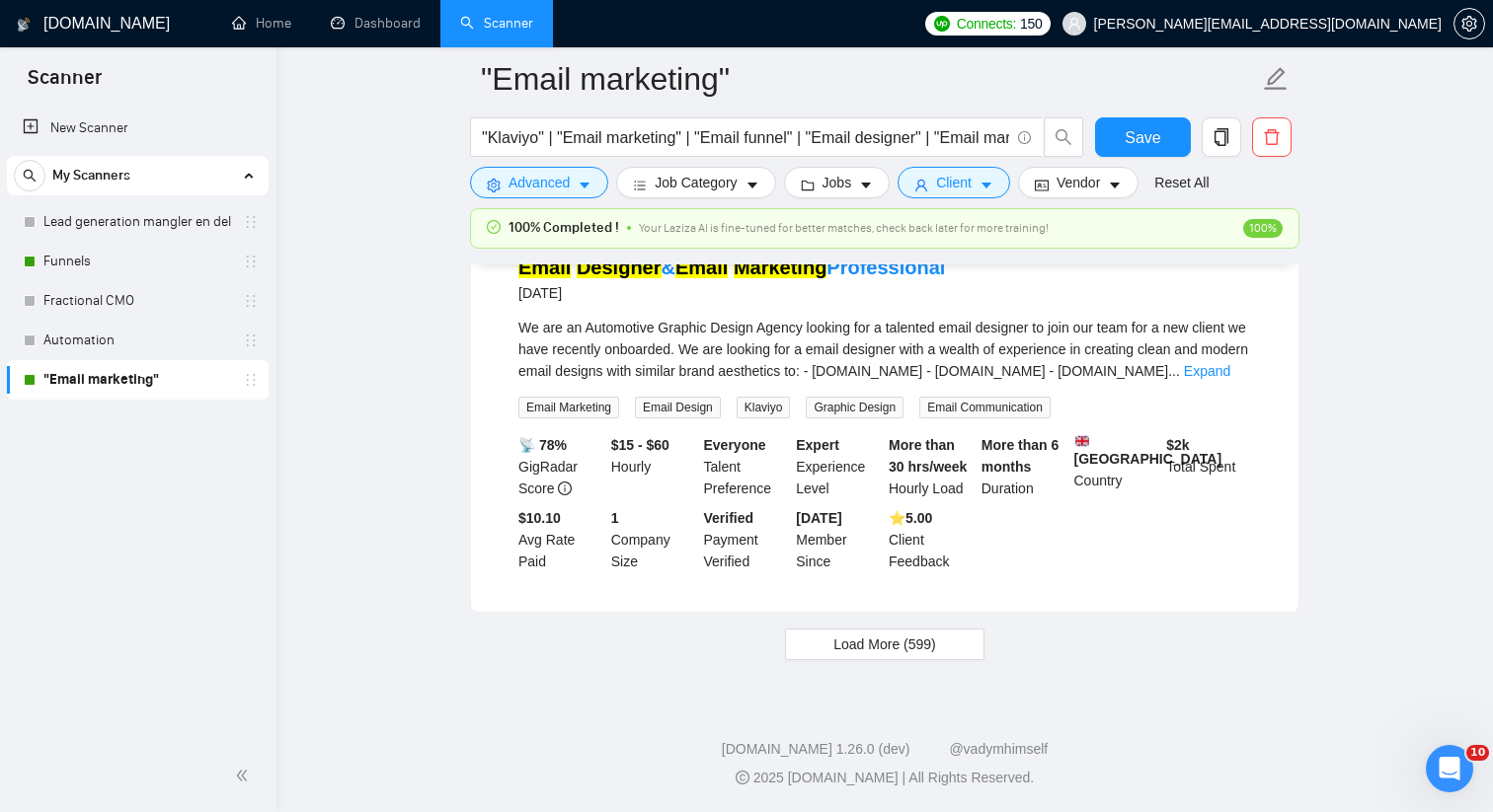
click at [1225, 379] on link "Expand" at bounding box center [1206, 371] width 47 height 16
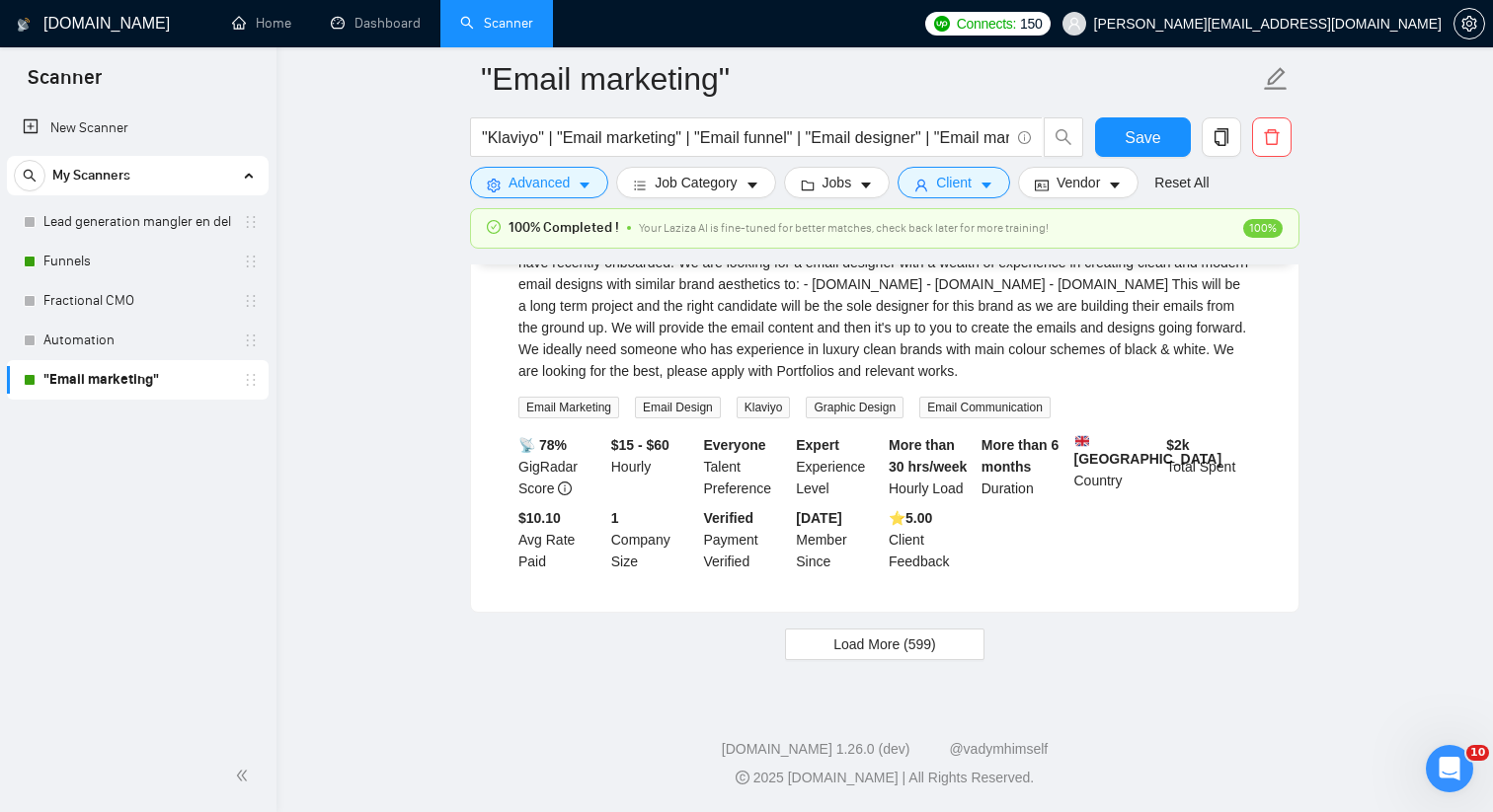
scroll to position [26202, 0]
click at [909, 654] on span "Load More (599)" at bounding box center [884, 645] width 103 height 22
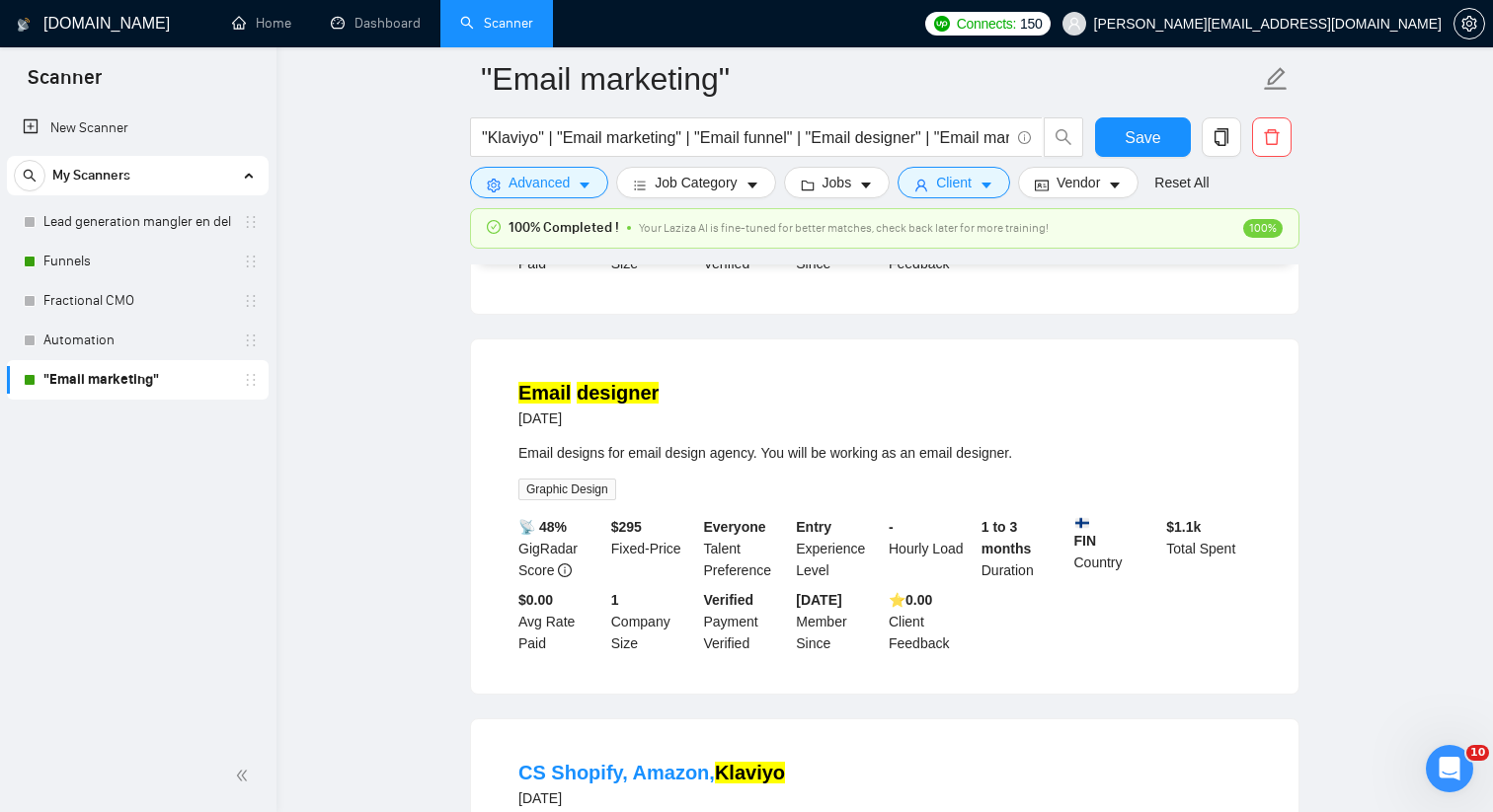
scroll to position [27638, 0]
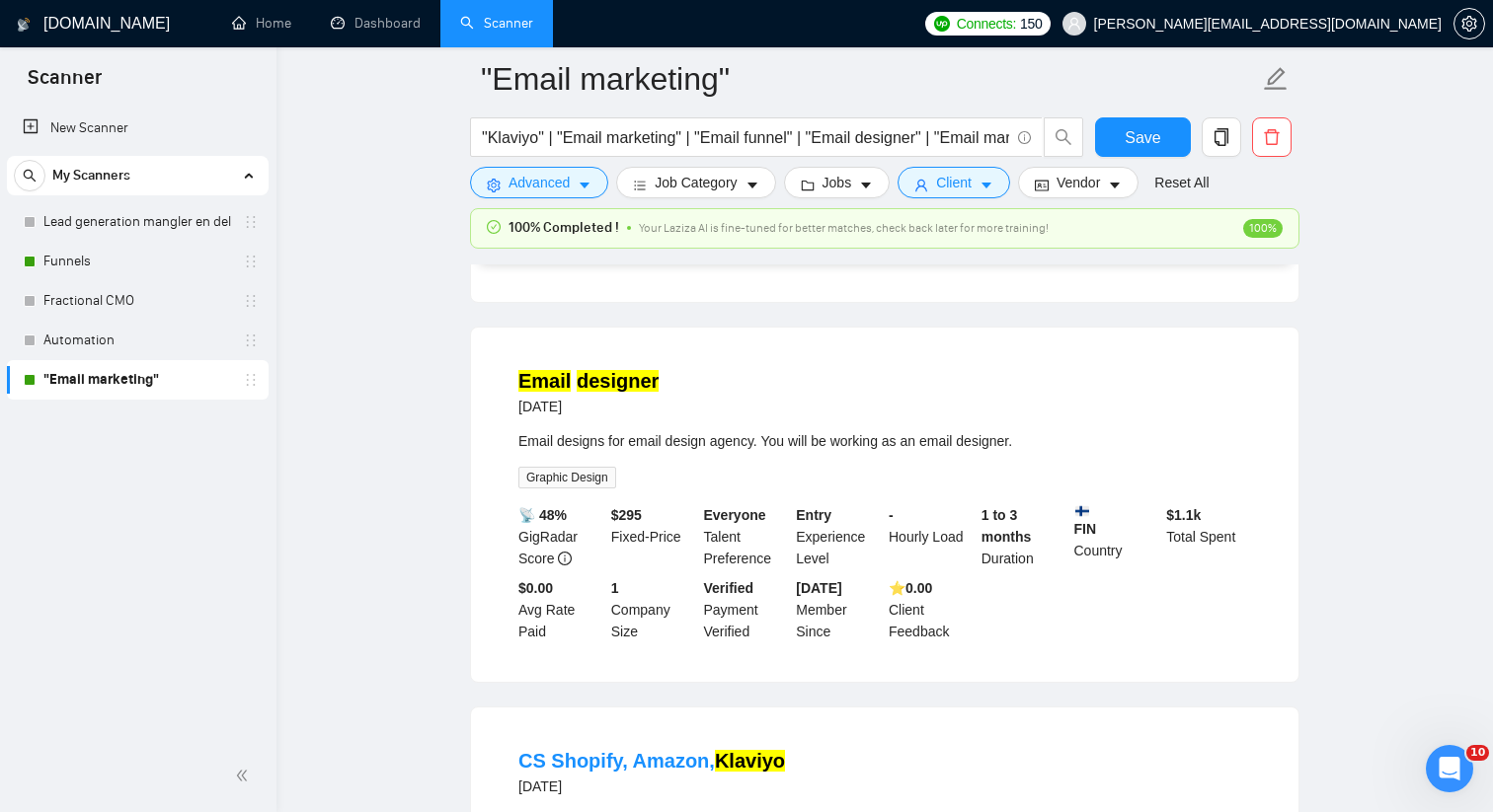
click at [1235, 69] on link "Expand" at bounding box center [1223, 62] width 47 height 16
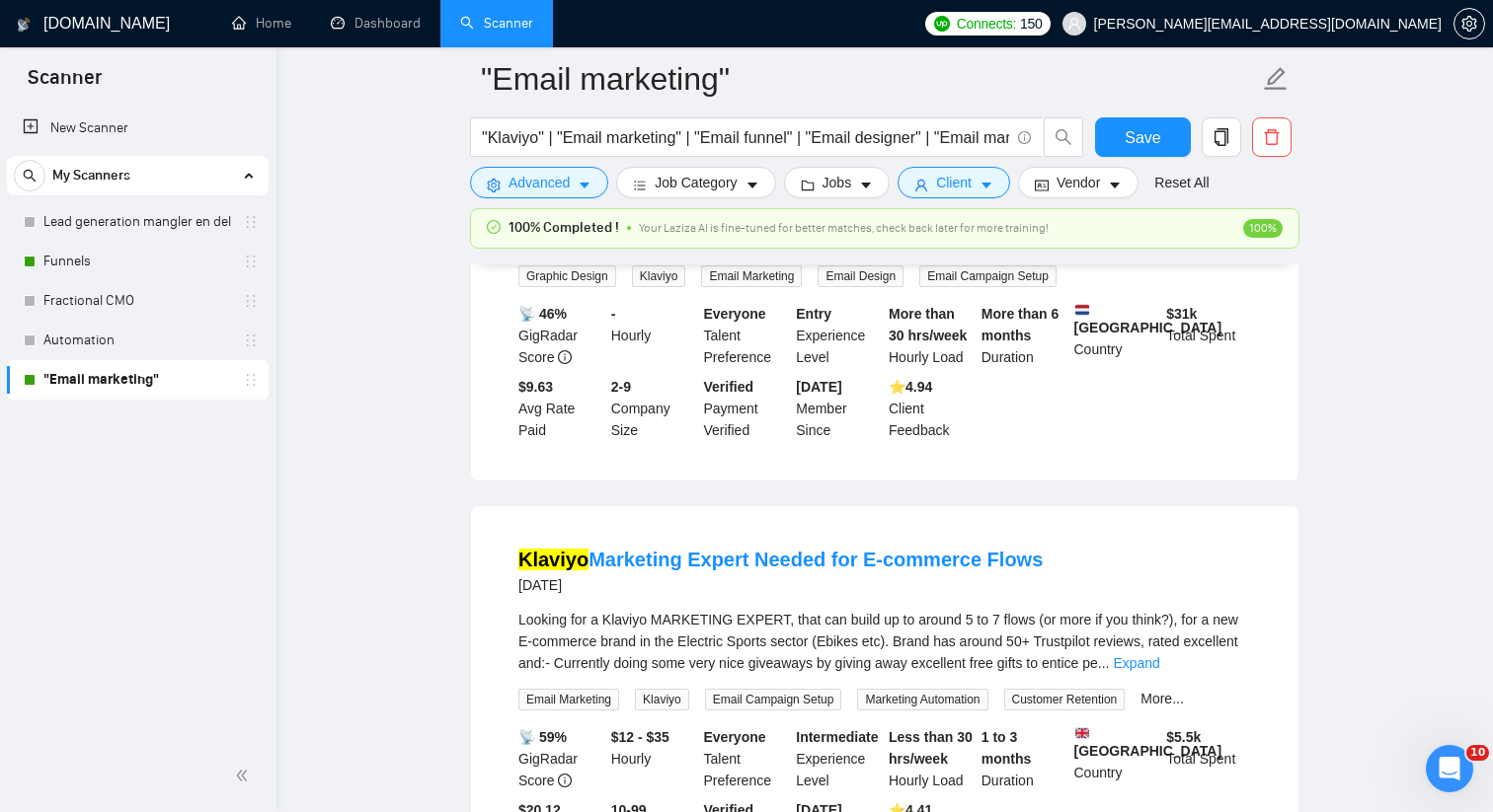
scroll to position [29036, 0]
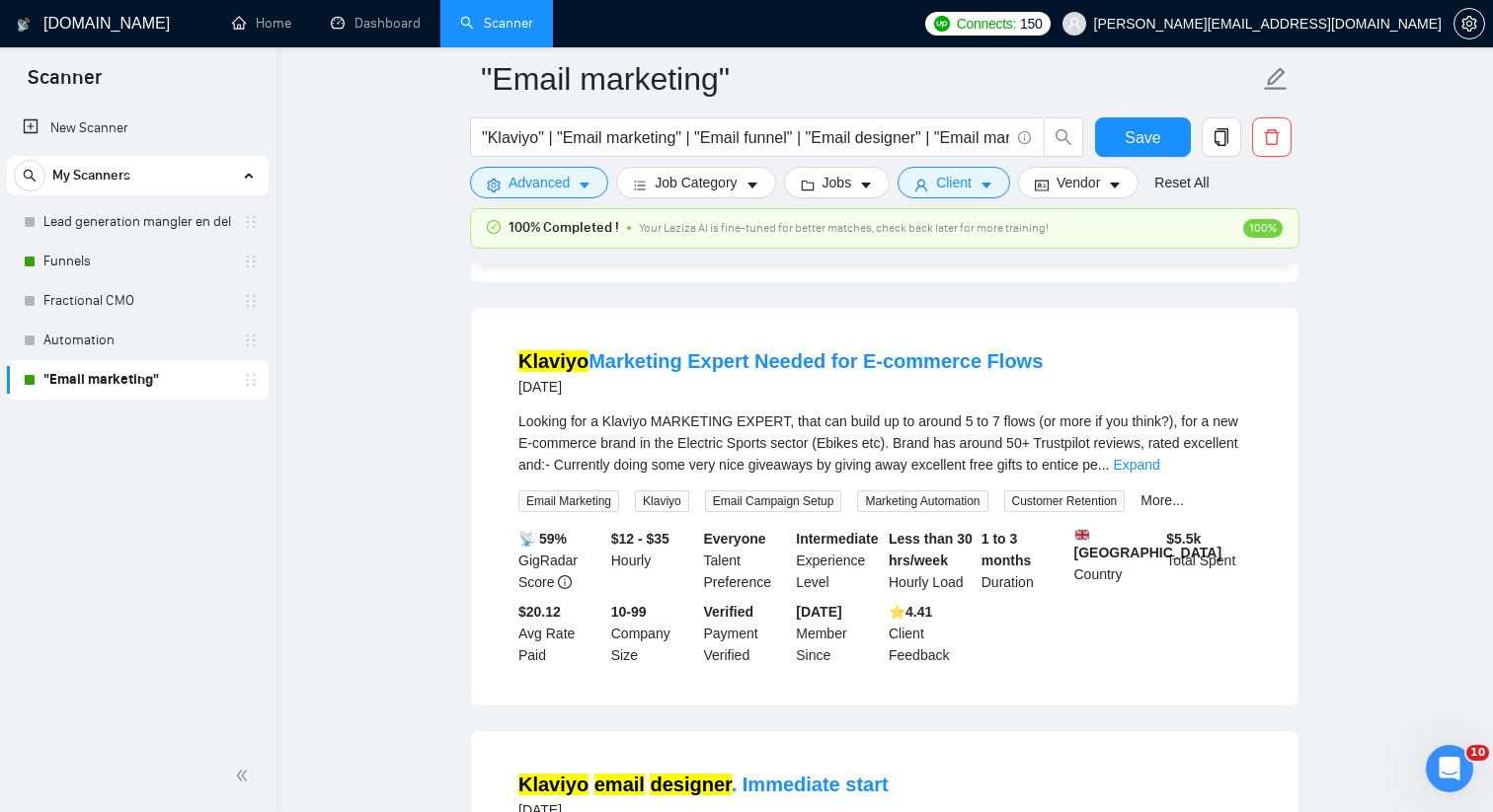
click at [1167, 50] on link "Expand" at bounding box center [1144, 42] width 47 height 16
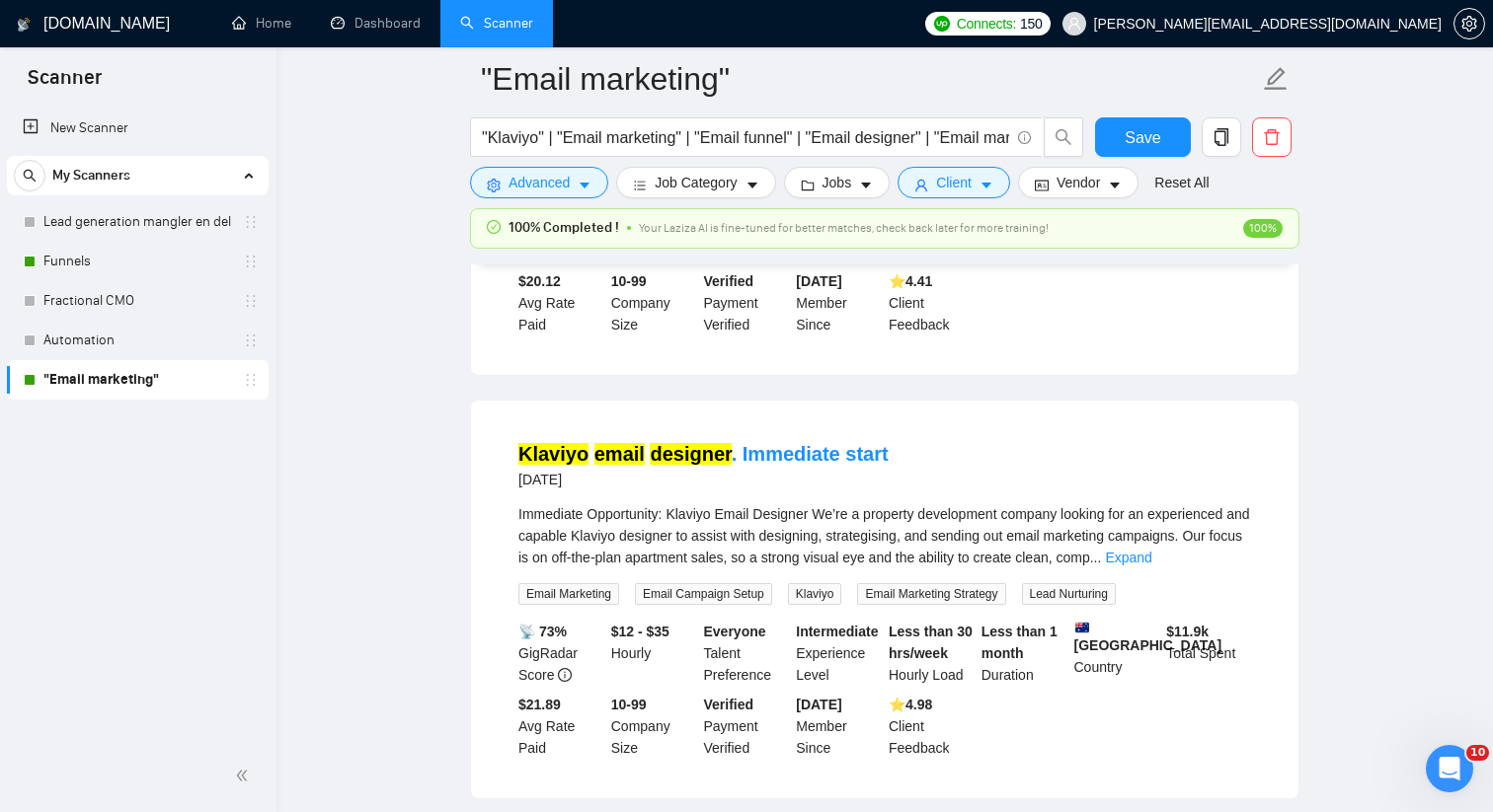
scroll to position [29483, 0]
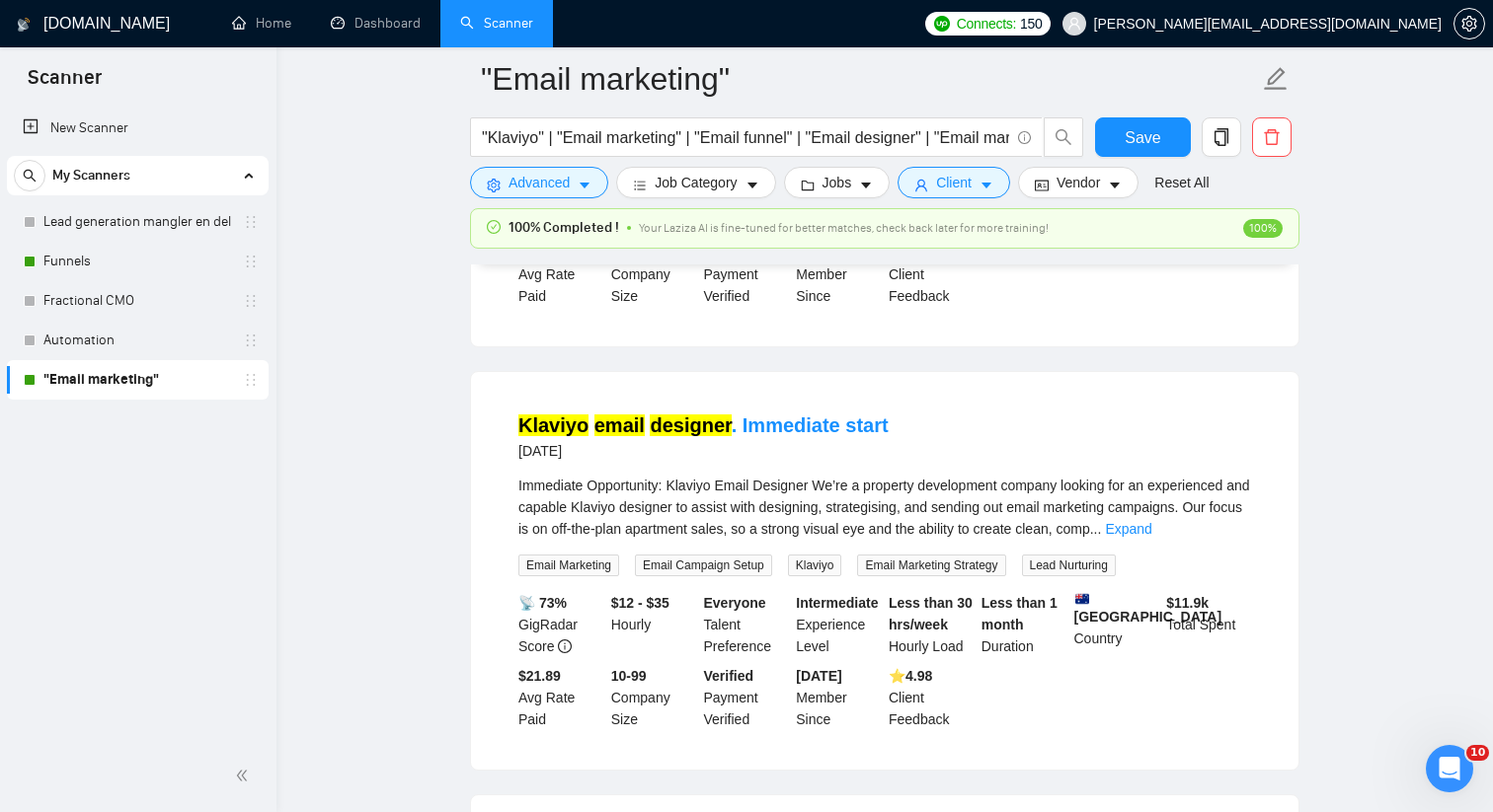
click at [1160, 113] on link "Expand" at bounding box center [1136, 105] width 47 height 16
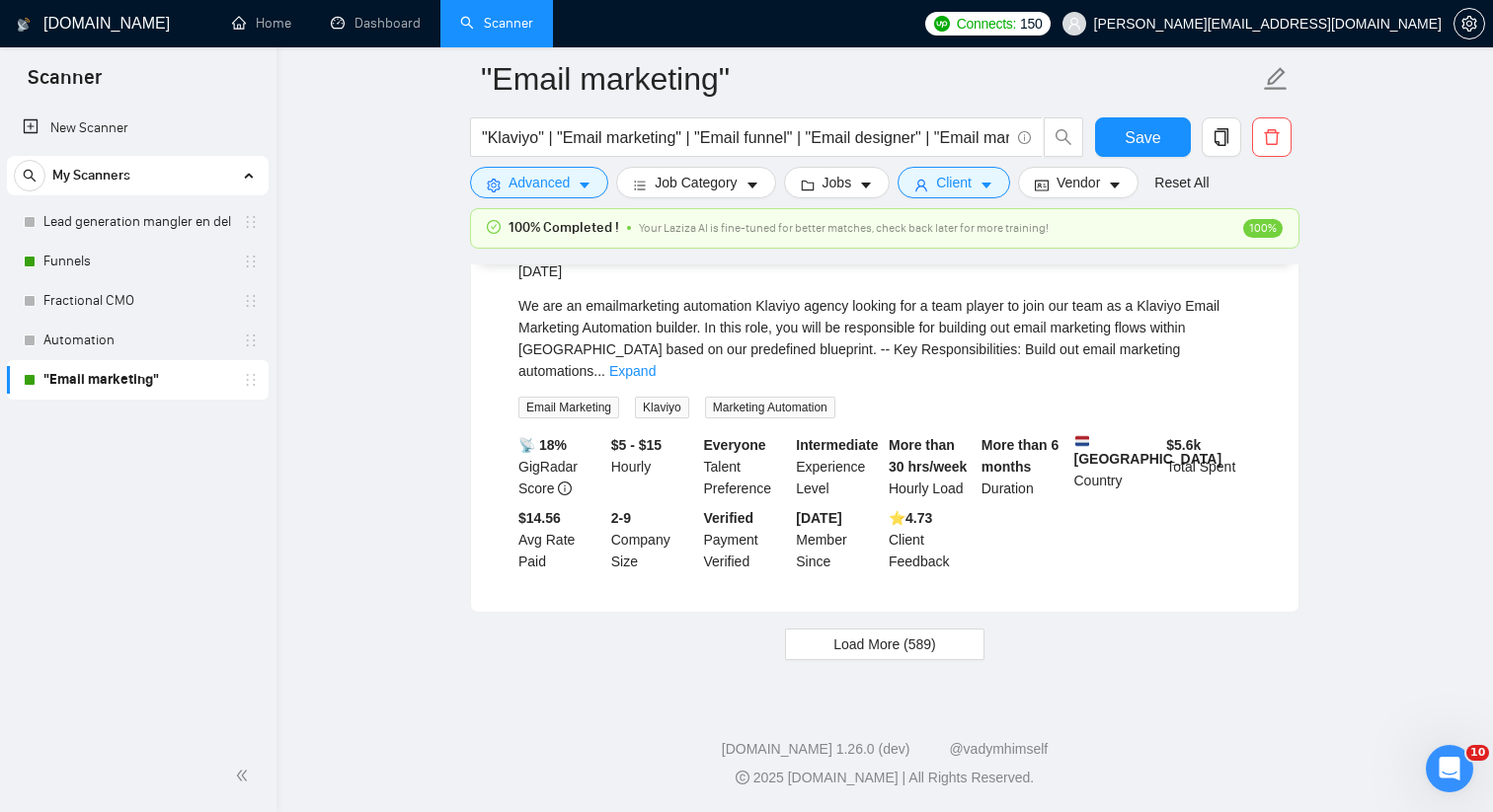
scroll to position [30288, 0]
click at [656, 379] on link "Expand" at bounding box center [632, 371] width 47 height 16
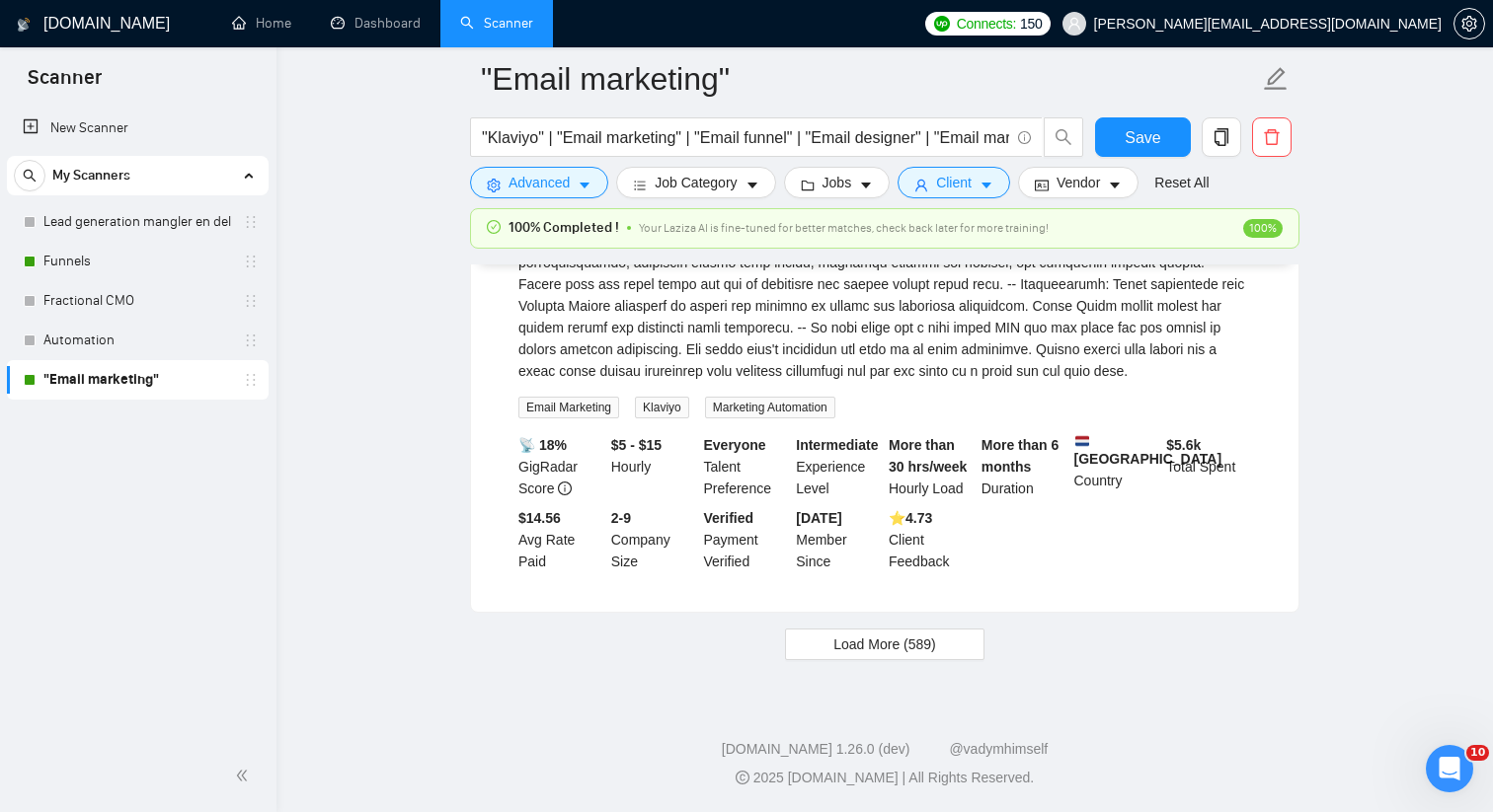
scroll to position [31046, 0]
click at [955, 661] on button "Load More (589)" at bounding box center [885, 645] width 199 height 32
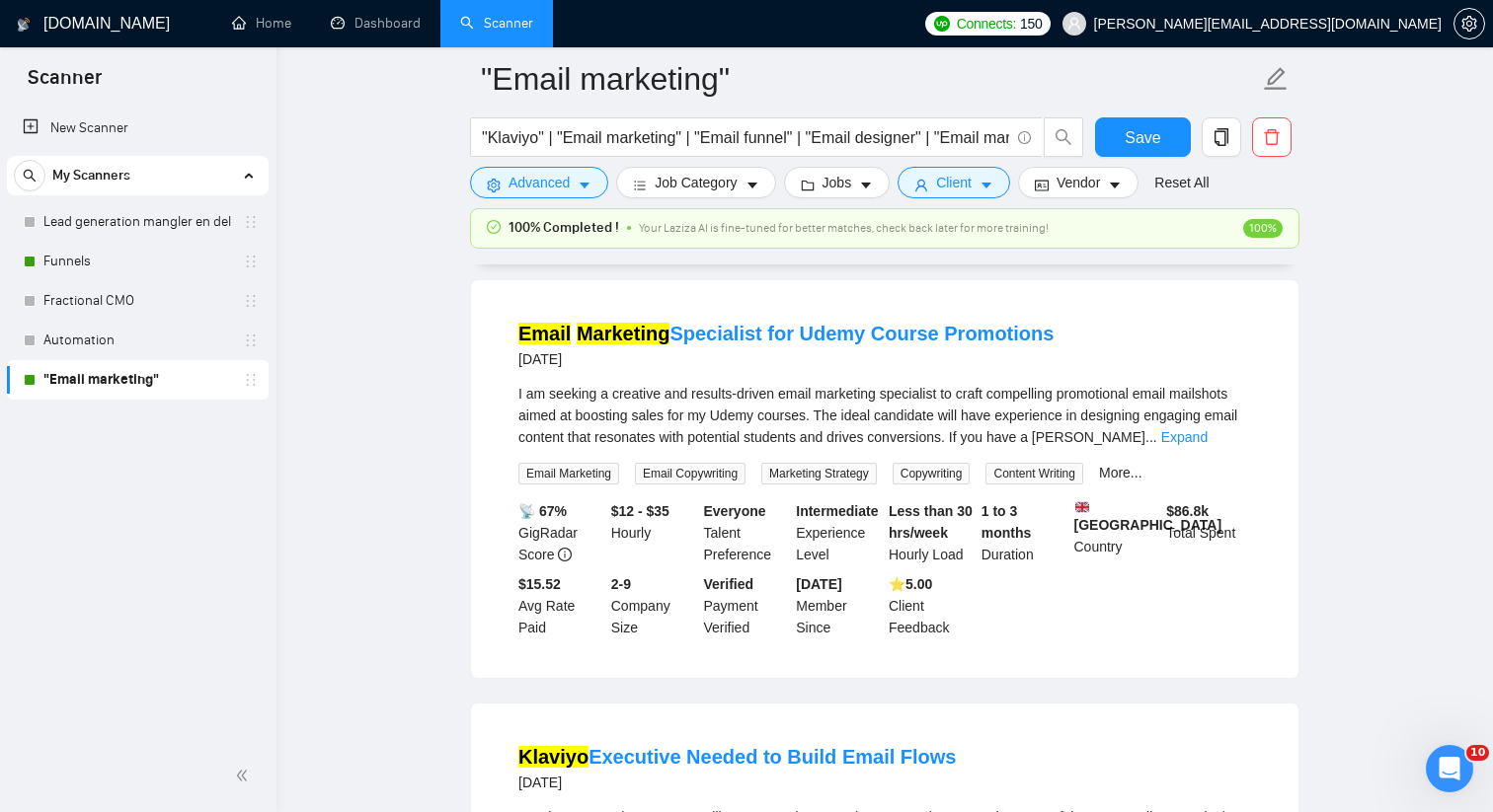
scroll to position [32771, 0]
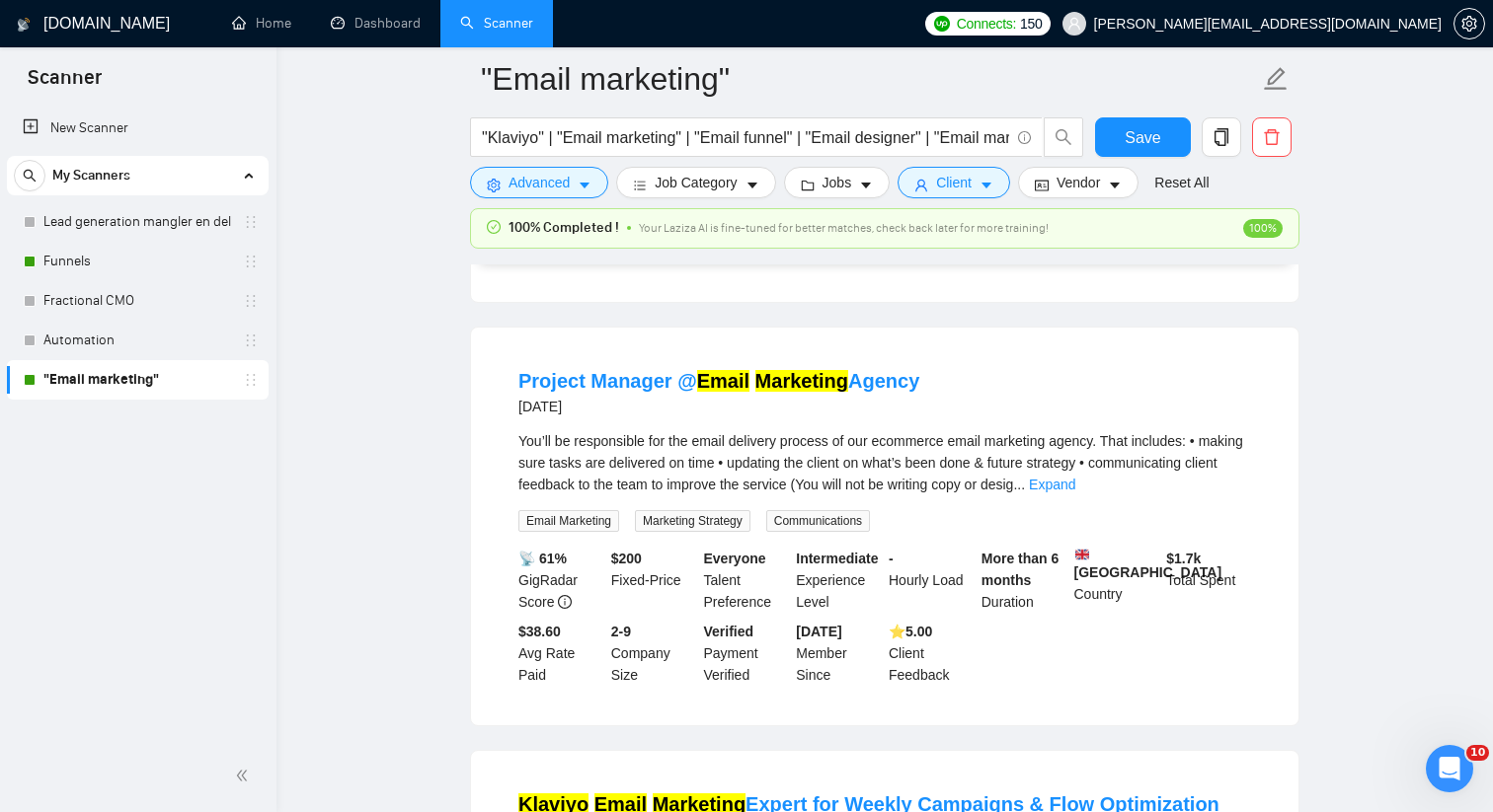
scroll to position [34200, 0]
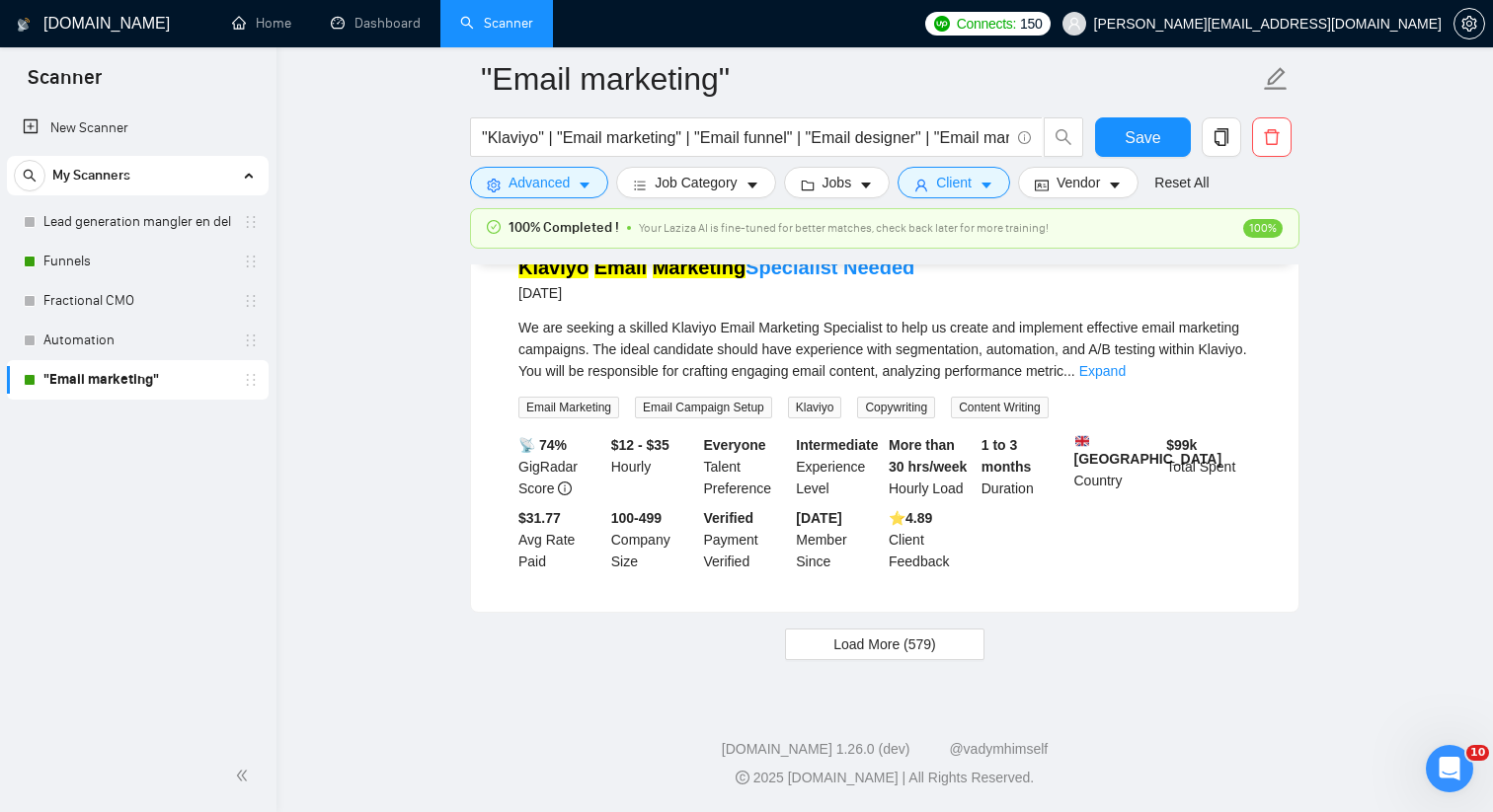
scroll to position [35730, 0]
click at [838, 637] on span "Load More (579)" at bounding box center [884, 645] width 103 height 22
click at [1126, 363] on link "Expand" at bounding box center [1102, 371] width 47 height 16
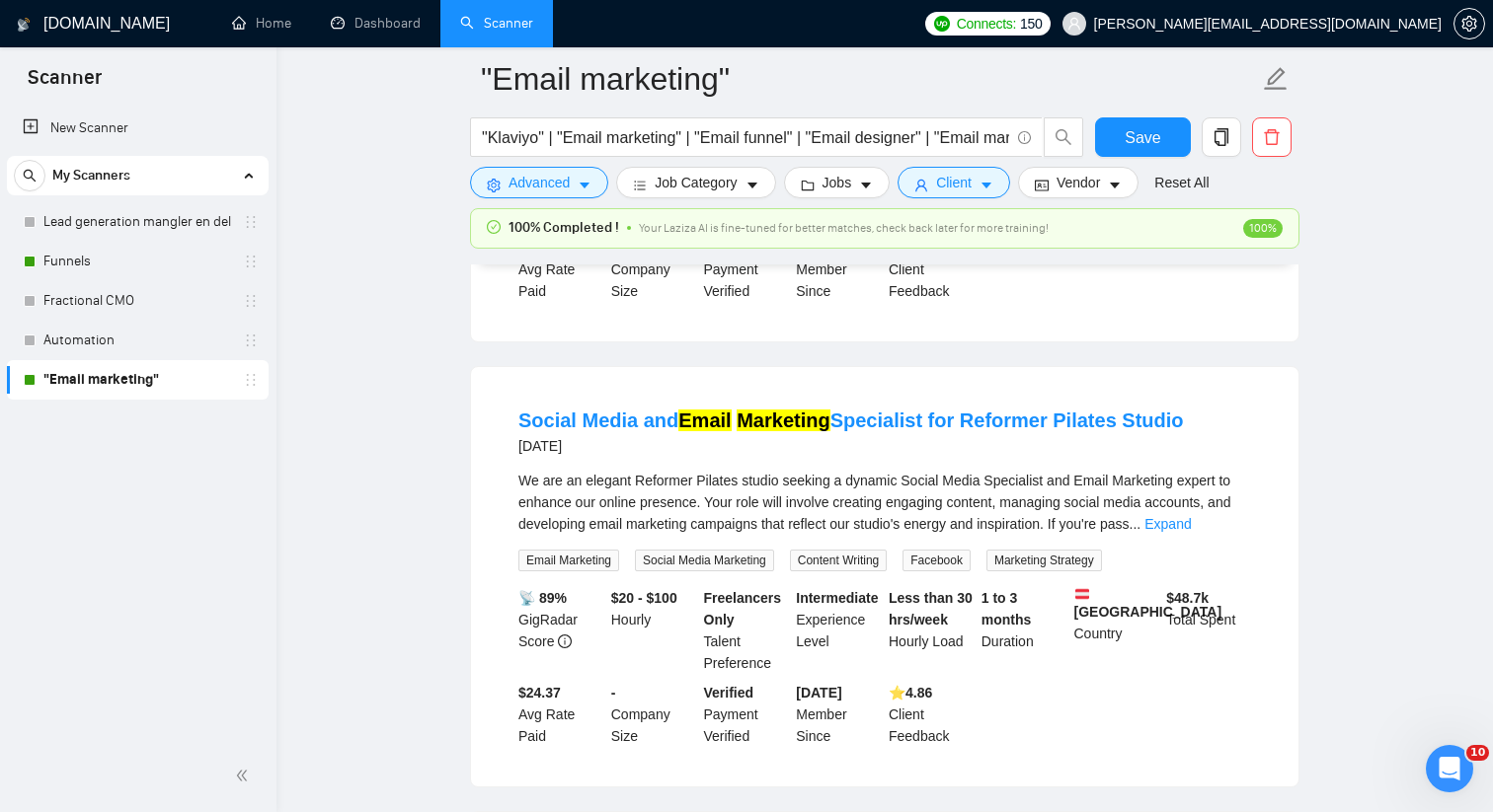
scroll to position [36880, 0]
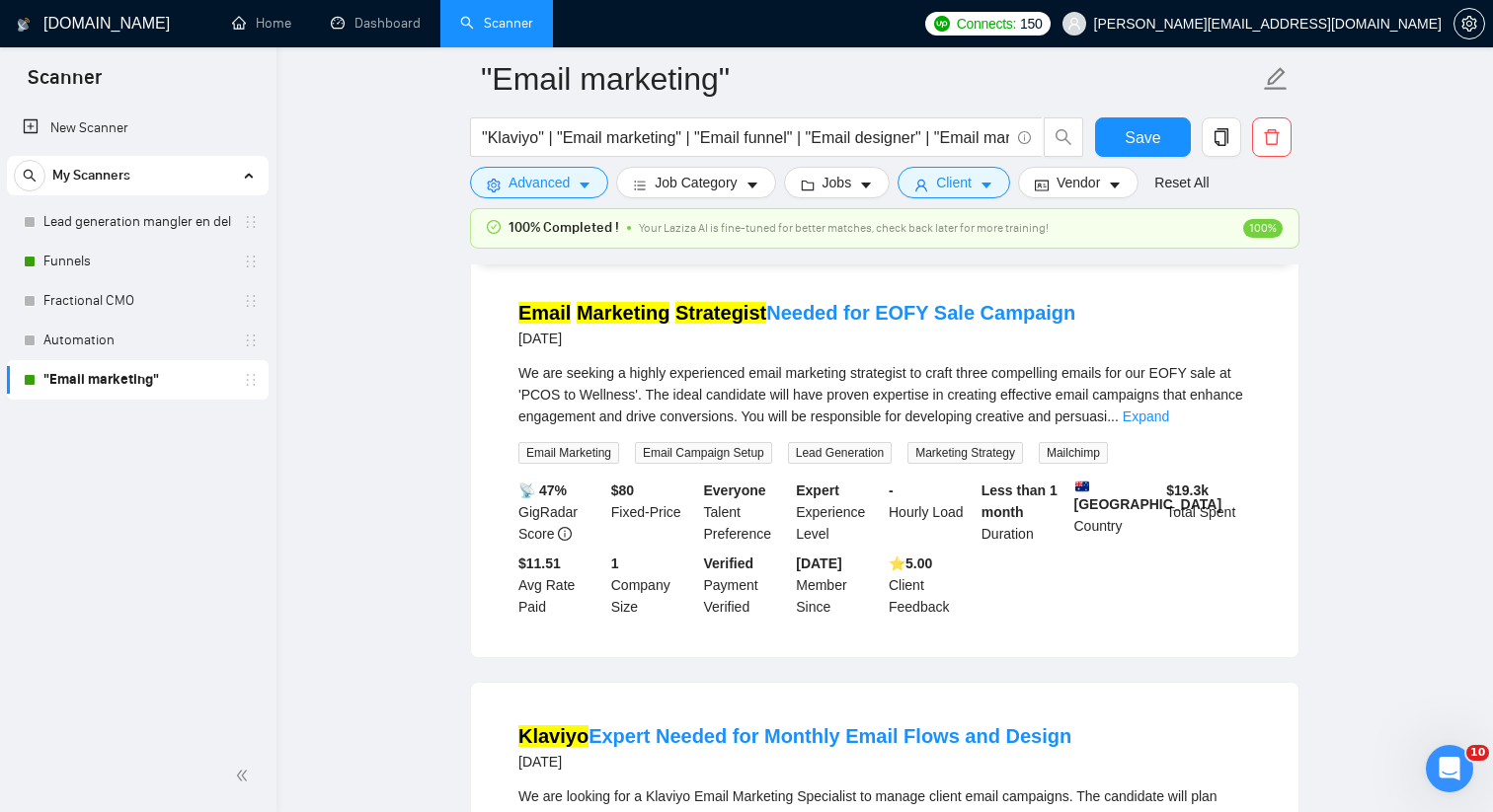
scroll to position [38024, 0]
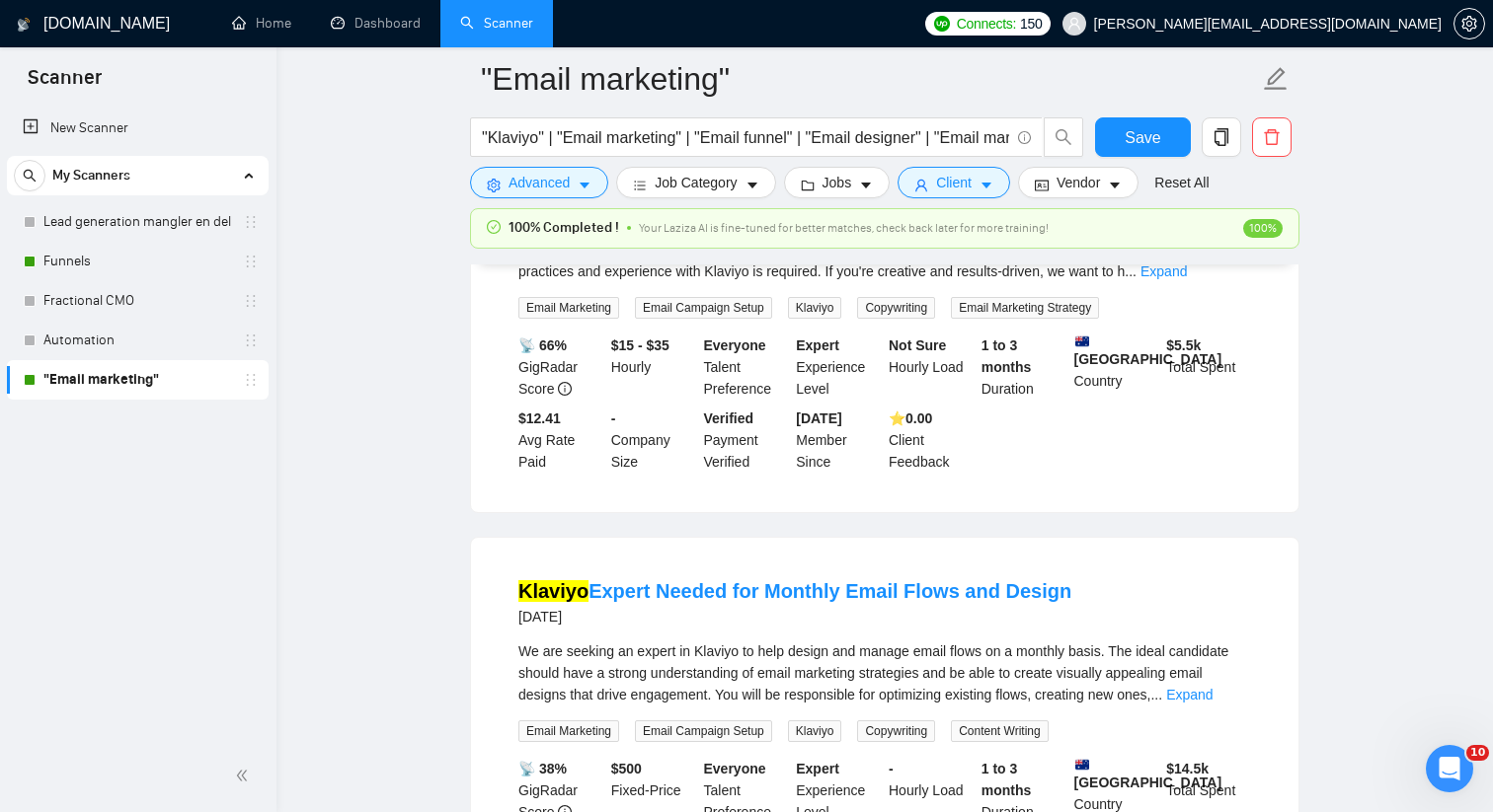
scroll to position [38691, 0]
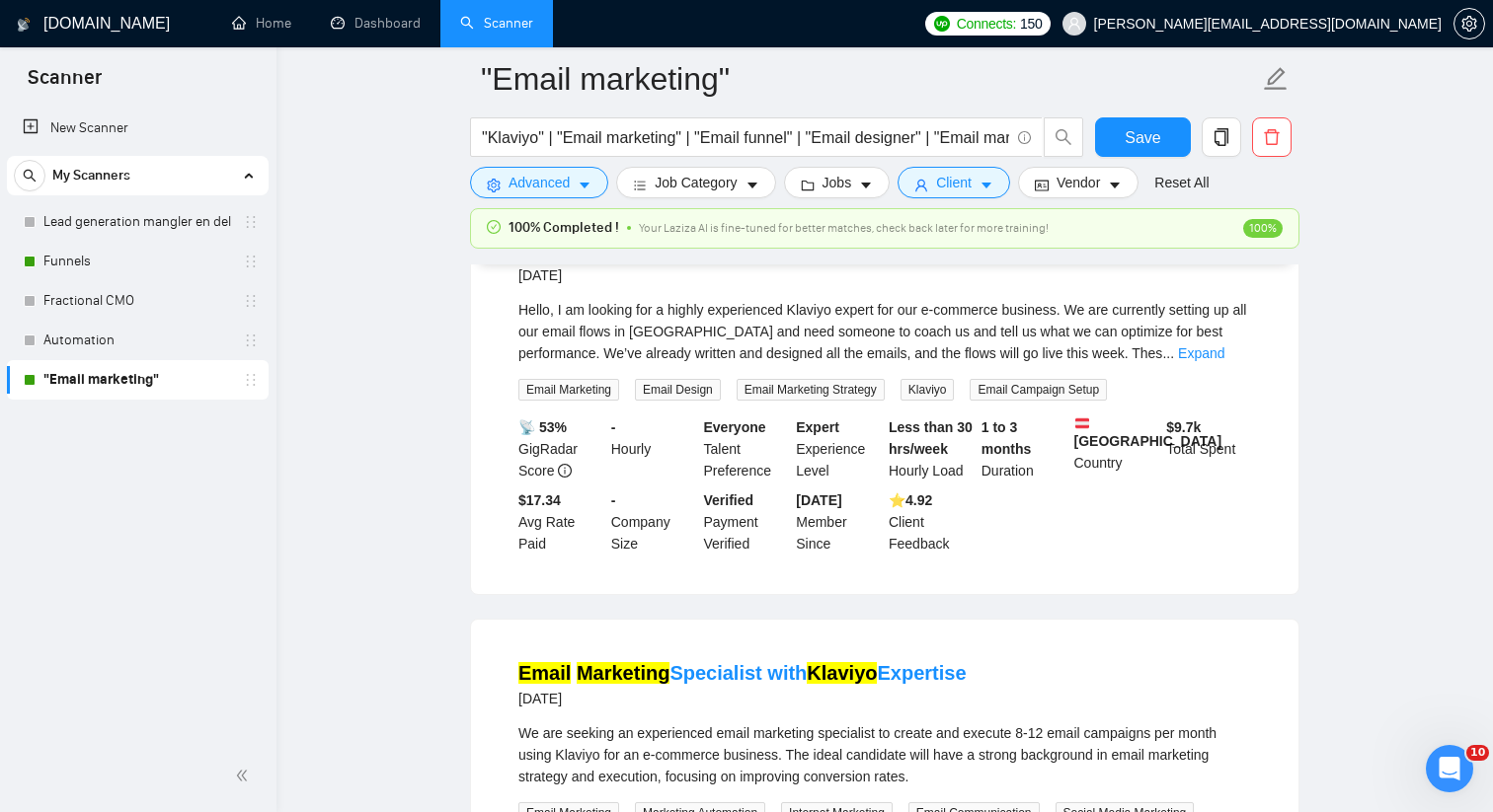
scroll to position [39460, 0]
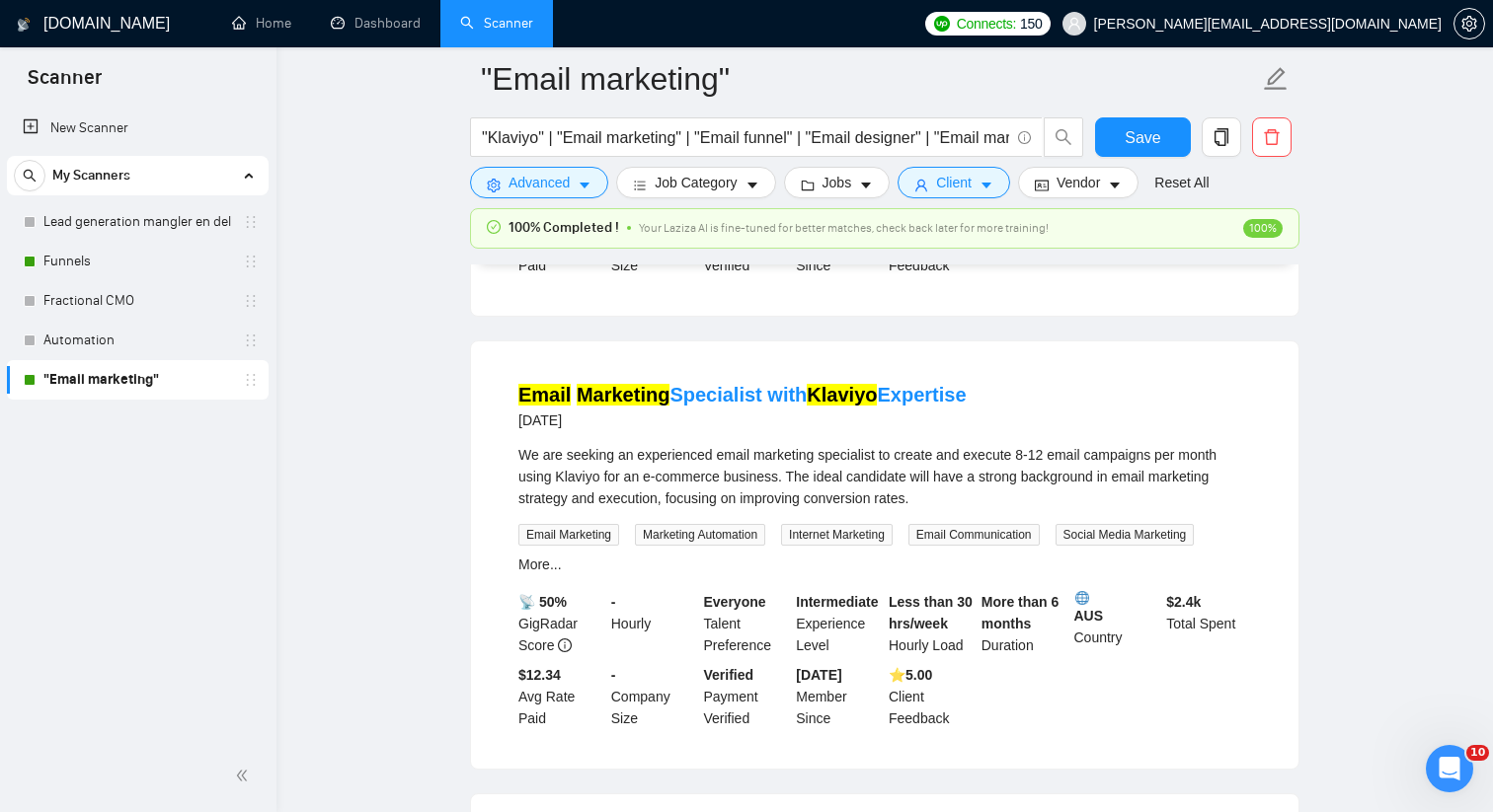
scroll to position [39984, 0]
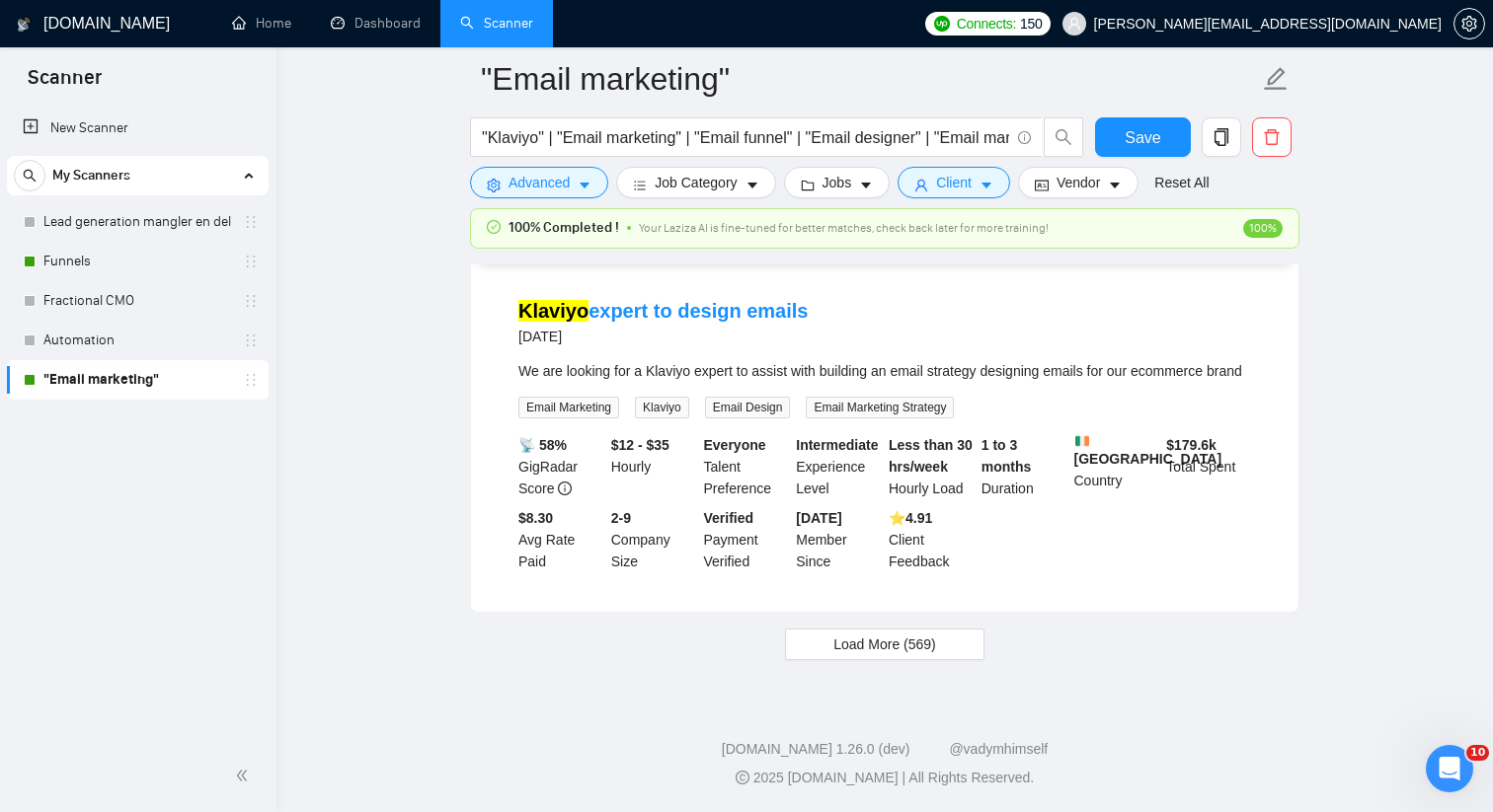
scroll to position [41337, 0]
click at [936, 656] on span "Load More (569)" at bounding box center [884, 645] width 103 height 22
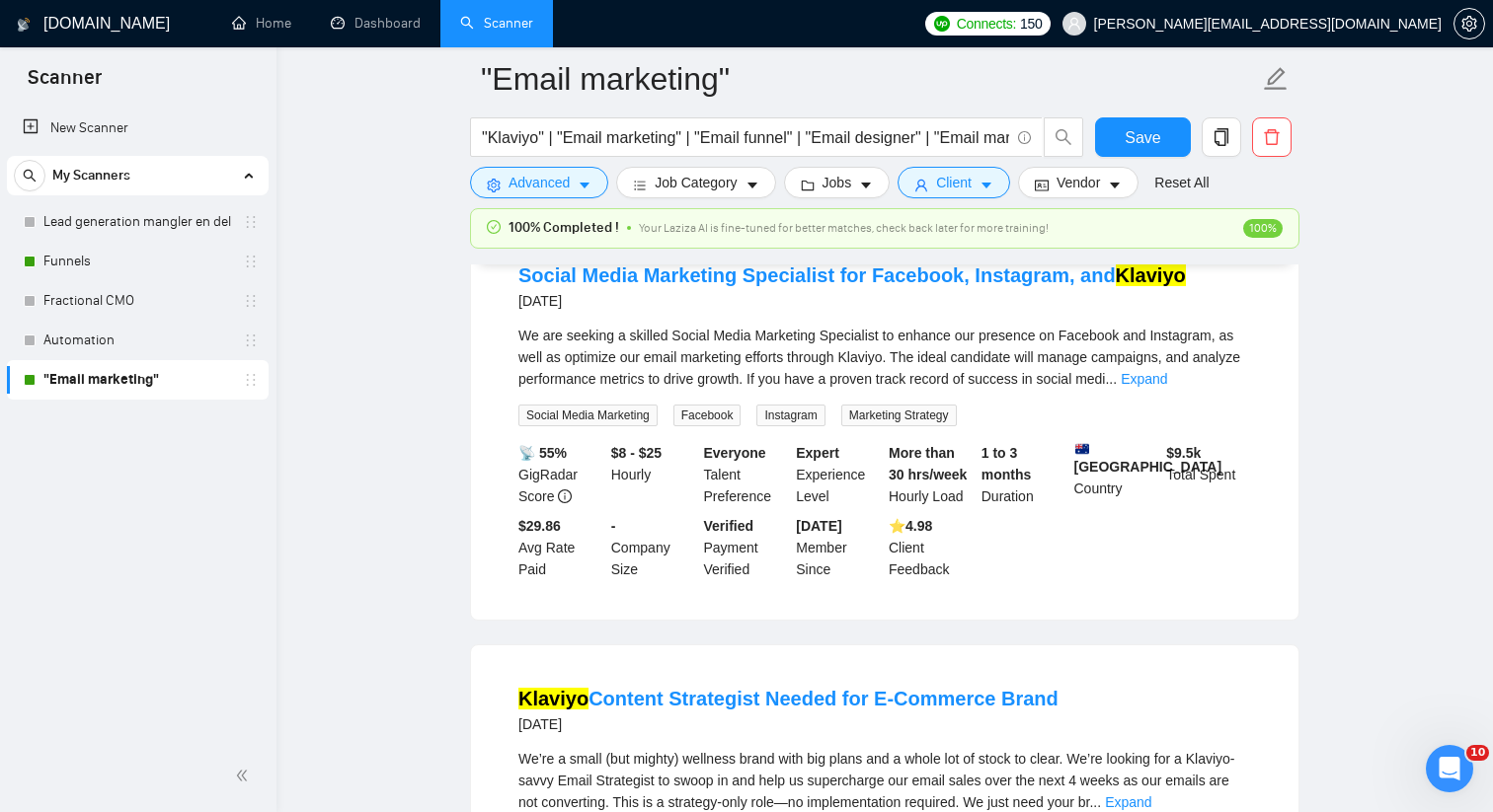
scroll to position [43685, 0]
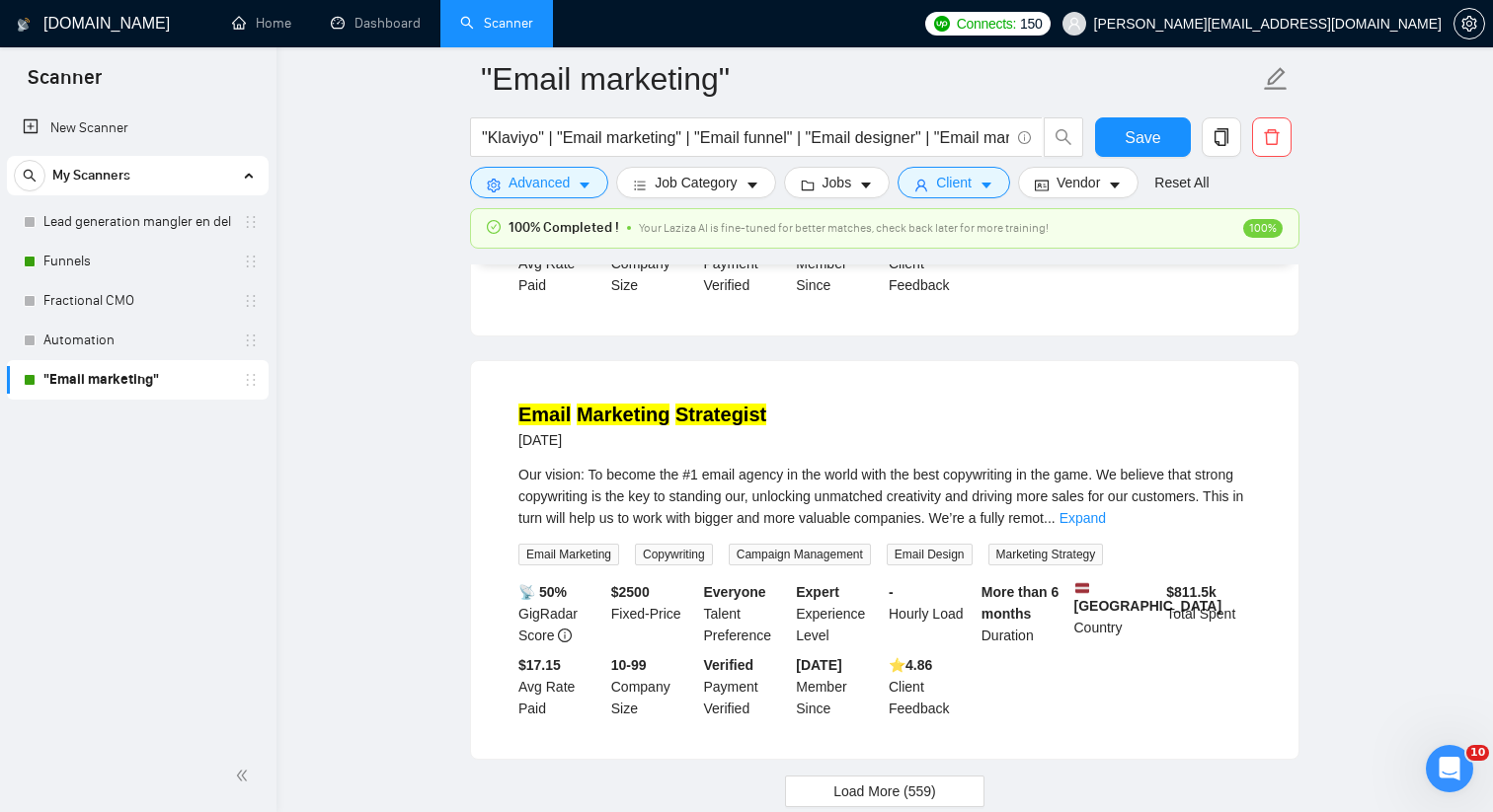
scroll to position [45790, 0]
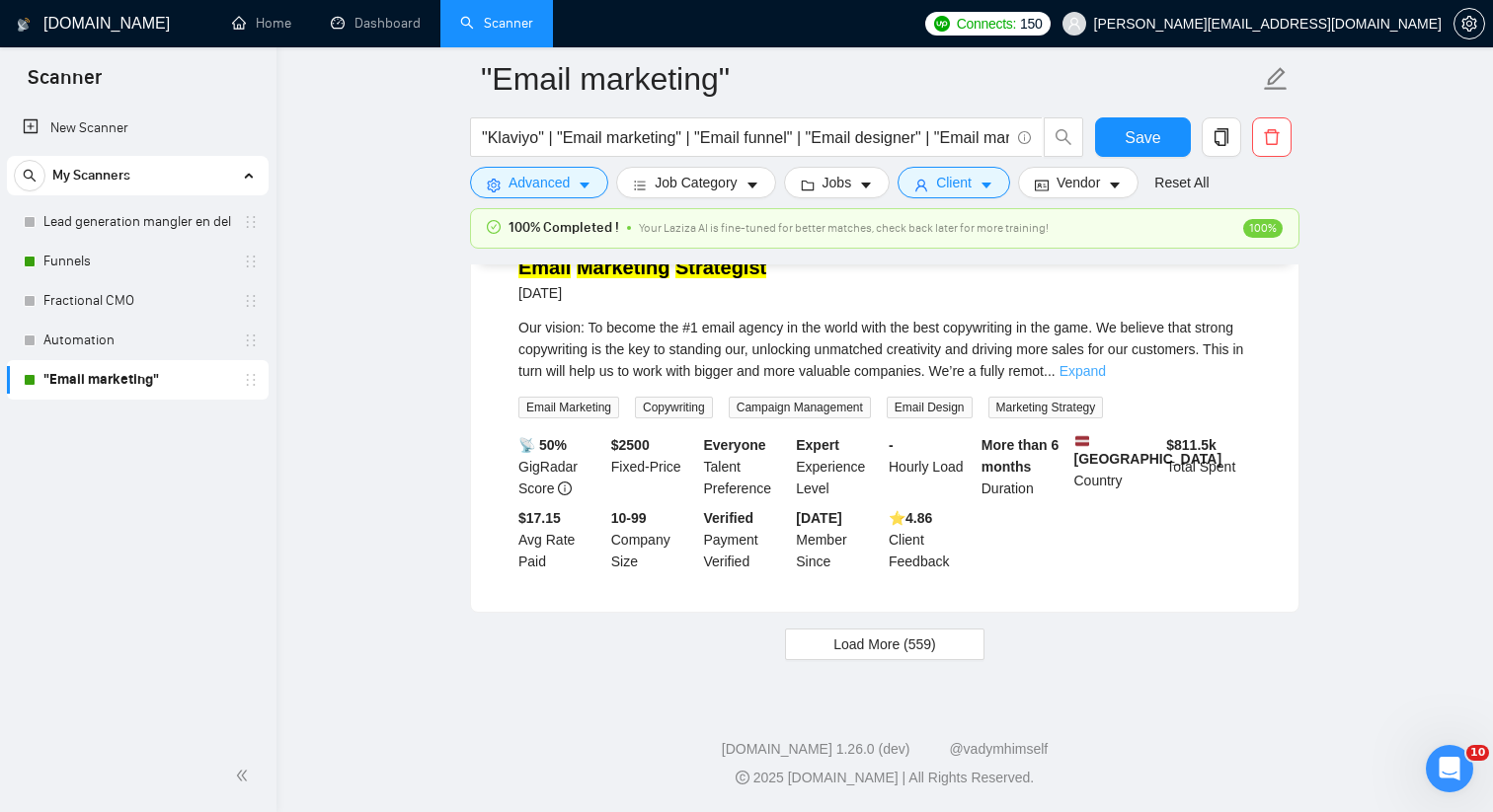
click at [1106, 379] on link "Expand" at bounding box center [1082, 371] width 47 height 16
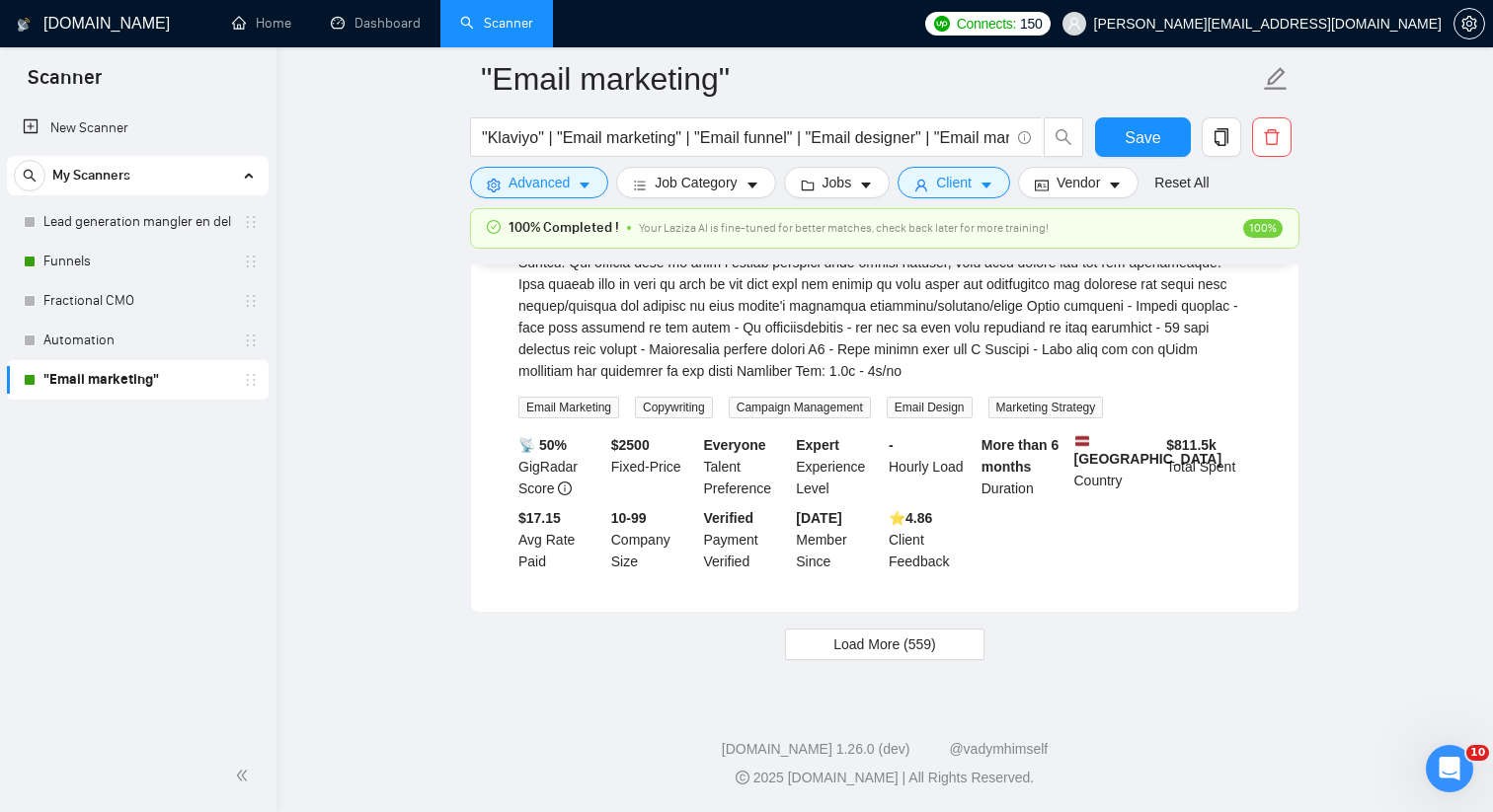
scroll to position [47500, 0]
click at [940, 641] on button "Load More (559)" at bounding box center [885, 645] width 199 height 32
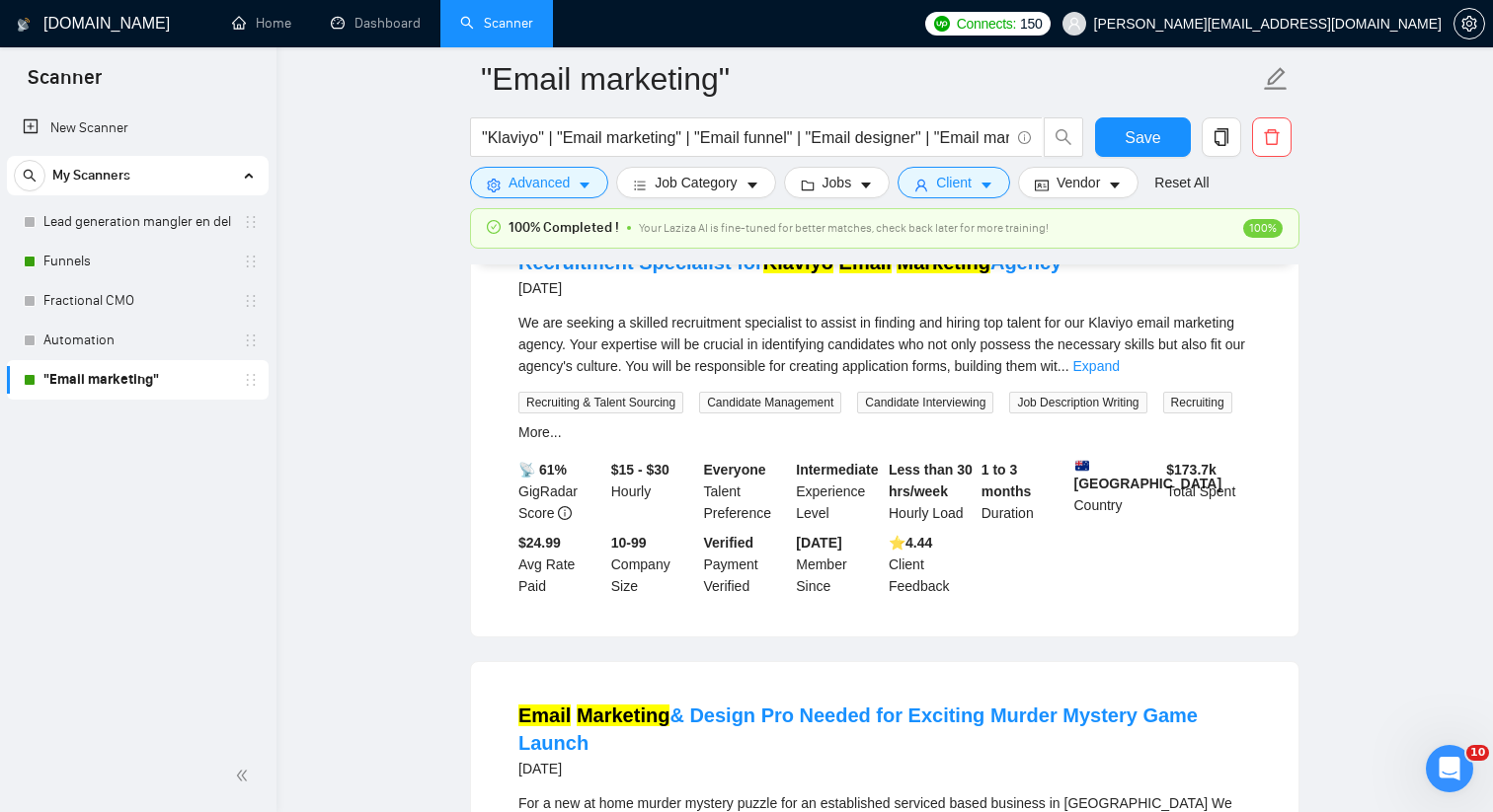
scroll to position [47806, 0]
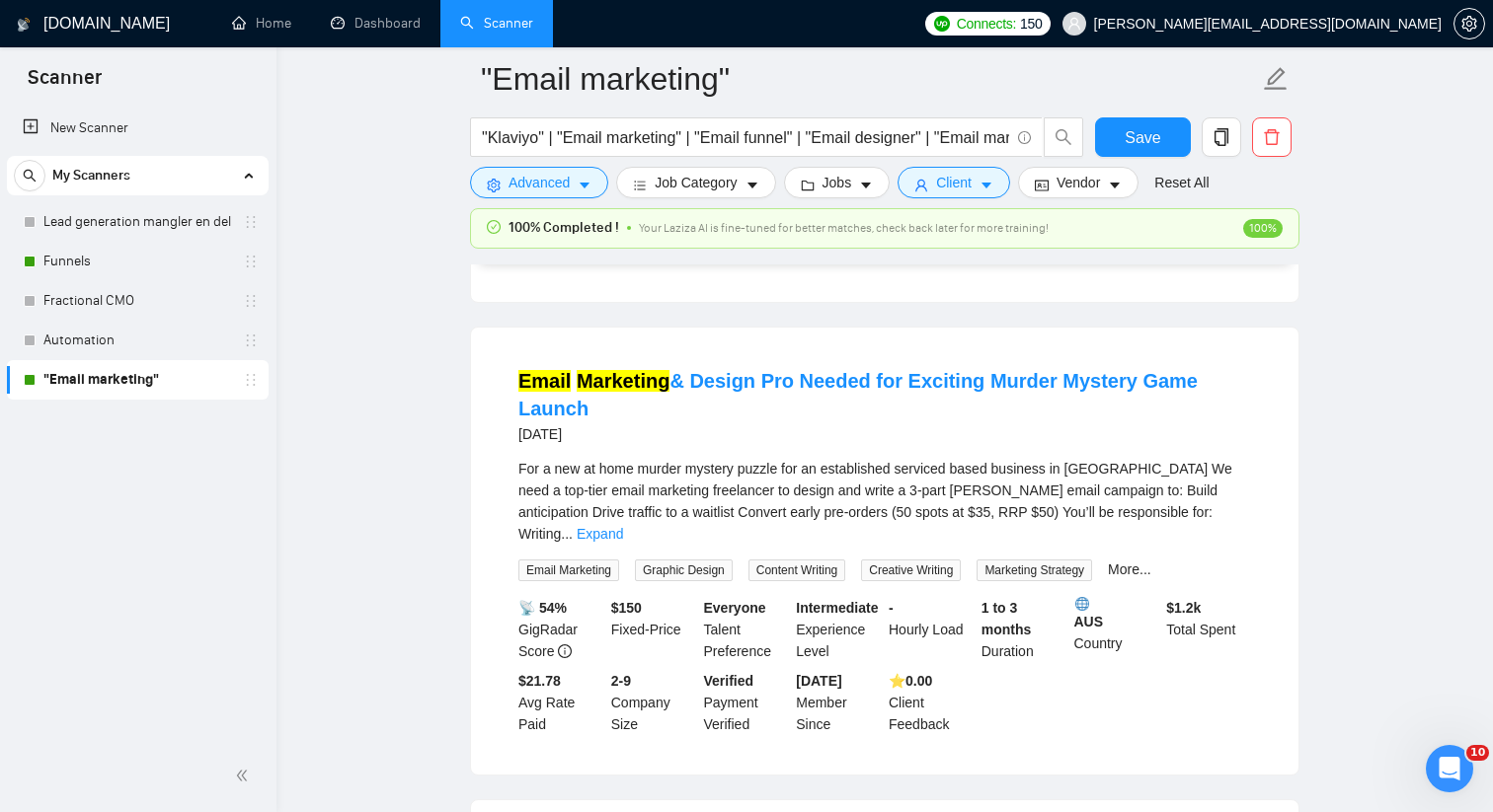
scroll to position [48305, 0]
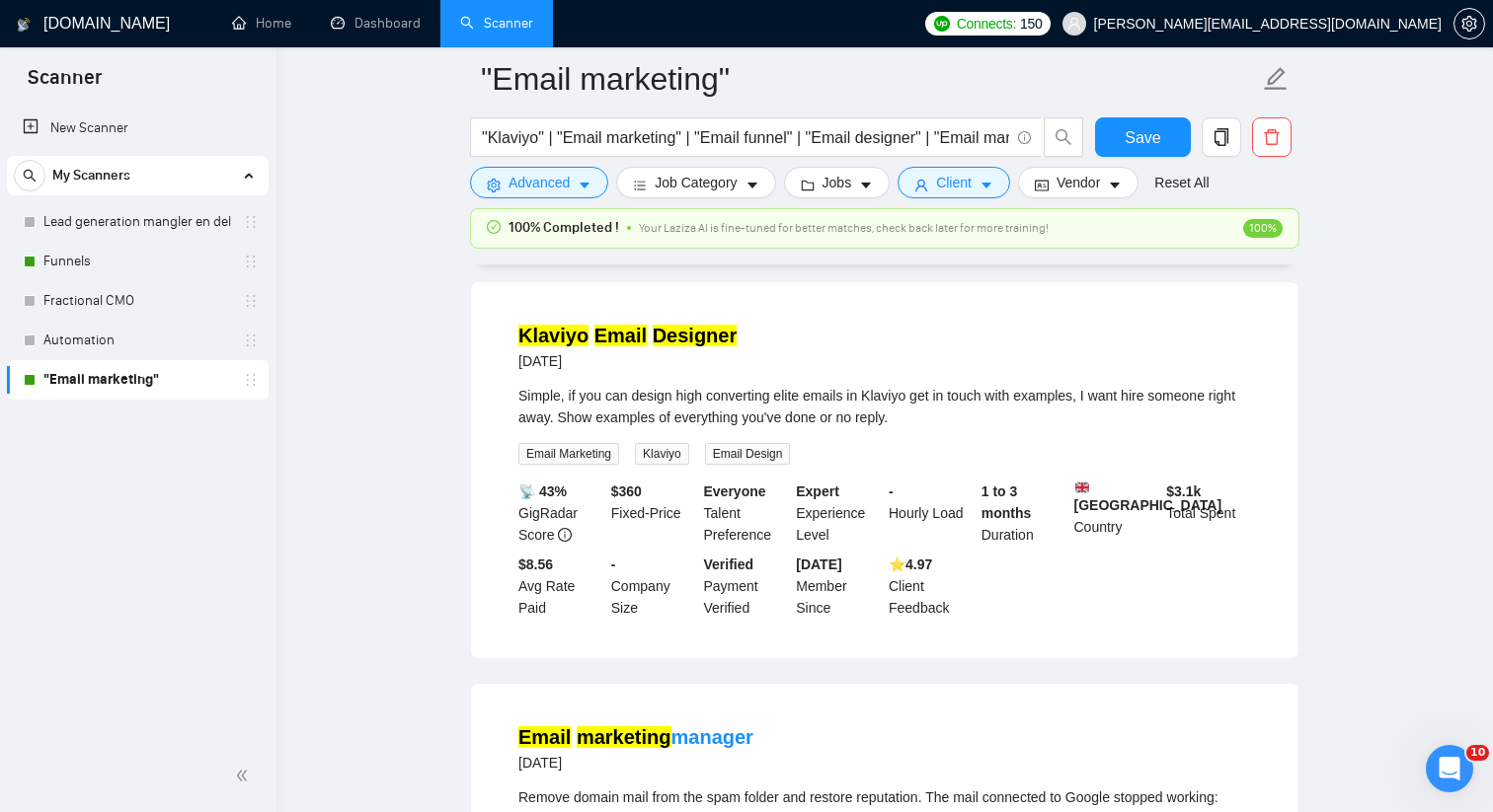
scroll to position [49437, 0]
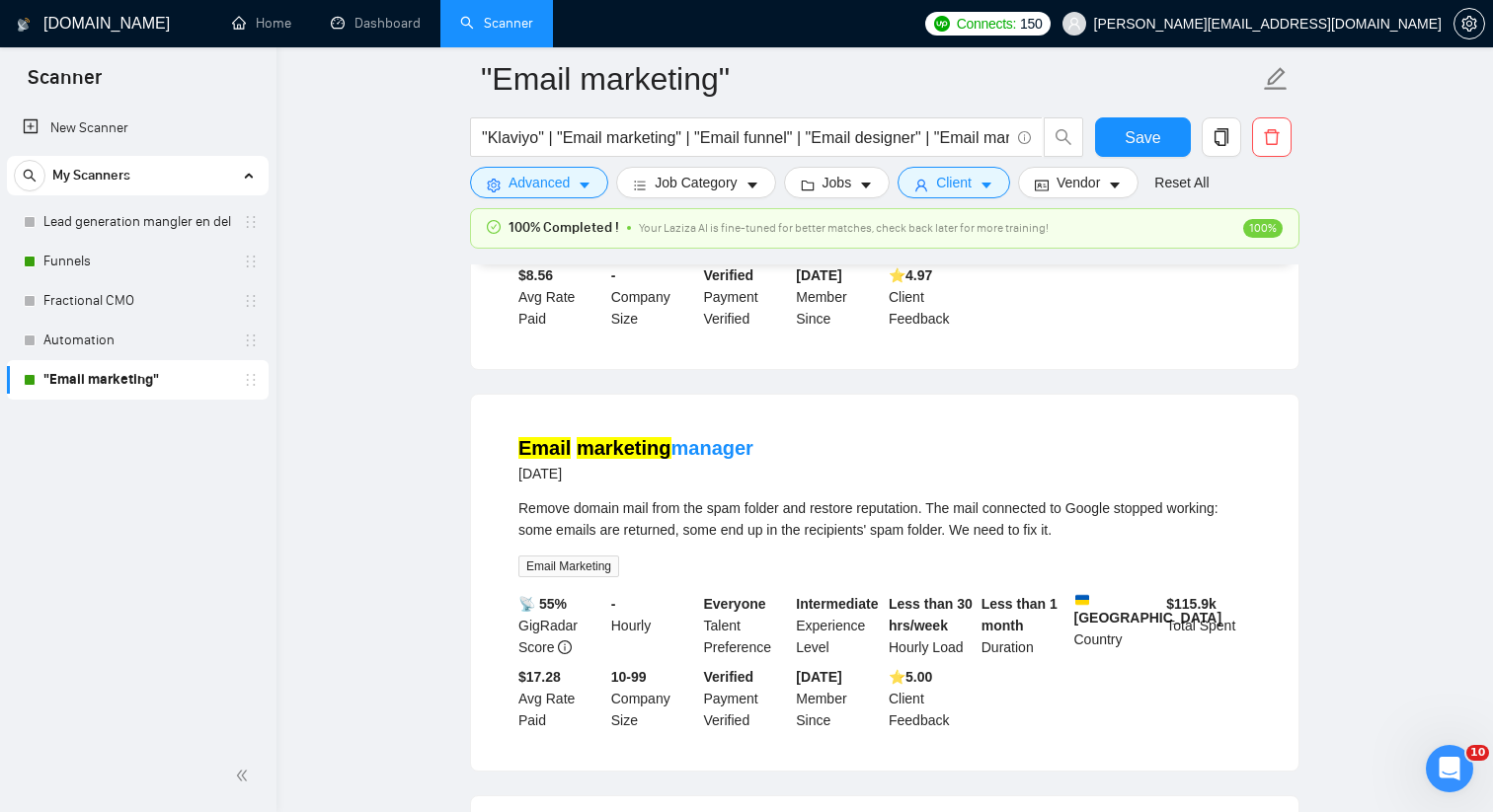
scroll to position [49918, 0]
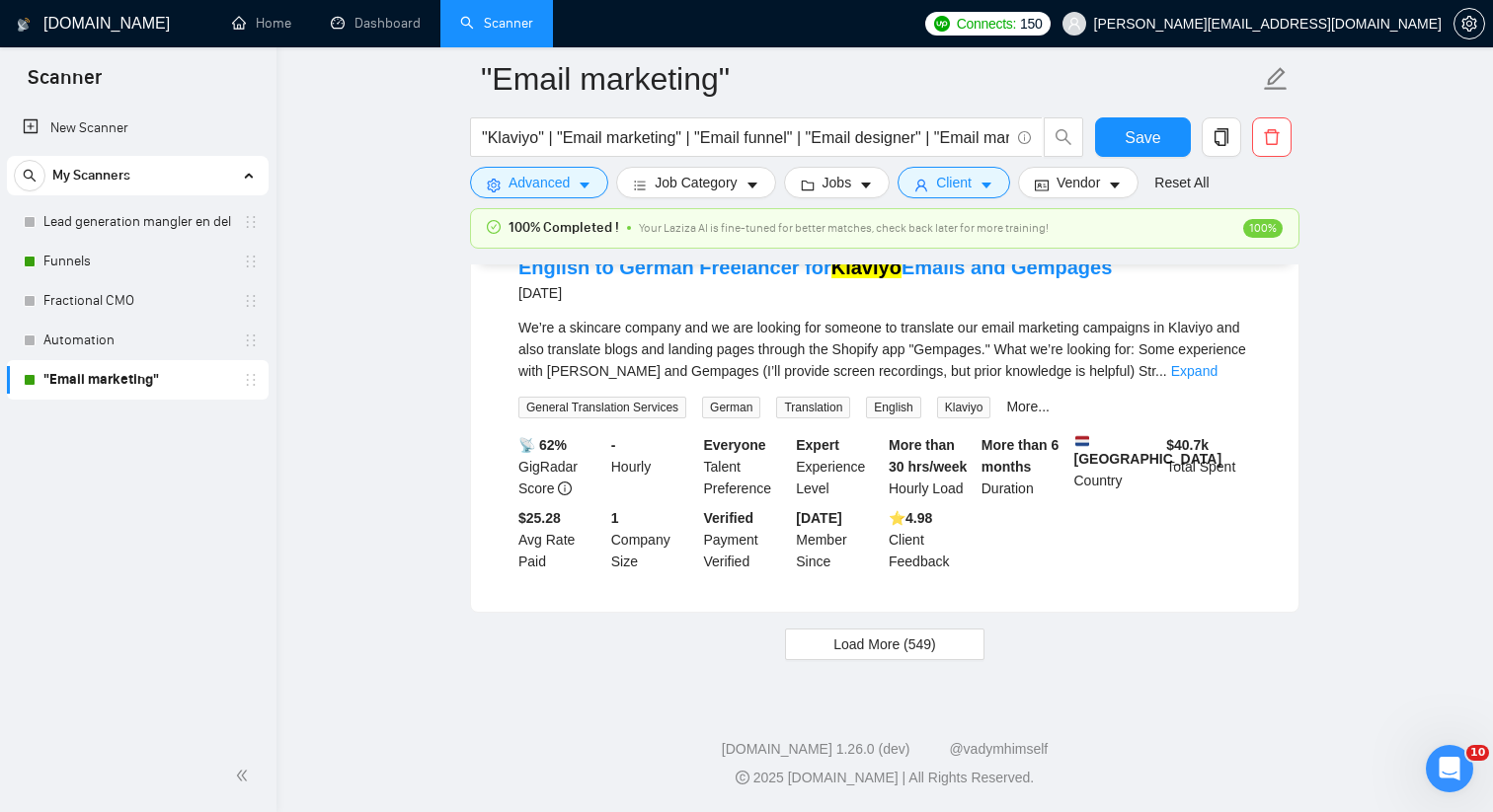
click at [1217, 379] on link "Expand" at bounding box center [1193, 371] width 47 height 16
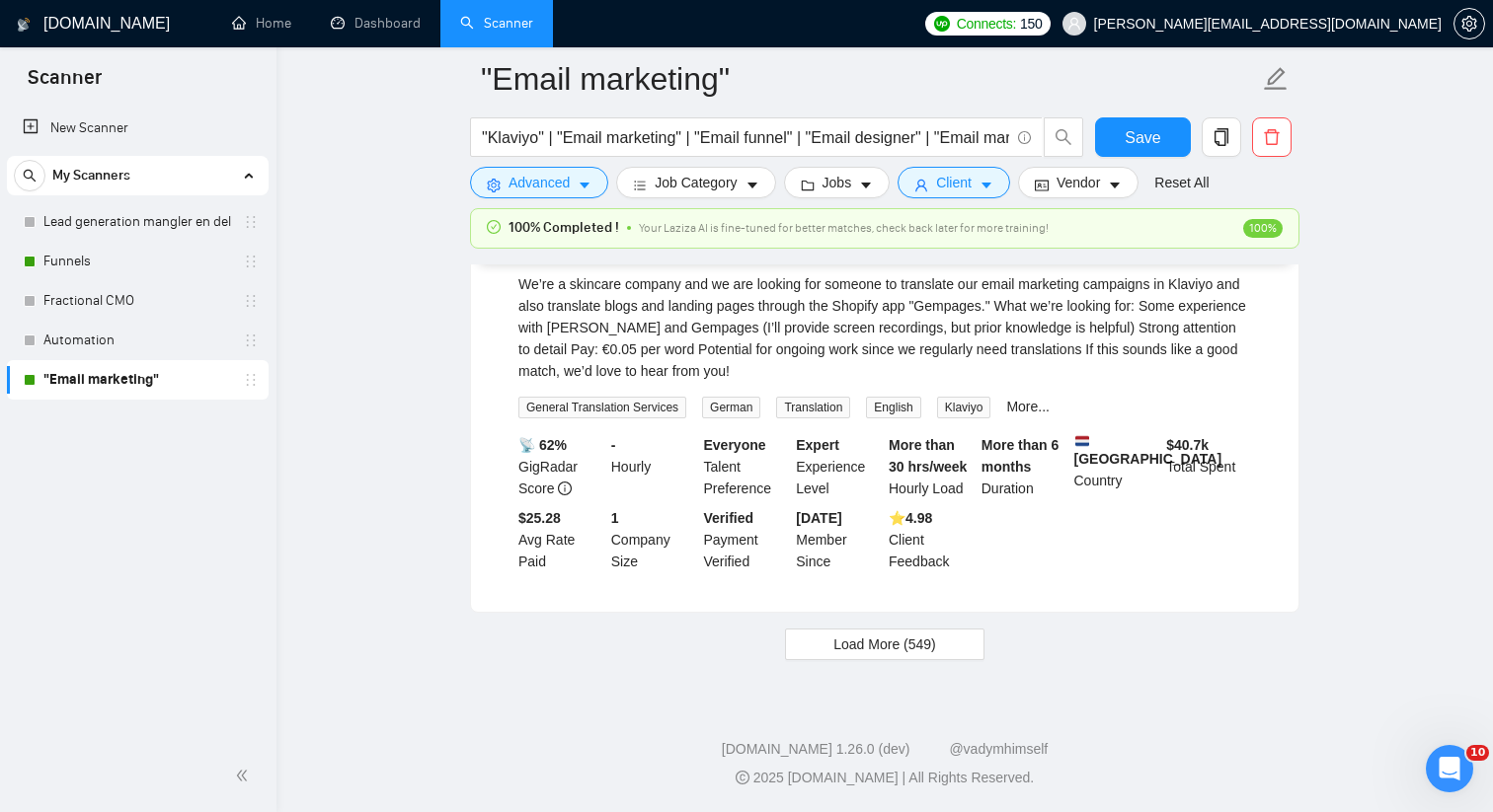
scroll to position [52532, 0]
click at [936, 653] on span "Load More (549)" at bounding box center [884, 645] width 103 height 22
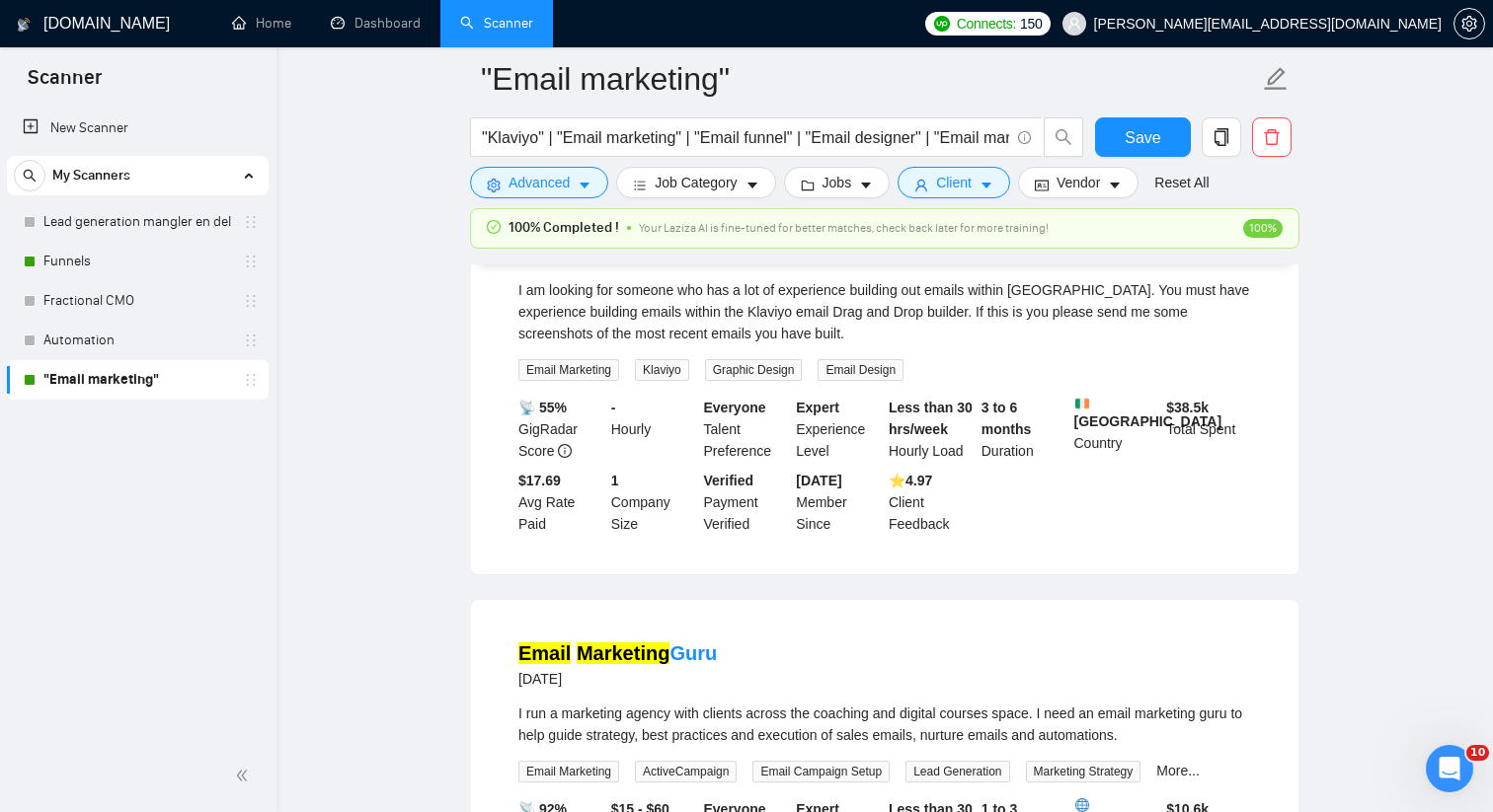
scroll to position [52947, 0]
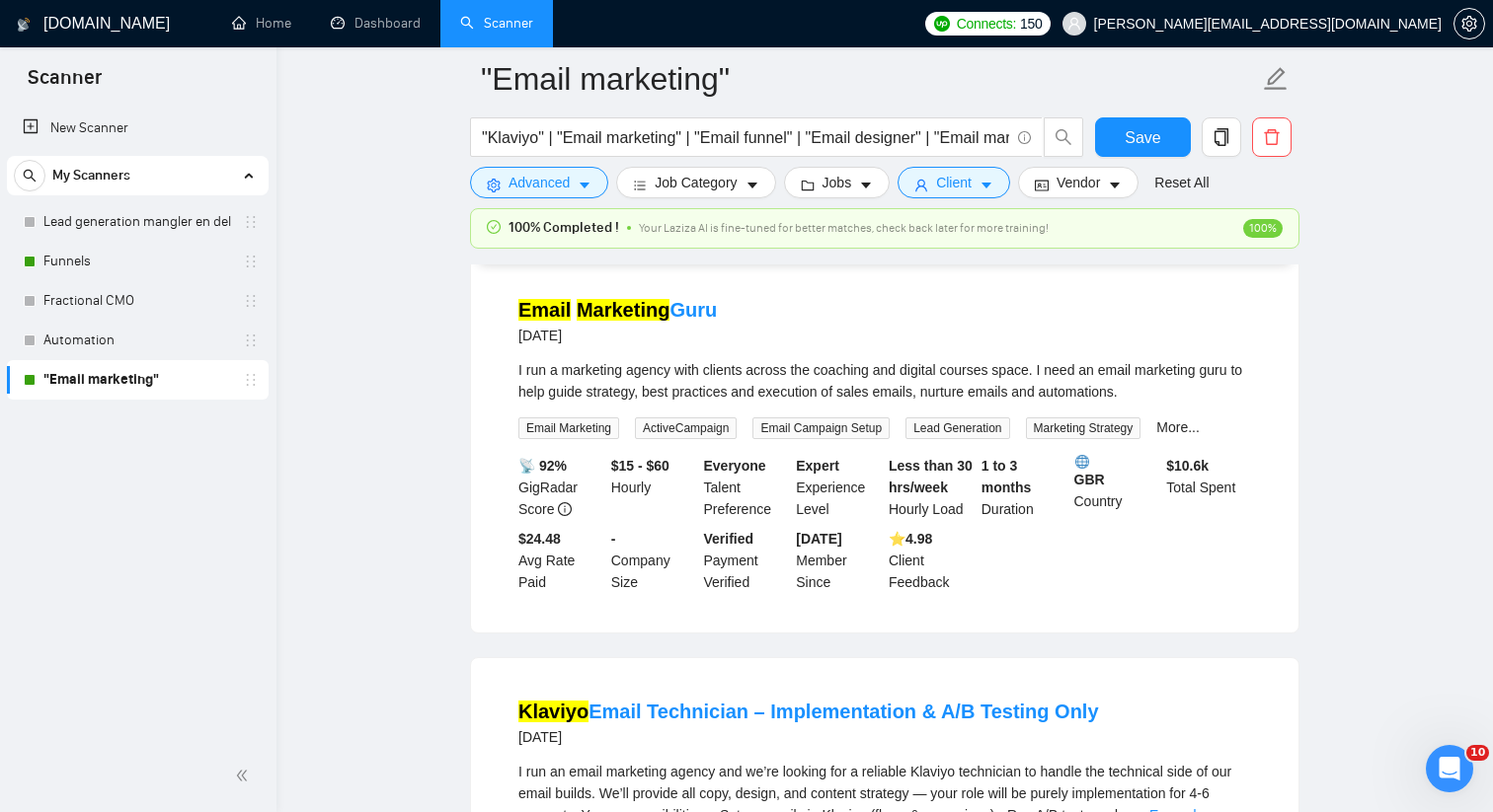
scroll to position [53170, 0]
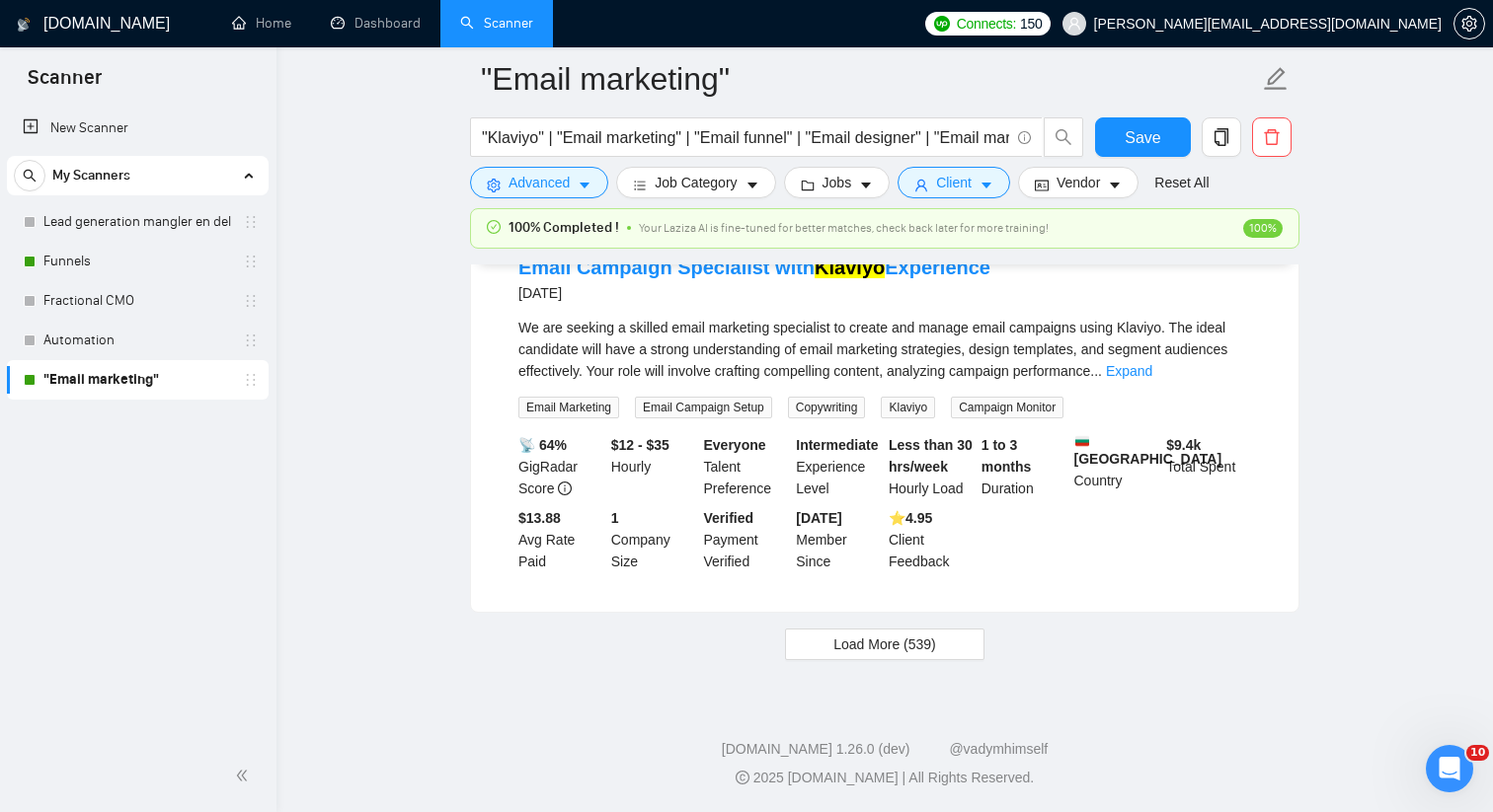
click at [1153, 379] on link "Expand" at bounding box center [1129, 371] width 47 height 16
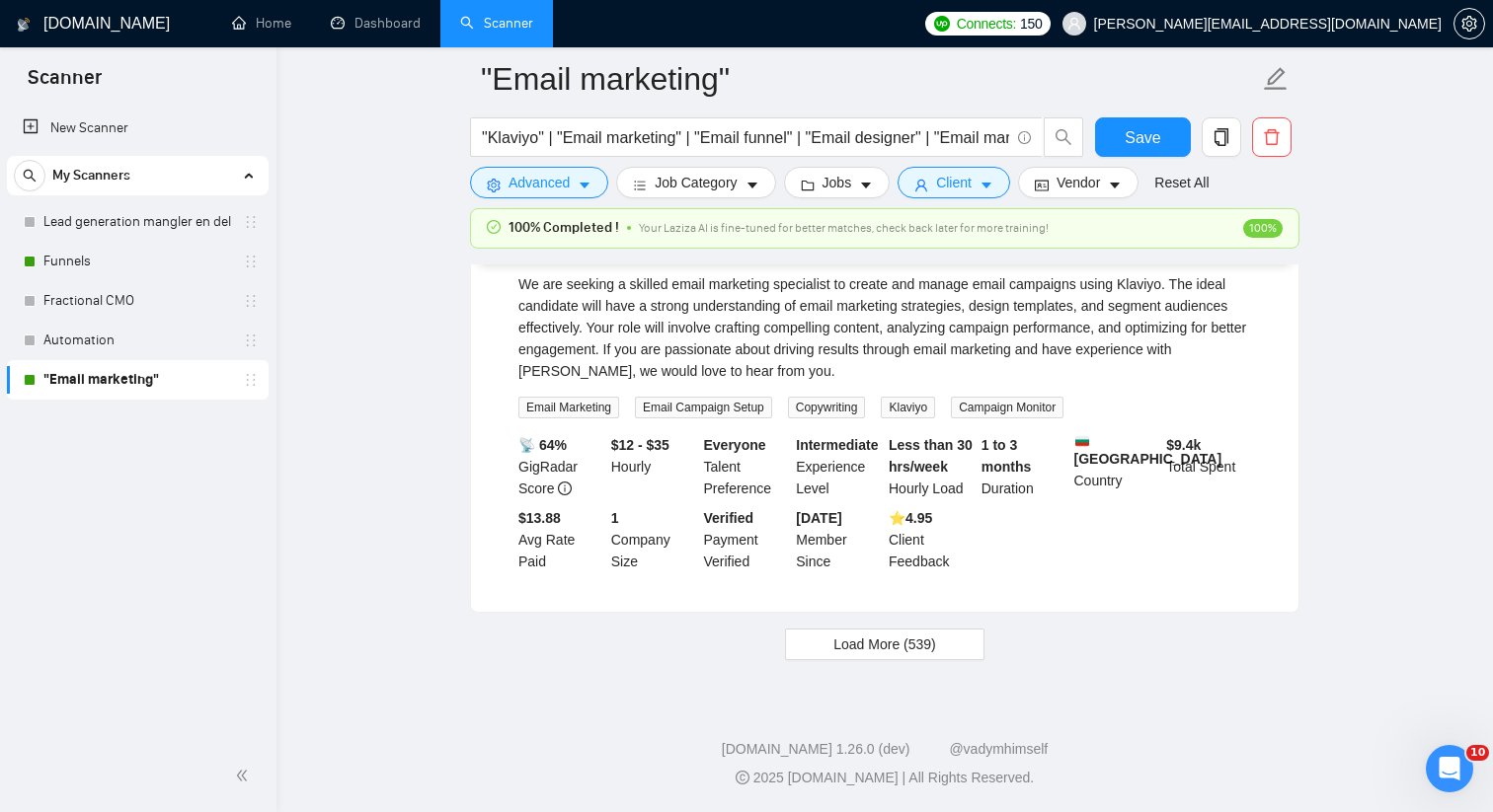
scroll to position [57399, 0]
click at [956, 650] on button "Load More (539)" at bounding box center [885, 645] width 199 height 32
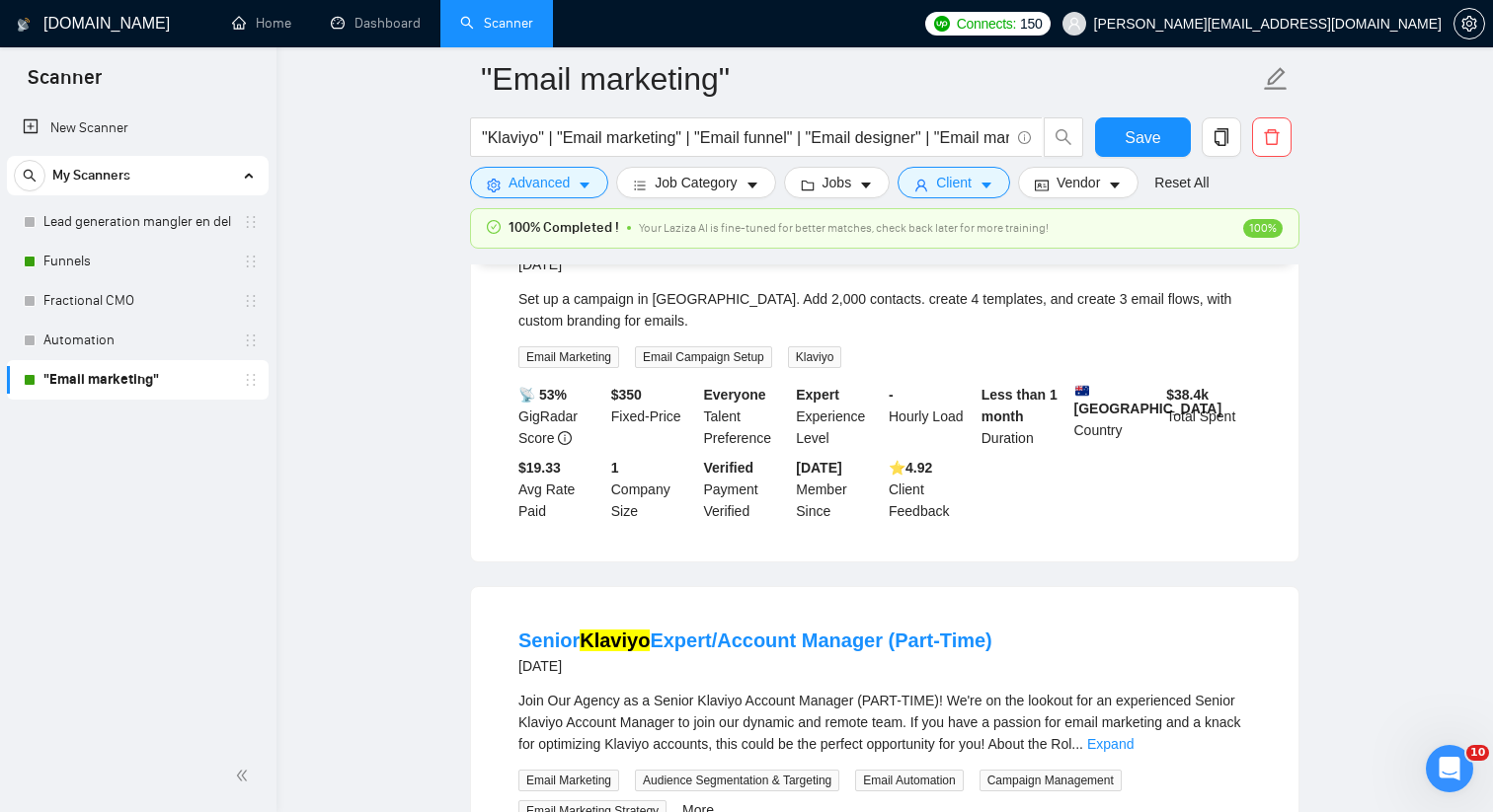
scroll to position [58488, 0]
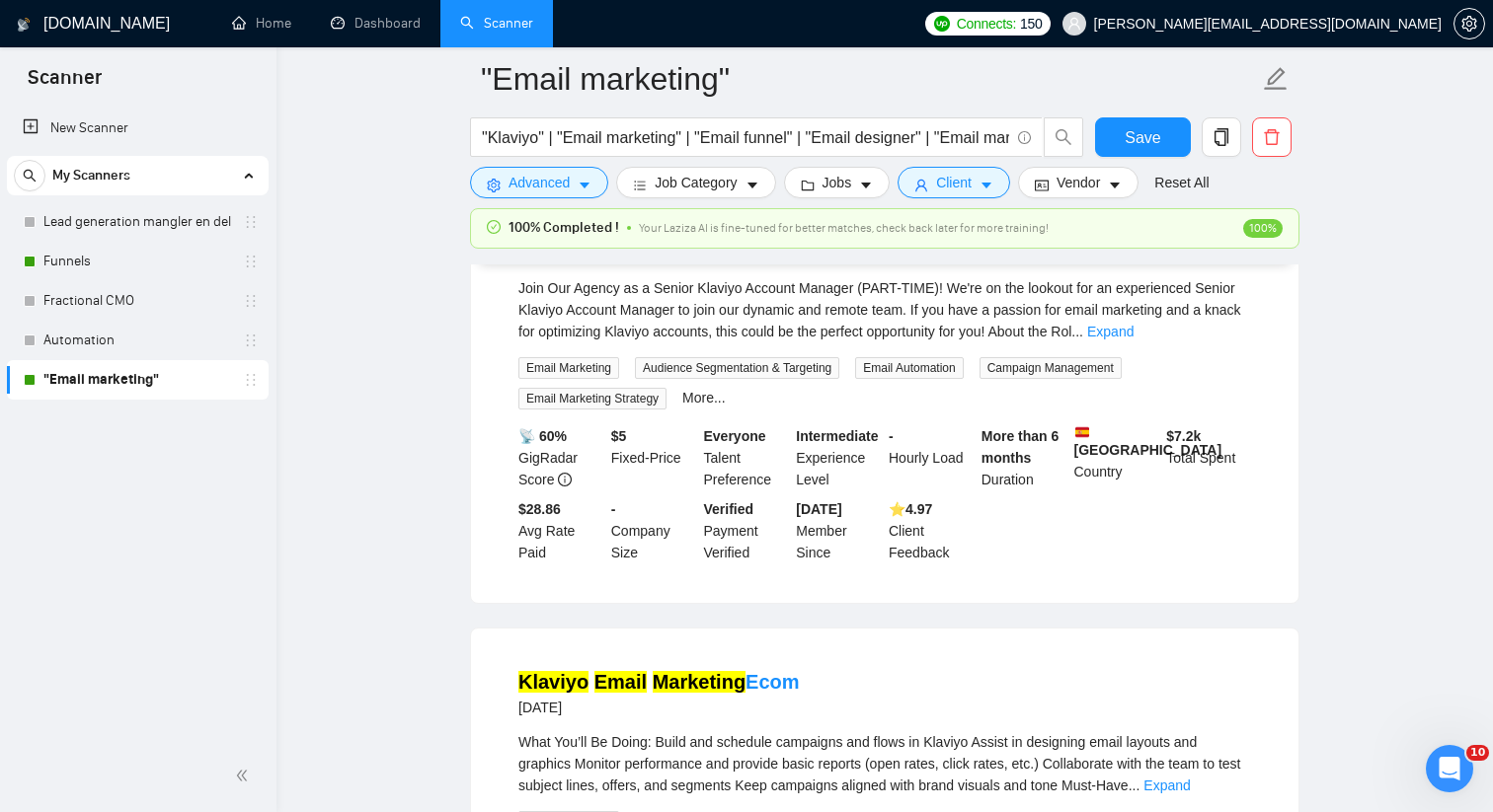
scroll to position [59006, 0]
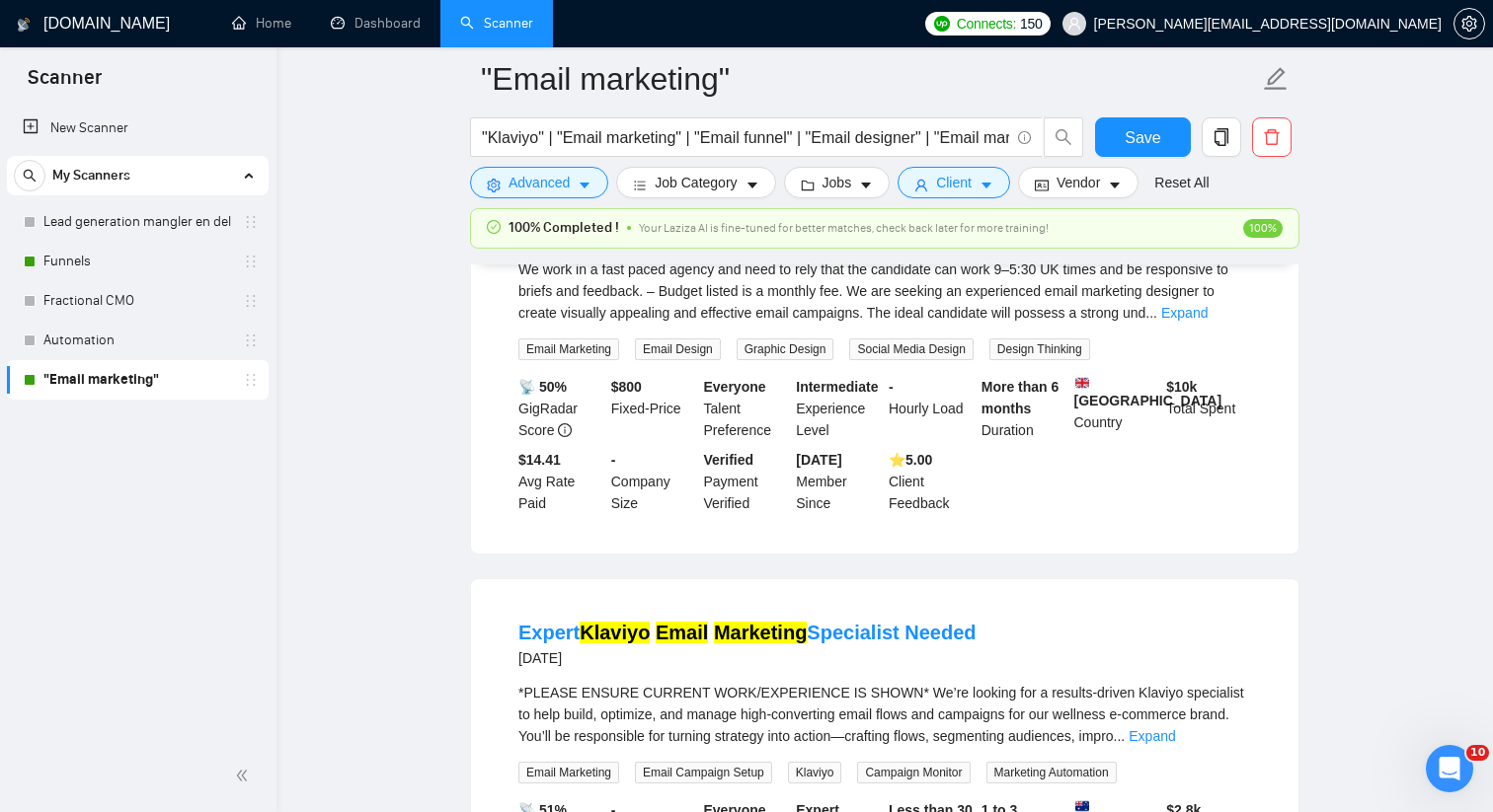
scroll to position [59943, 0]
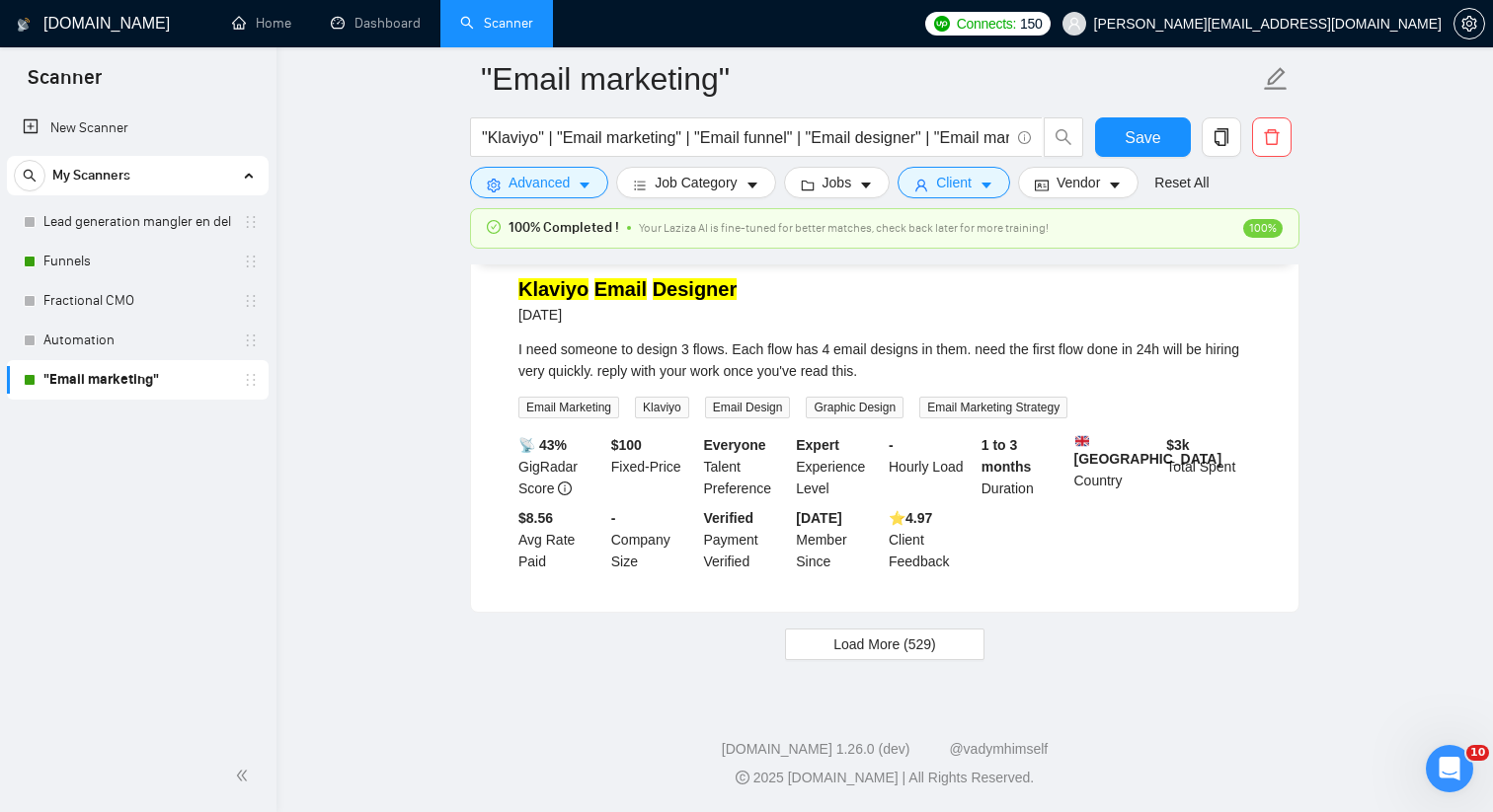
scroll to position [61319, 0]
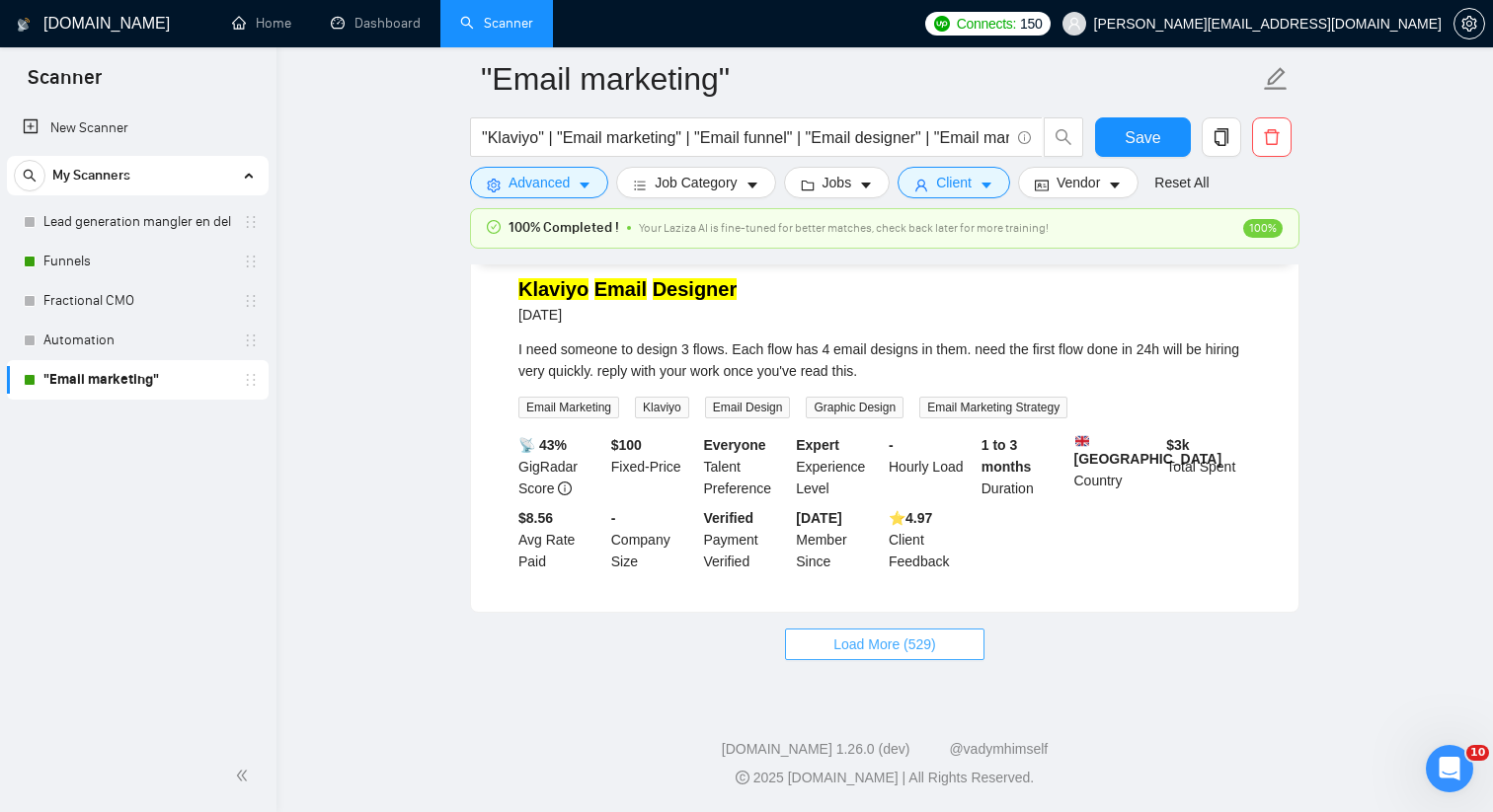
click at [941, 635] on button "Load More (529)" at bounding box center [885, 645] width 199 height 32
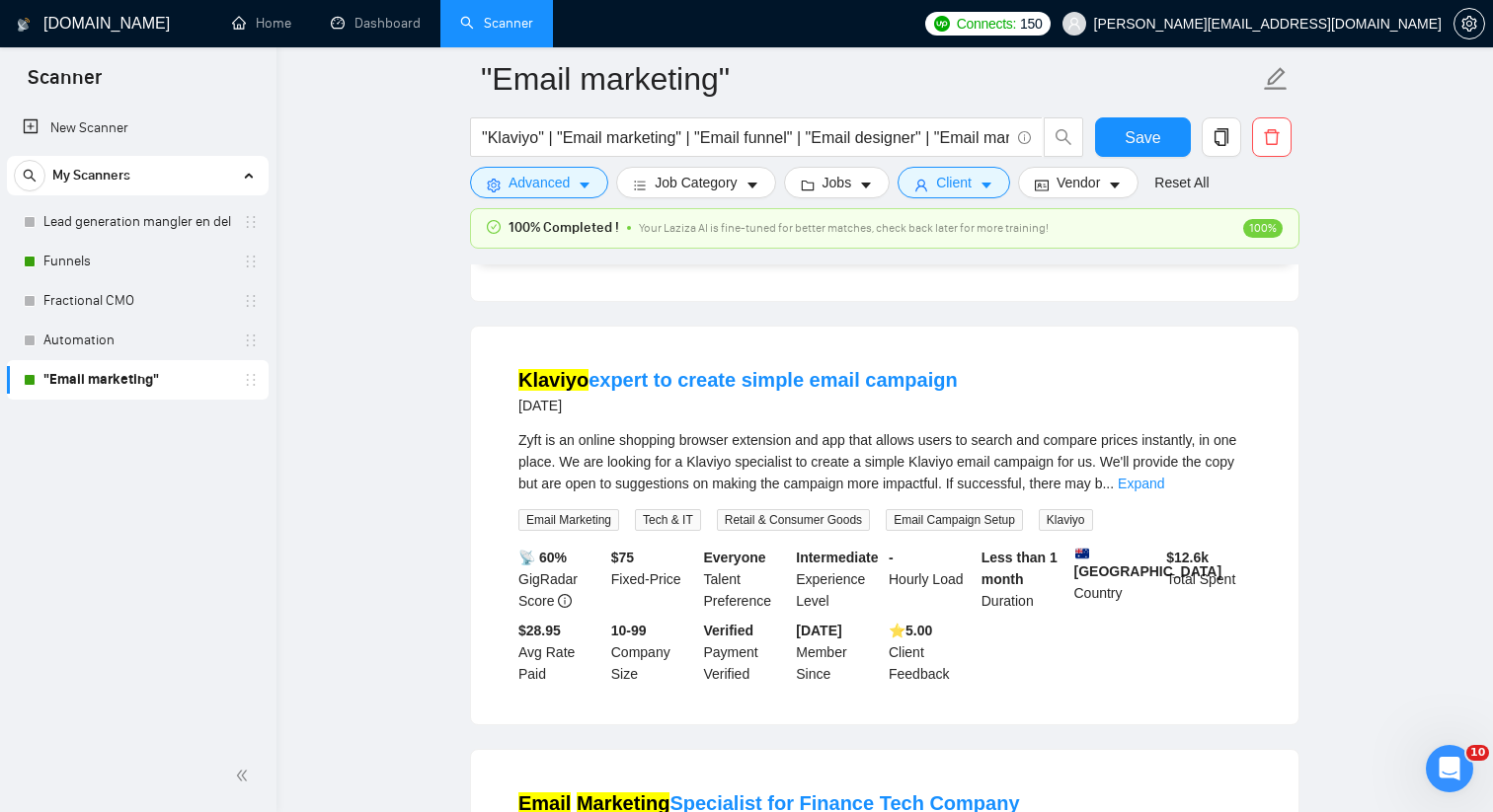
scroll to position [63733, 0]
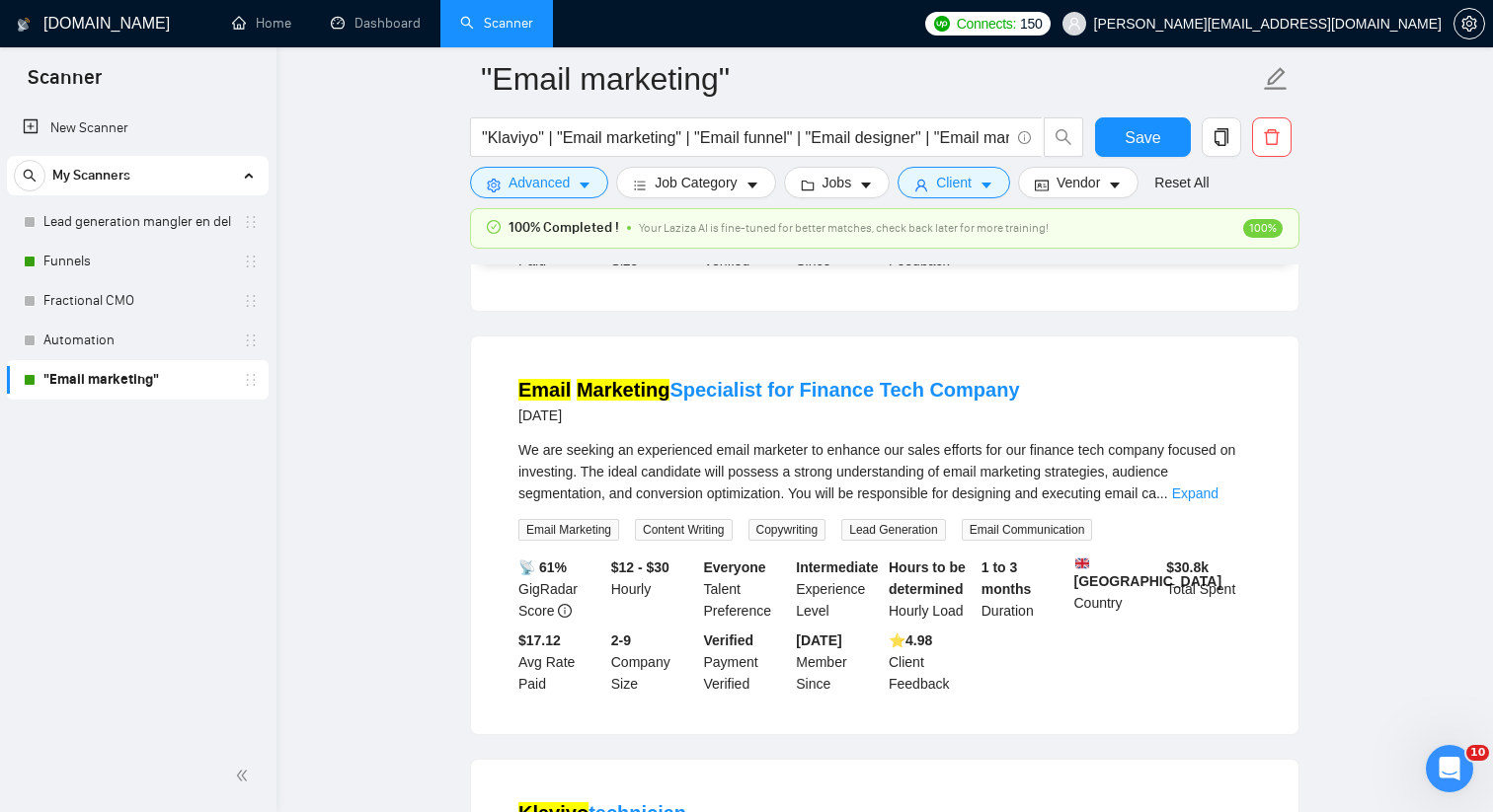
scroll to position [64788, 0]
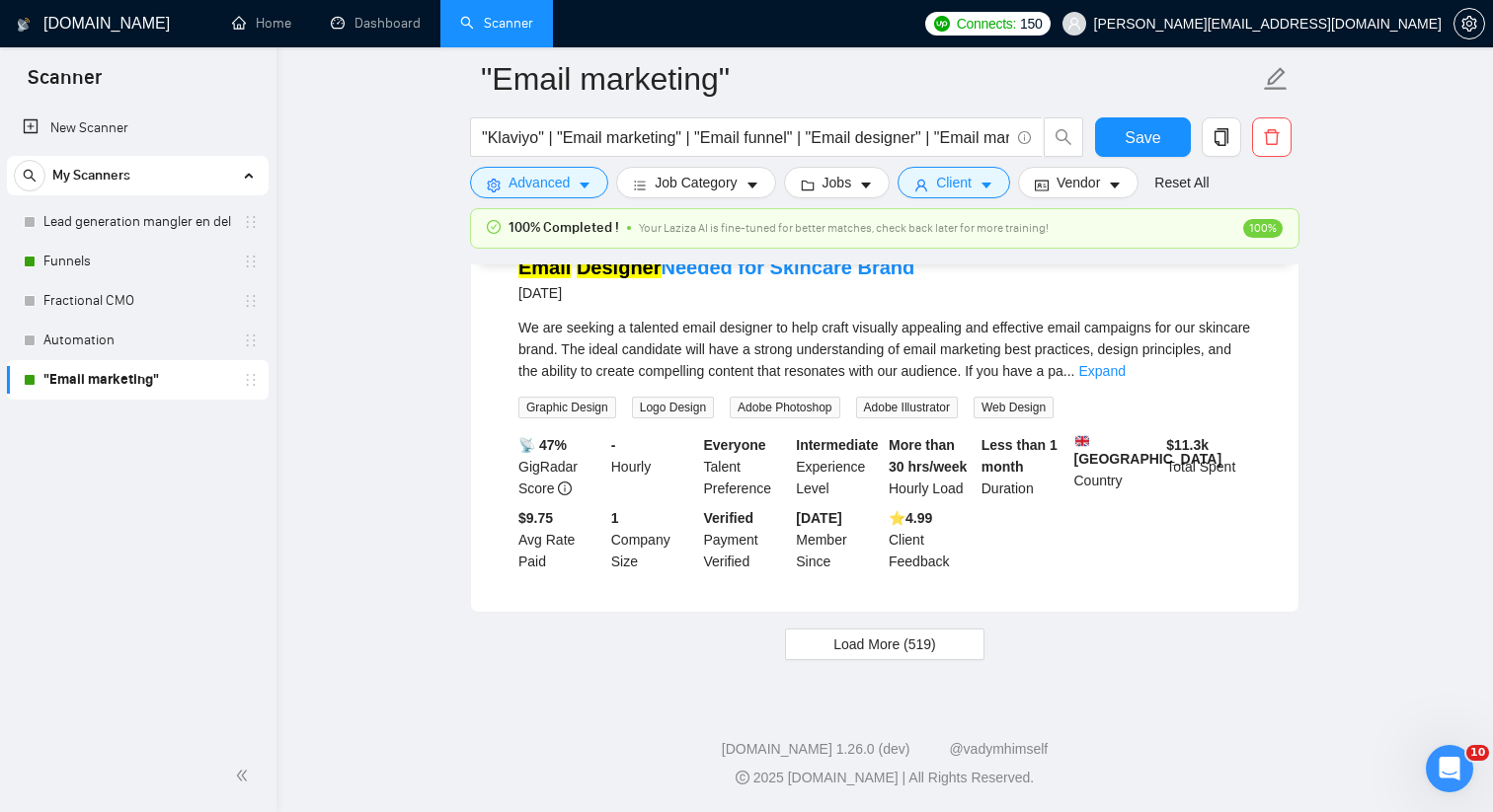
scroll to position [66011, 0]
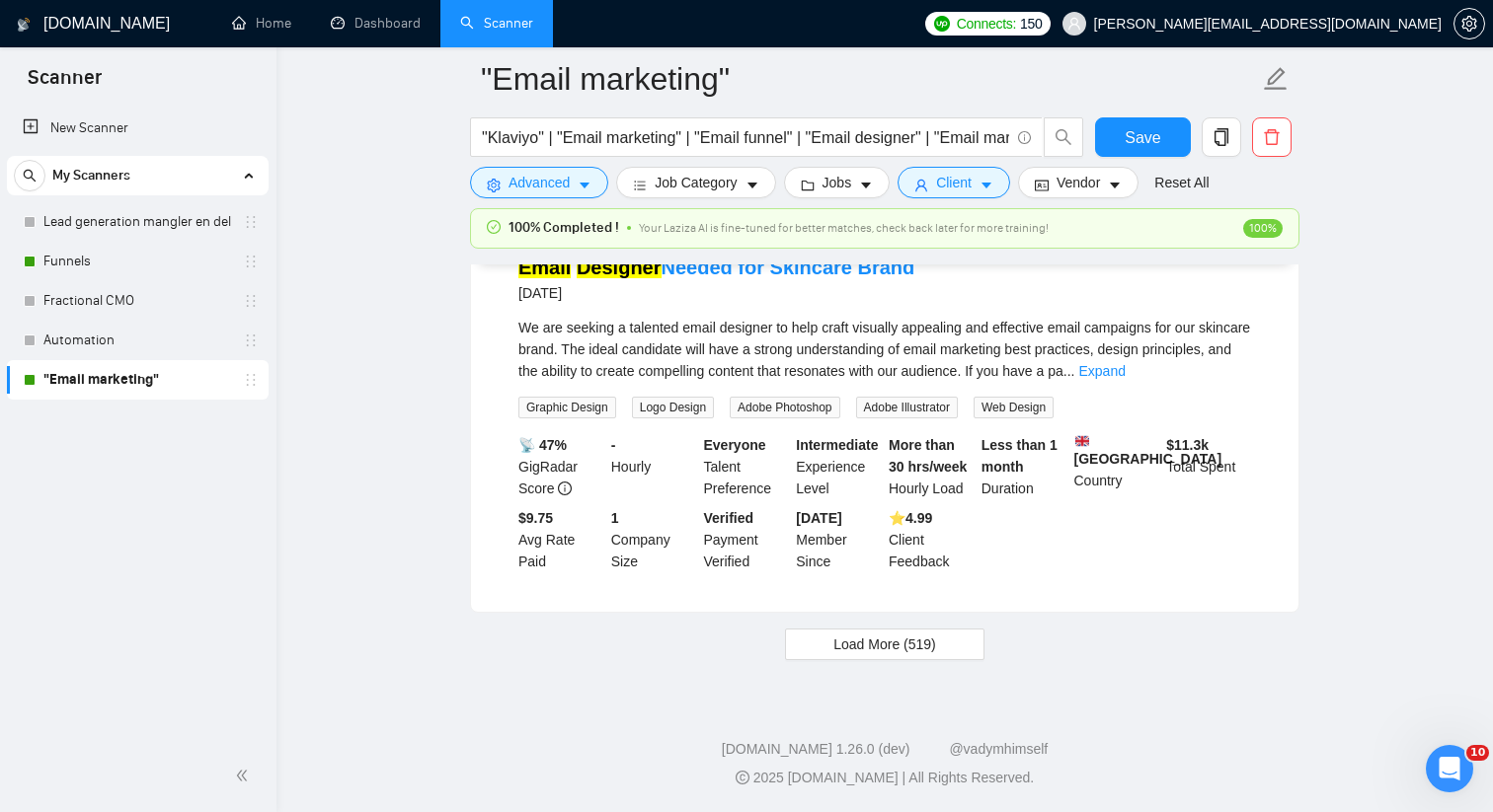
click at [1125, 379] on link "Expand" at bounding box center [1101, 371] width 47 height 16
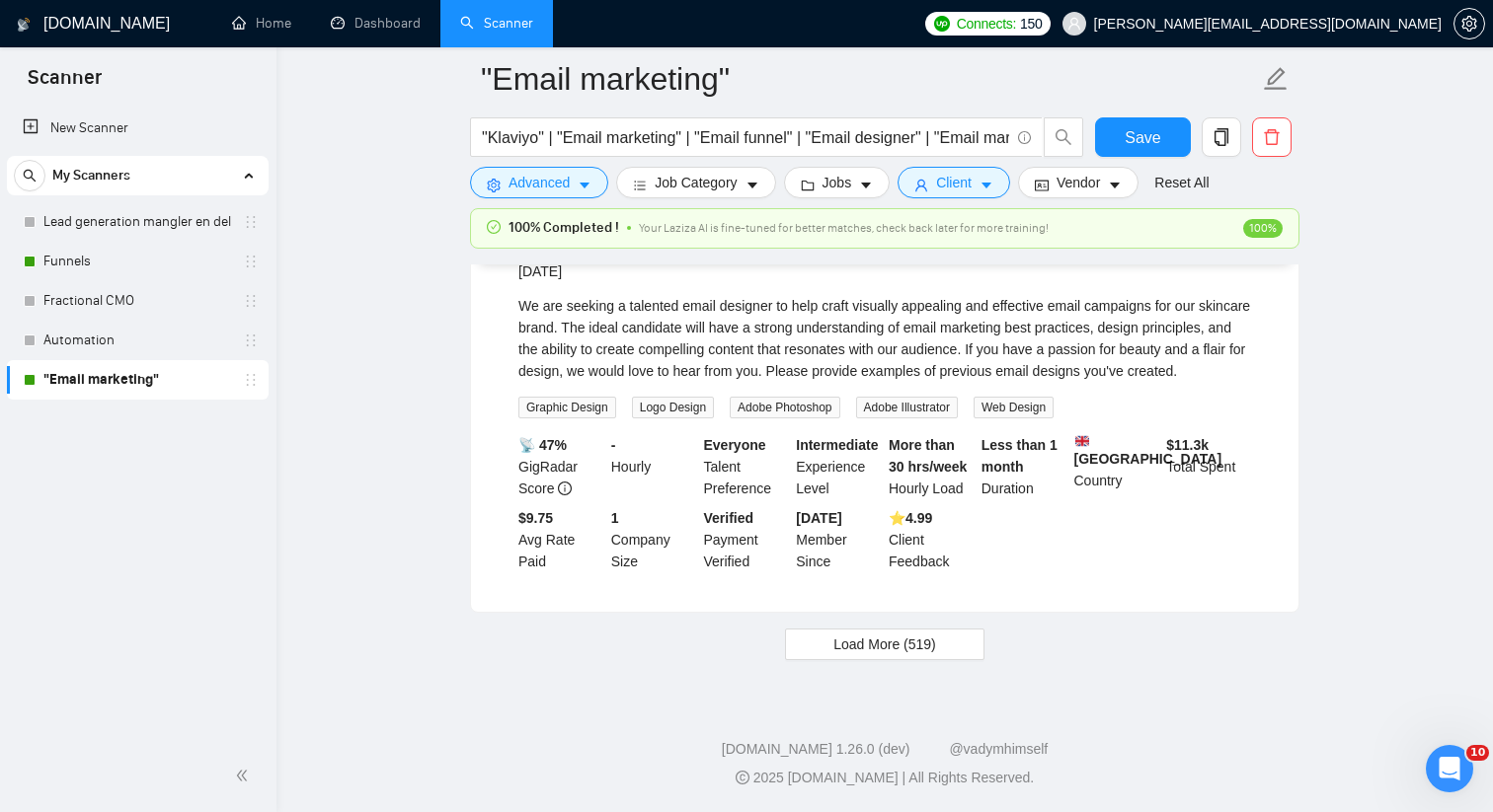
scroll to position [67599, 0]
click at [936, 650] on span "Load More (519)" at bounding box center [884, 645] width 103 height 22
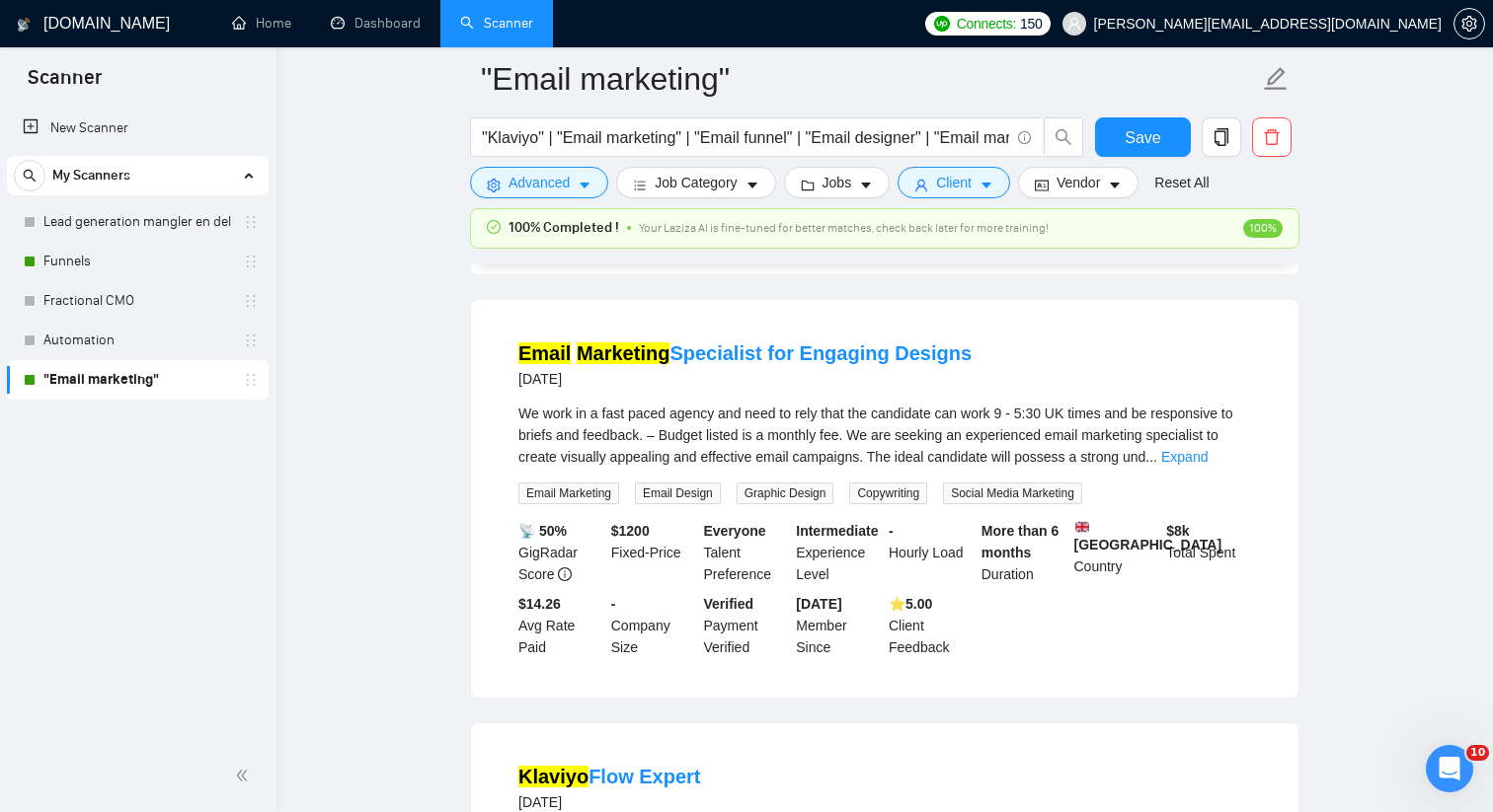
scroll to position [68884, 0]
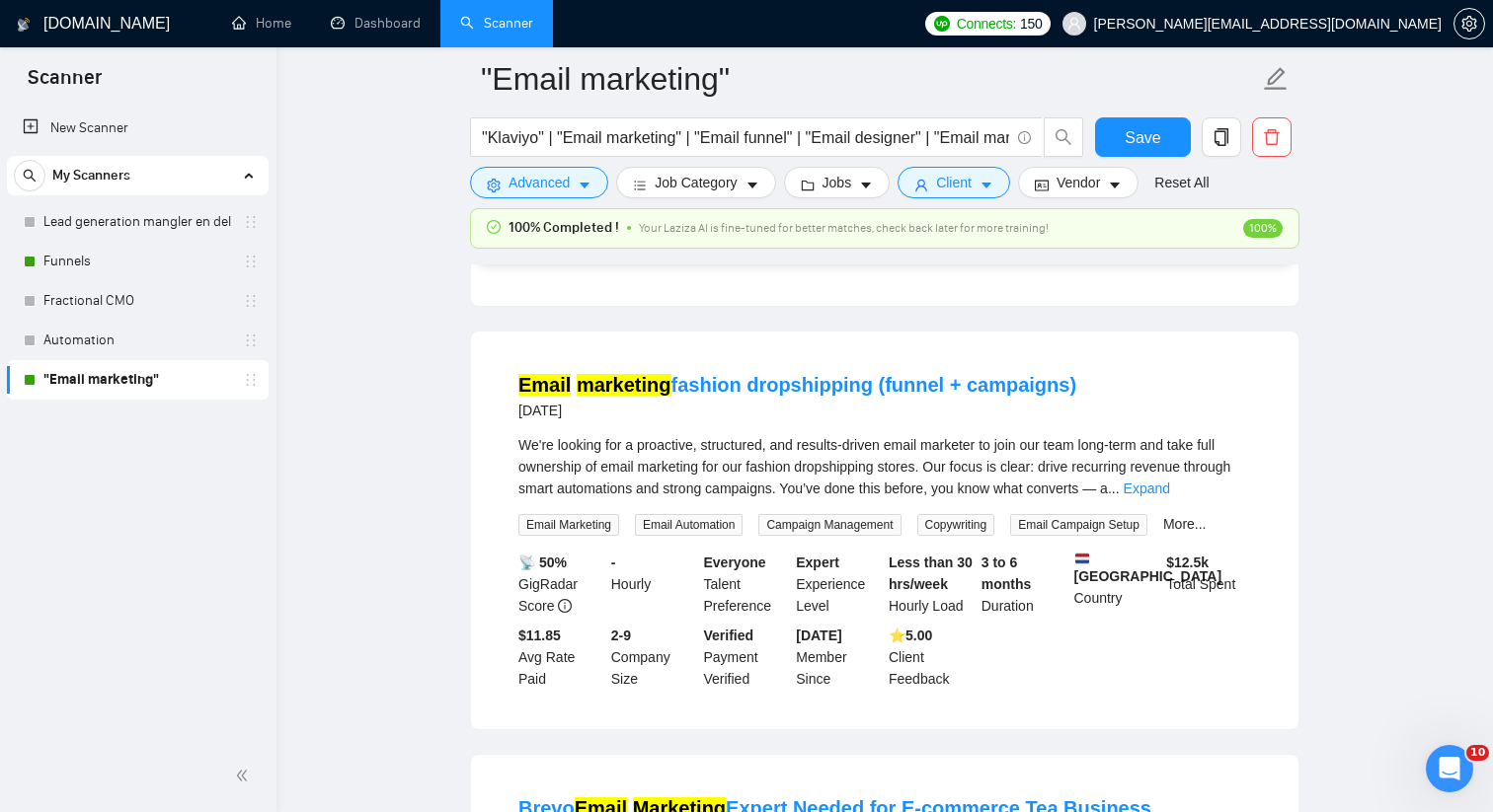
scroll to position [69808, 0]
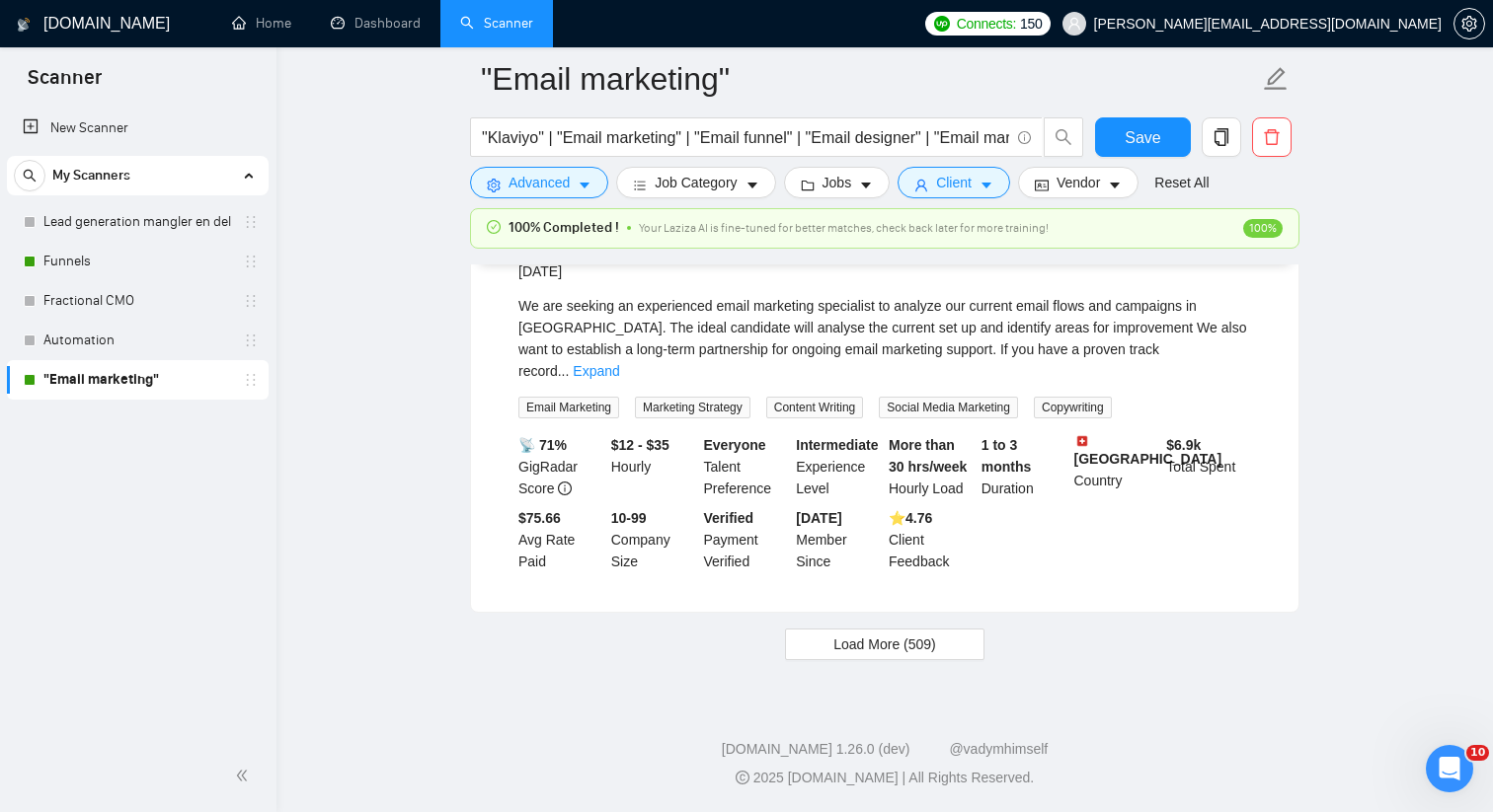
scroll to position [71215, 0]
click at [1226, 382] on div "We are seeking an experienced email marketing specialist to analyze our current…" at bounding box center [885, 338] width 733 height 87
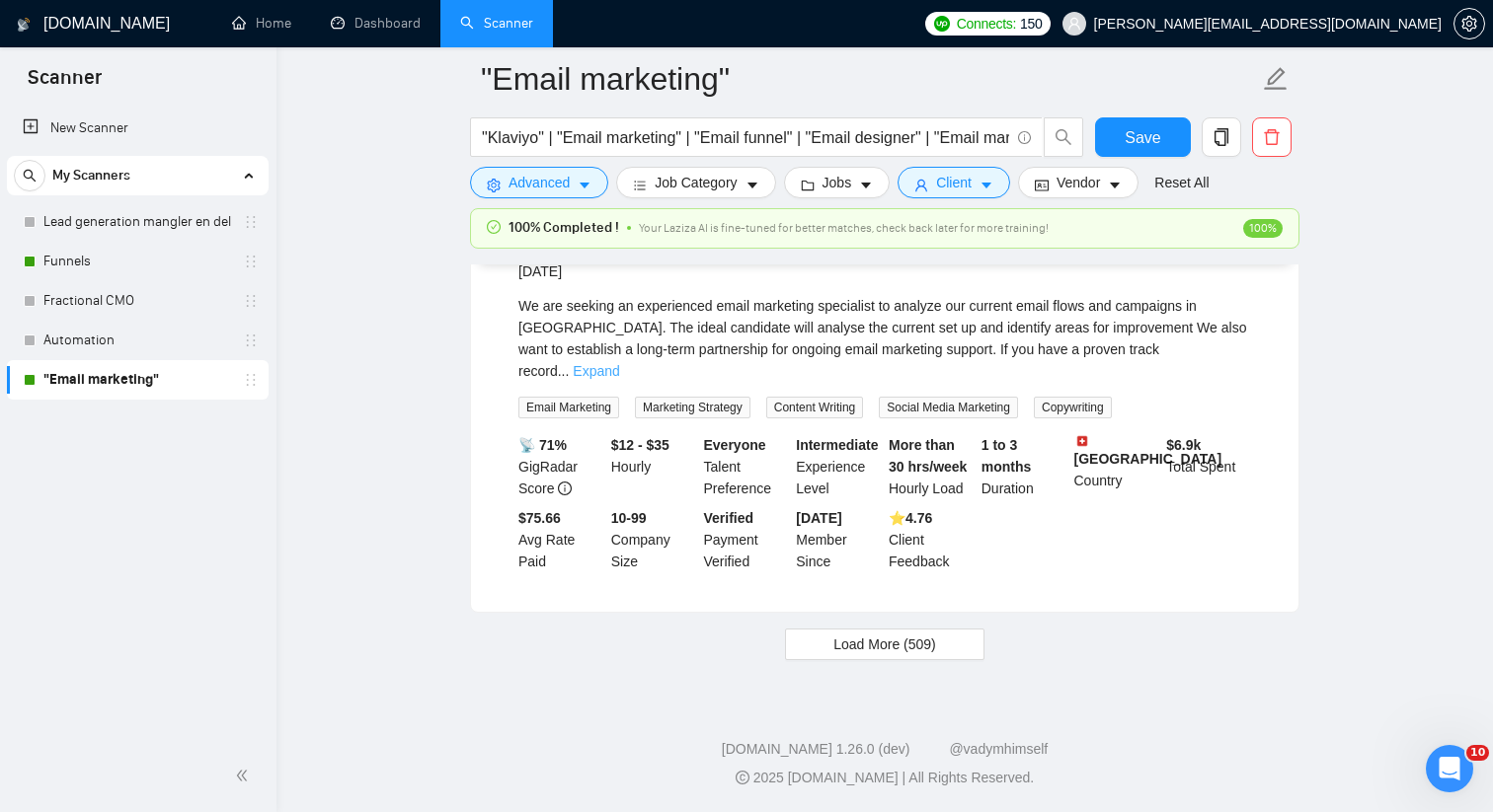
click at [619, 379] on link "Expand" at bounding box center [595, 371] width 47 height 16
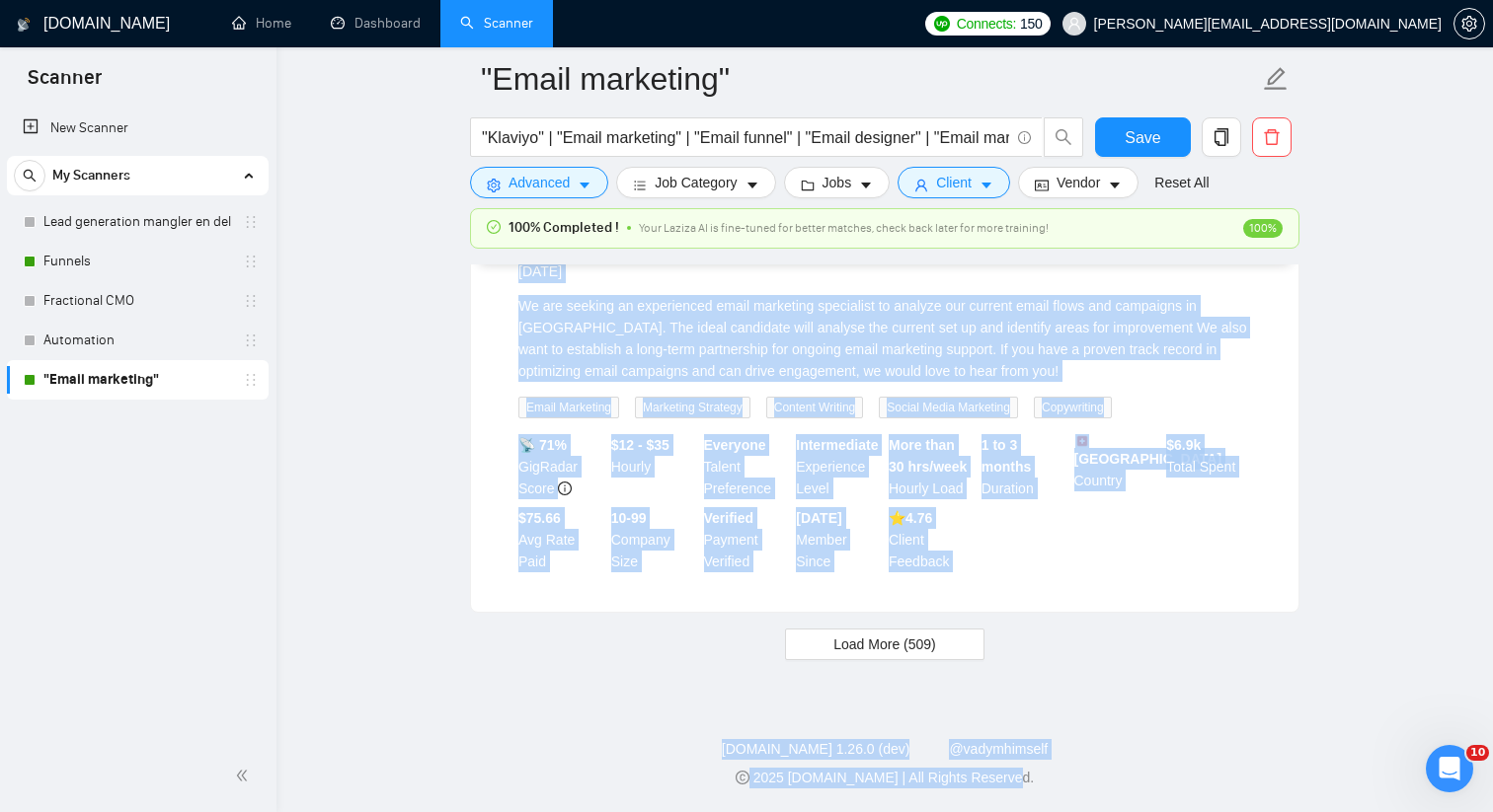
scroll to position [72616, 0]
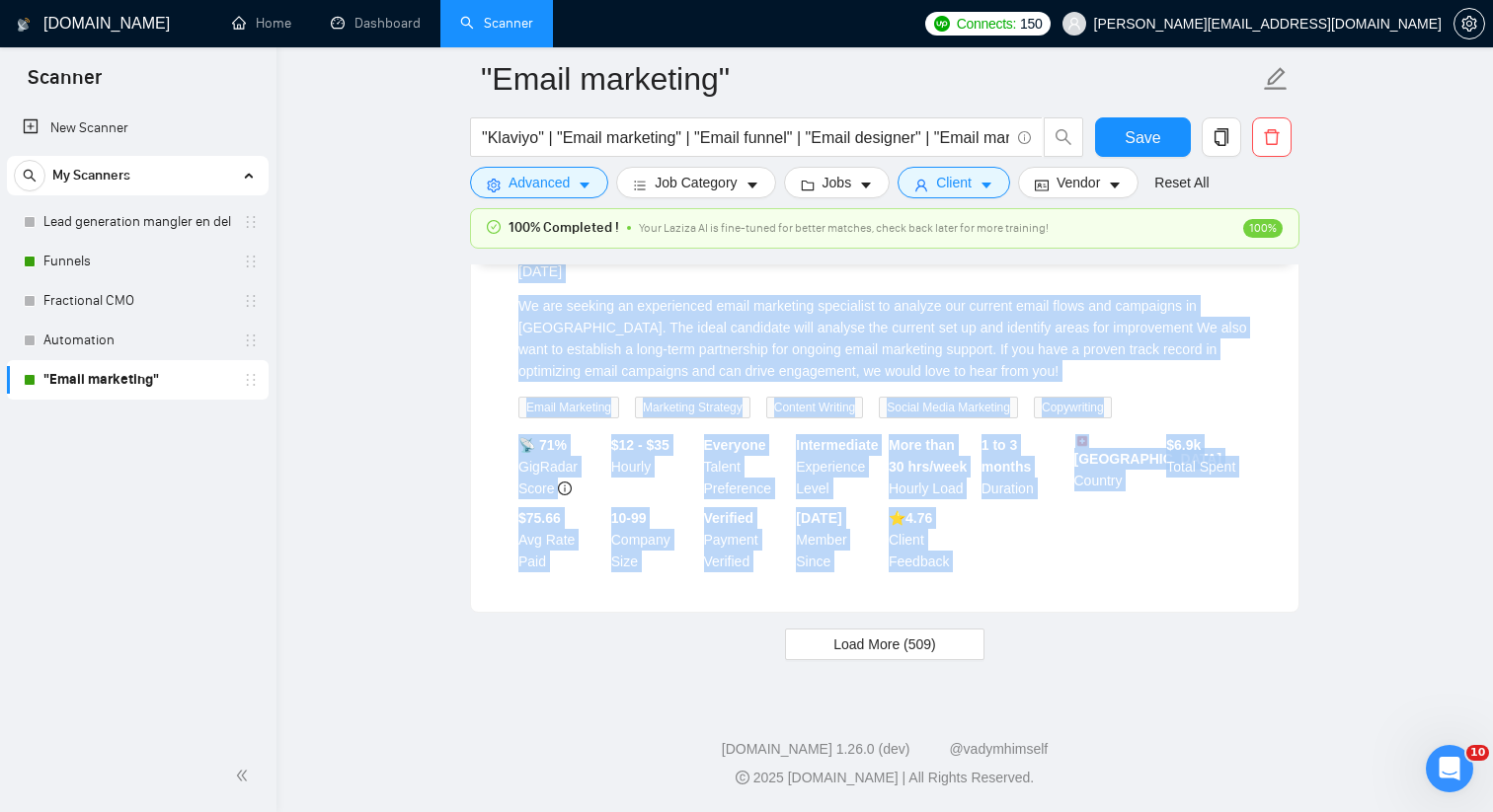
drag, startPoint x: 505, startPoint y: 460, endPoint x: 994, endPoint y: 613, distance: 512.4
copy div "Loremip Dolors Ametco adi Elits Doeiusmod Temporincidi 3 utla etd Ma ali enimad…"
